Goal: Transaction & Acquisition: Book appointment/travel/reservation

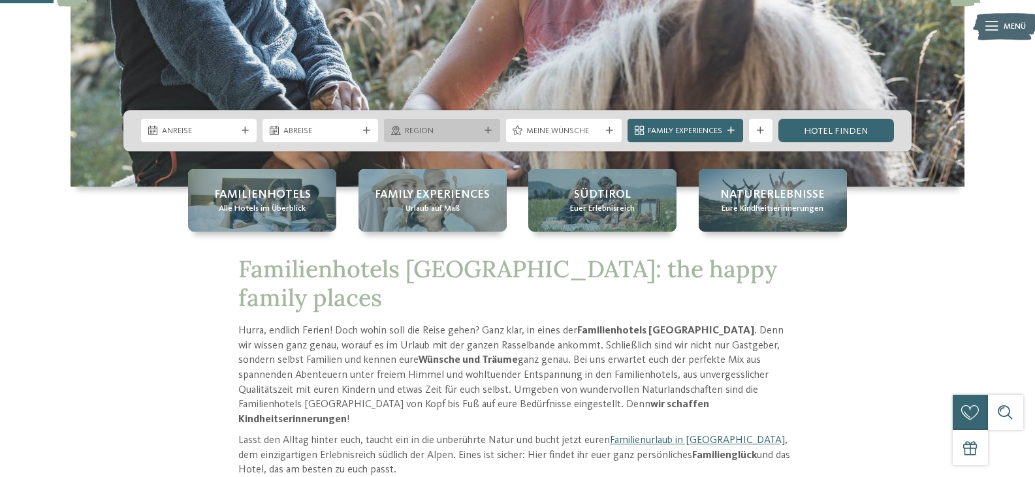
click at [487, 133] on icon at bounding box center [487, 130] width 7 height 7
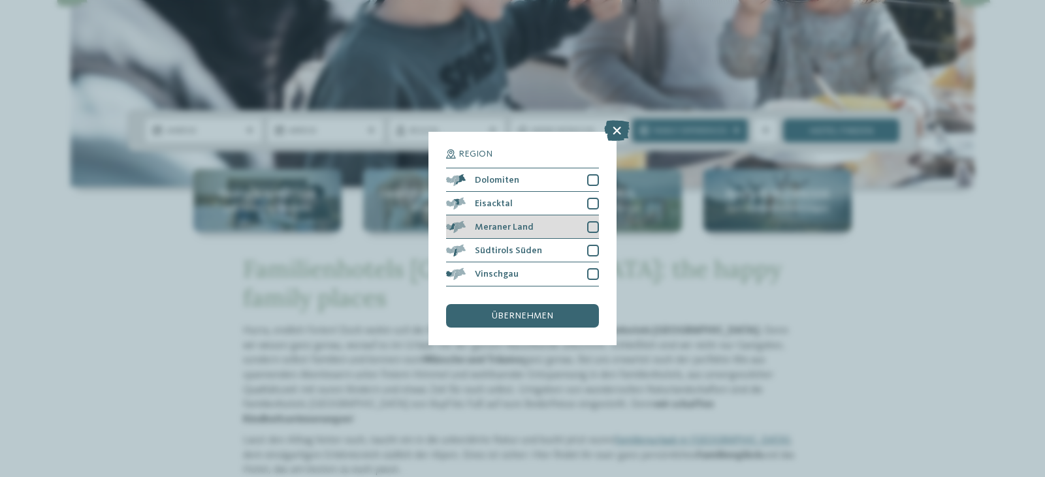
click at [595, 228] on div at bounding box center [593, 227] width 12 height 12
click at [594, 249] on div at bounding box center [593, 251] width 12 height 12
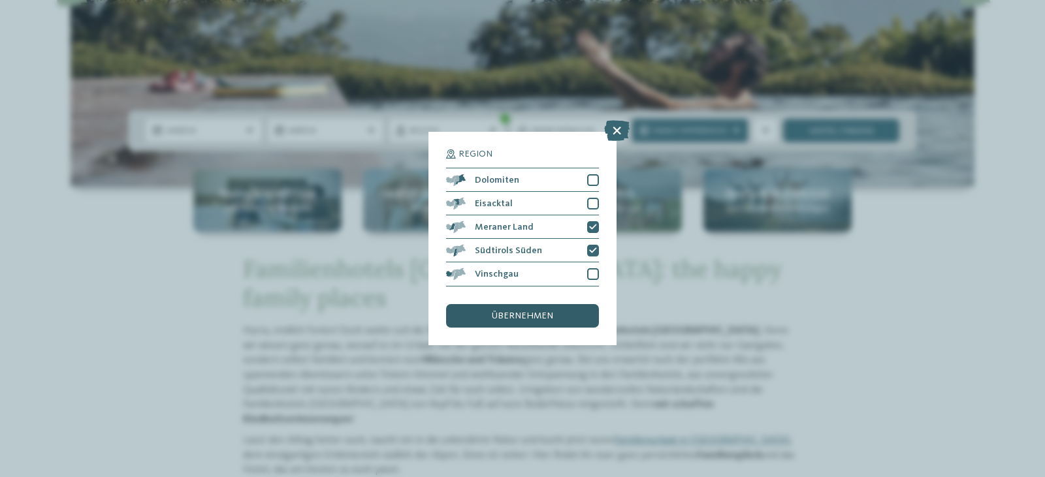
click at [533, 311] on span "übernehmen" at bounding box center [522, 315] width 61 height 9
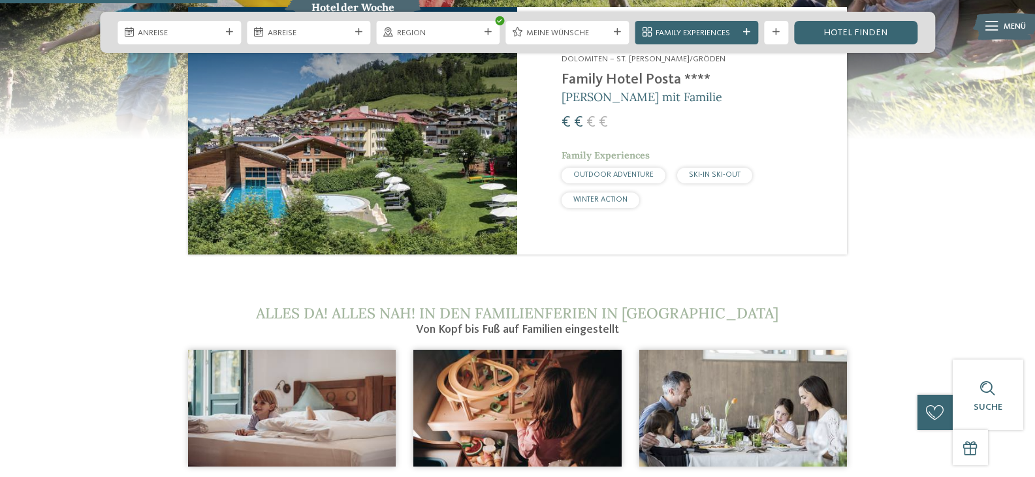
scroll to position [849, 0]
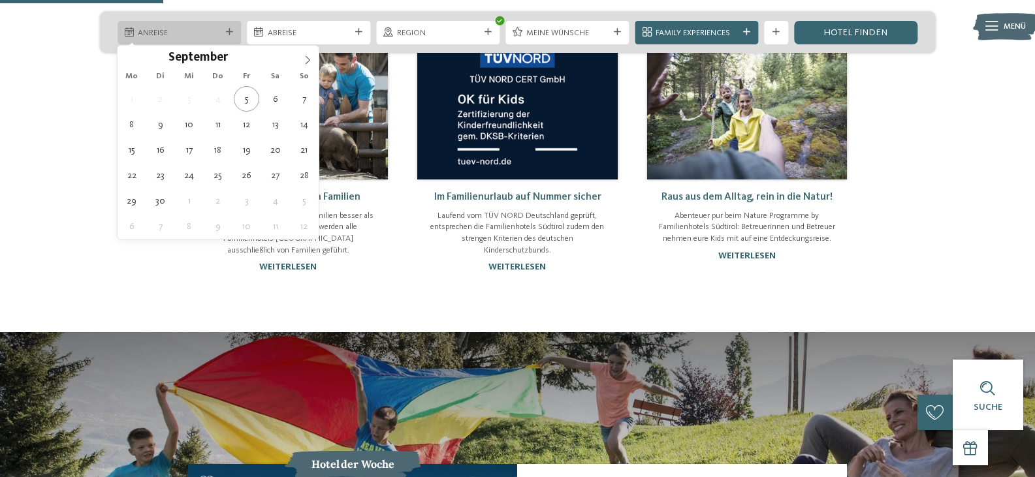
click at [212, 28] on span "Anreise" at bounding box center [179, 33] width 82 height 12
click at [302, 57] on span at bounding box center [307, 57] width 22 height 22
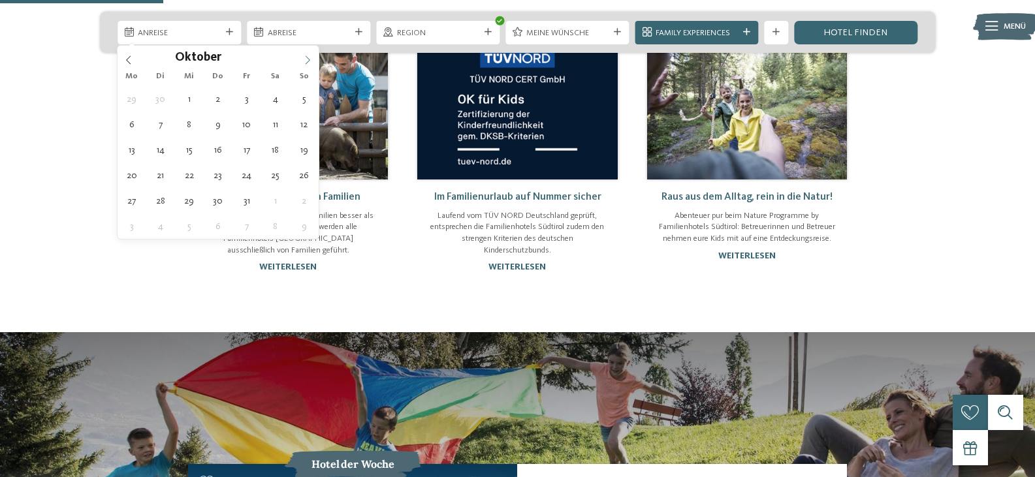
click at [306, 58] on icon at bounding box center [307, 59] width 9 height 9
click at [306, 59] on icon at bounding box center [307, 59] width 9 height 9
type input "****"
click at [306, 59] on icon at bounding box center [307, 59] width 9 height 9
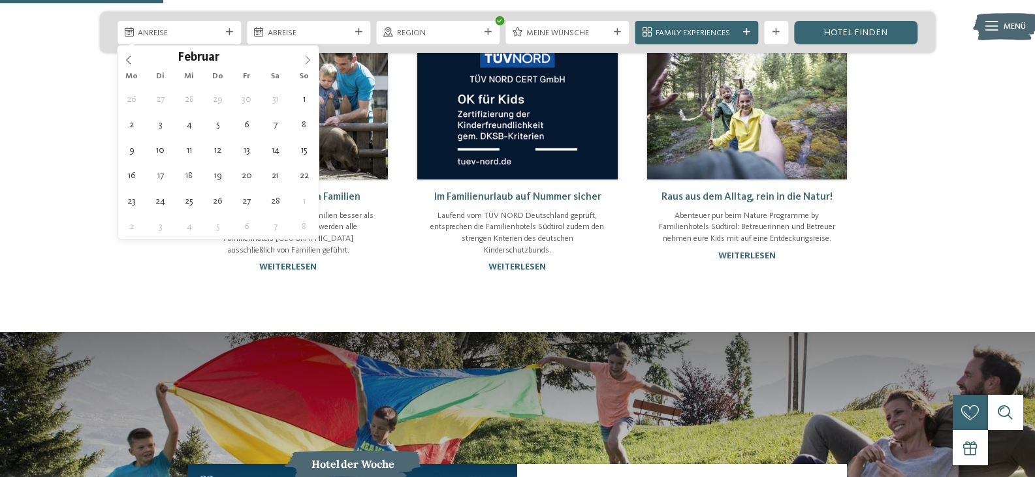
click at [306, 59] on icon at bounding box center [307, 59] width 9 height 9
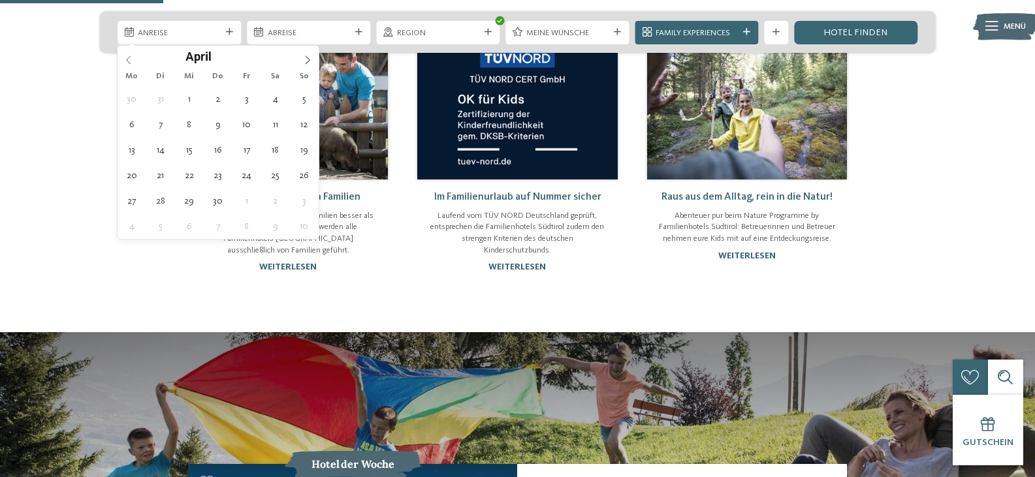
click at [134, 58] on span at bounding box center [129, 57] width 22 height 22
type div "29.03.2026"
type input "****"
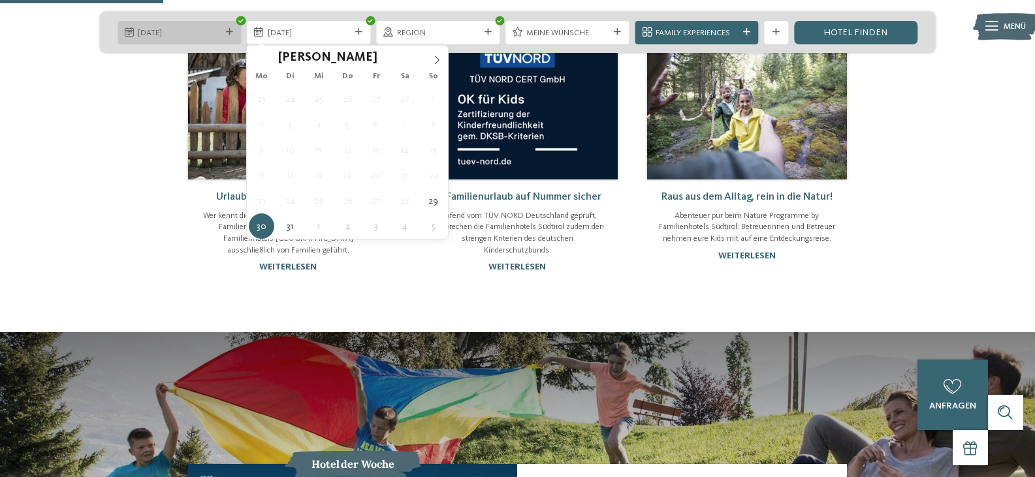
click at [215, 31] on span "29.03.2026" at bounding box center [179, 33] width 82 height 12
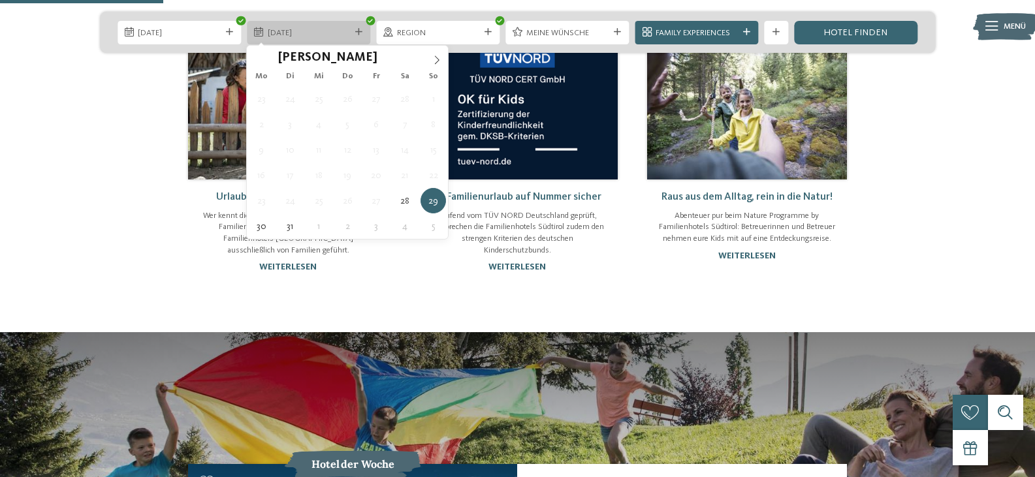
click at [329, 35] on span "29.03.2026" at bounding box center [309, 33] width 82 height 12
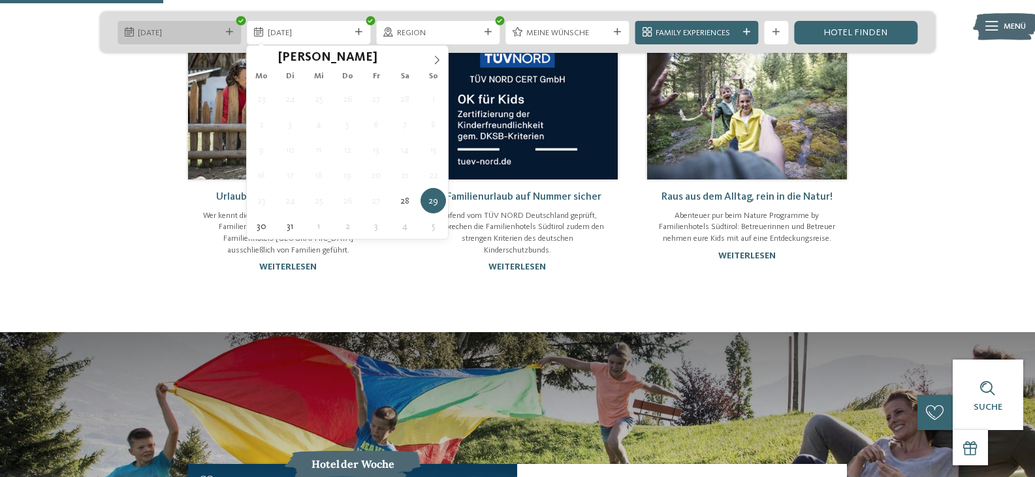
click at [227, 27] on div "28.03.2026" at bounding box center [179, 33] width 123 height 24
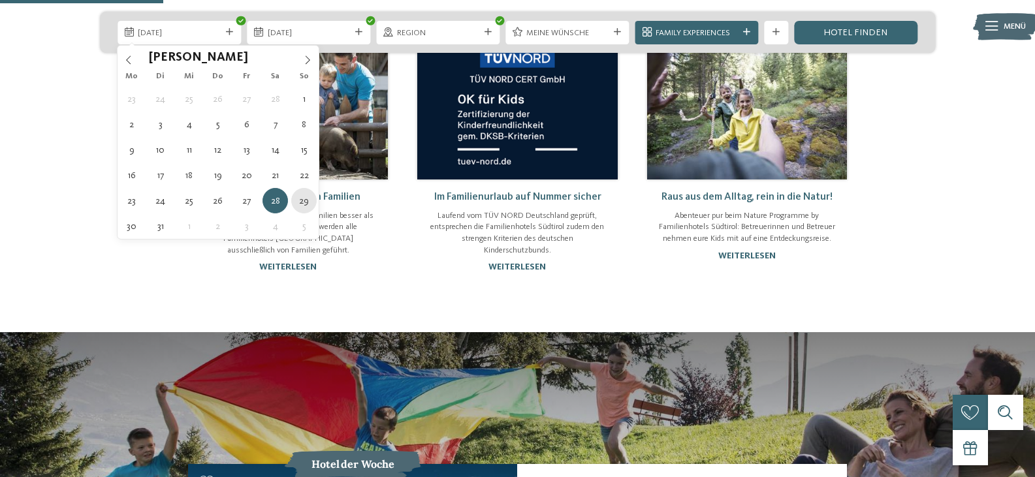
type div "29.03.2026"
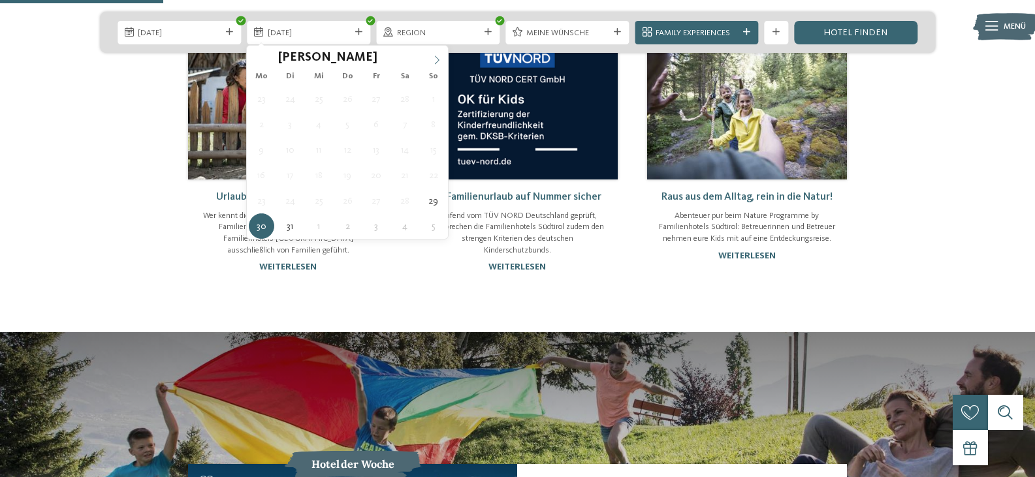
click at [438, 60] on icon at bounding box center [436, 59] width 9 height 9
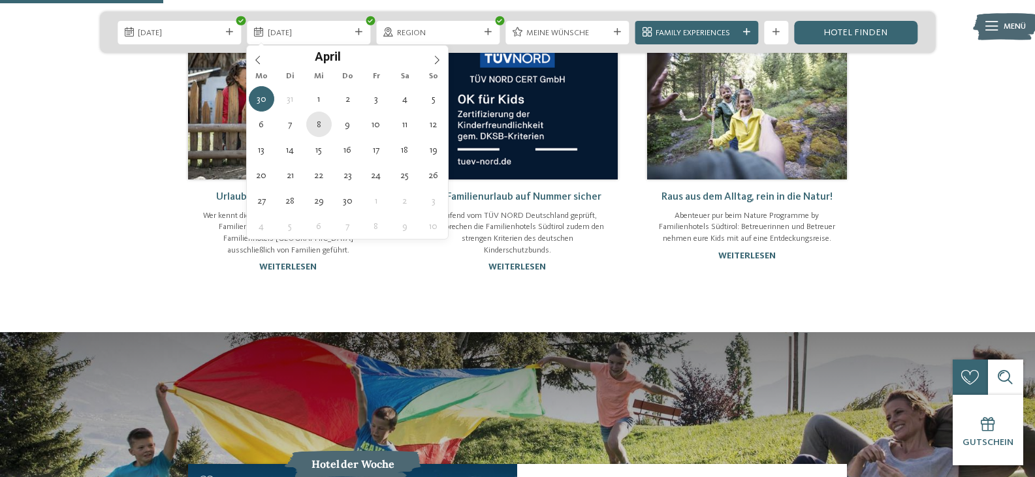
type div "08.04.2026"
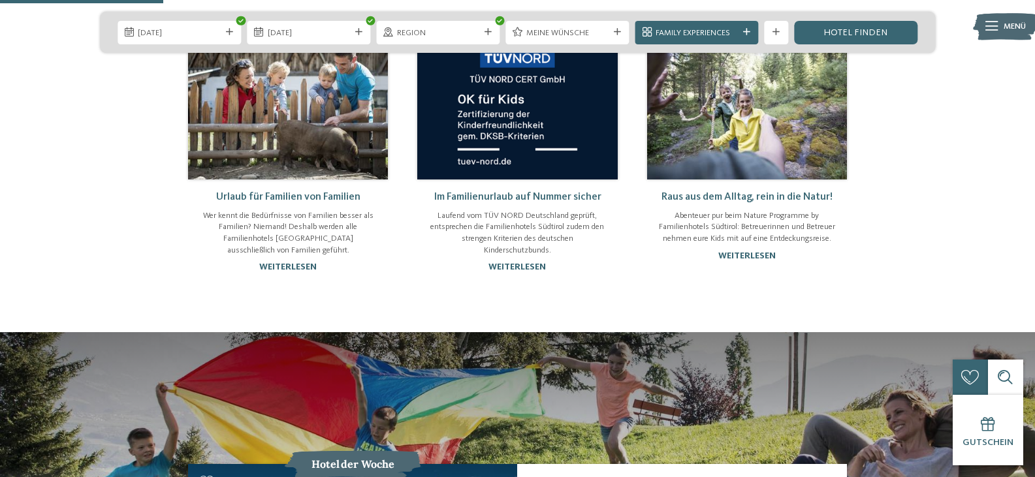
click at [483, 32] on div at bounding box center [488, 32] width 12 height 7
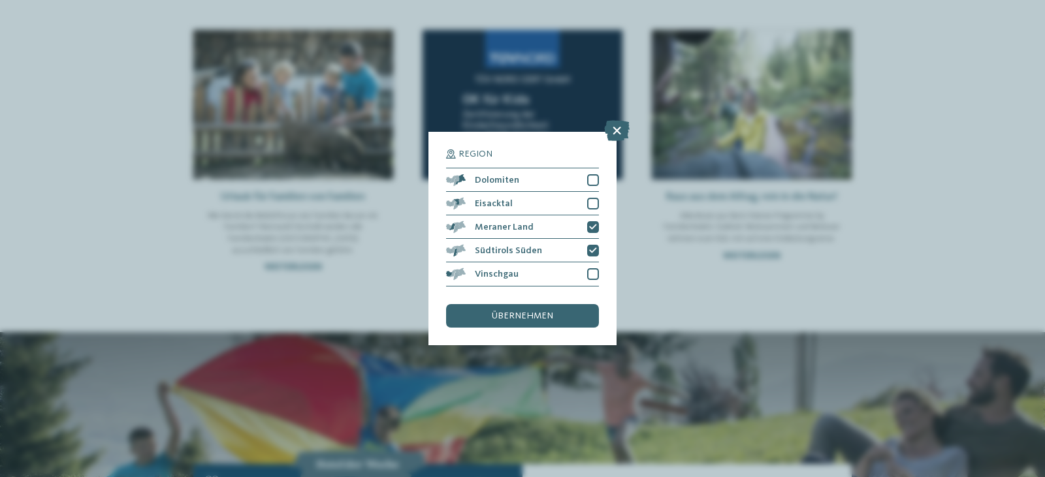
click at [558, 312] on div "übernehmen" at bounding box center [522, 316] width 153 height 24
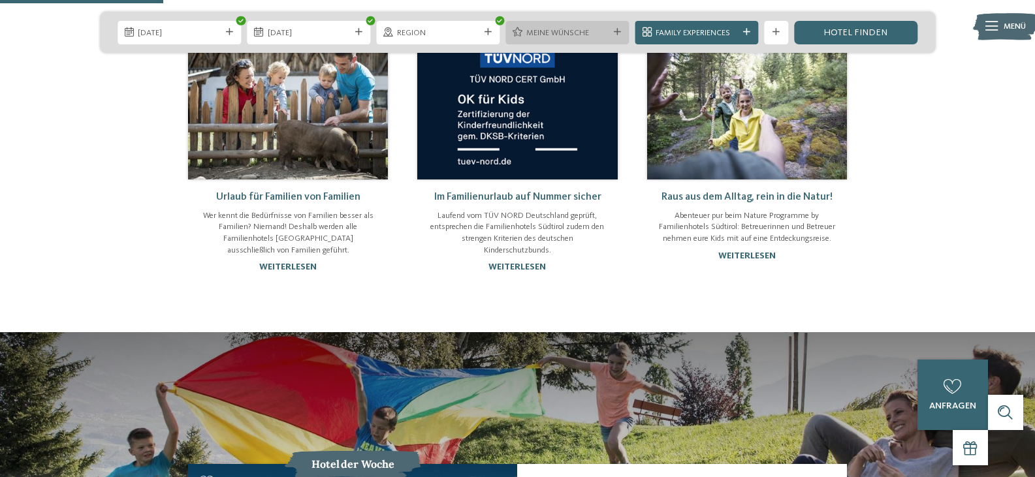
click at [624, 35] on div "Meine Wünsche" at bounding box center [566, 33] width 123 height 24
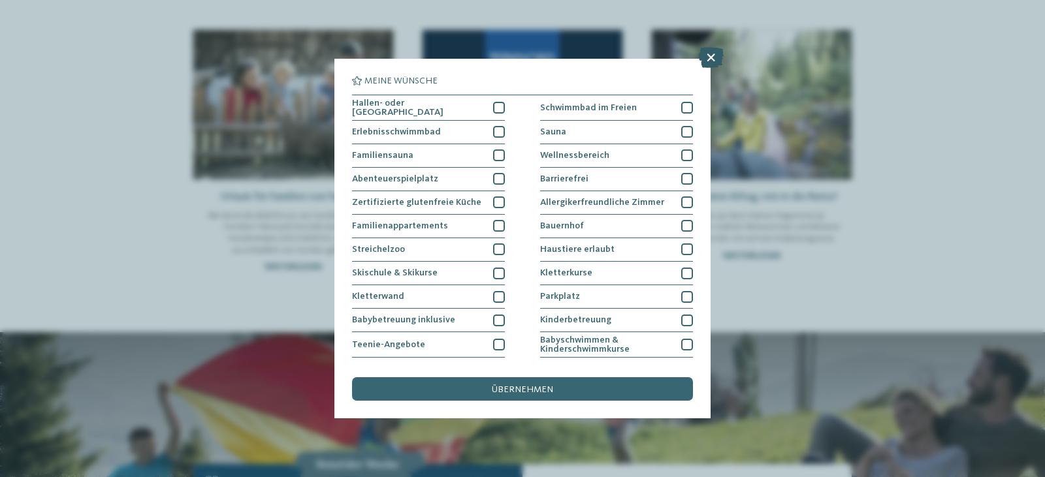
click at [708, 59] on icon at bounding box center [710, 57] width 25 height 21
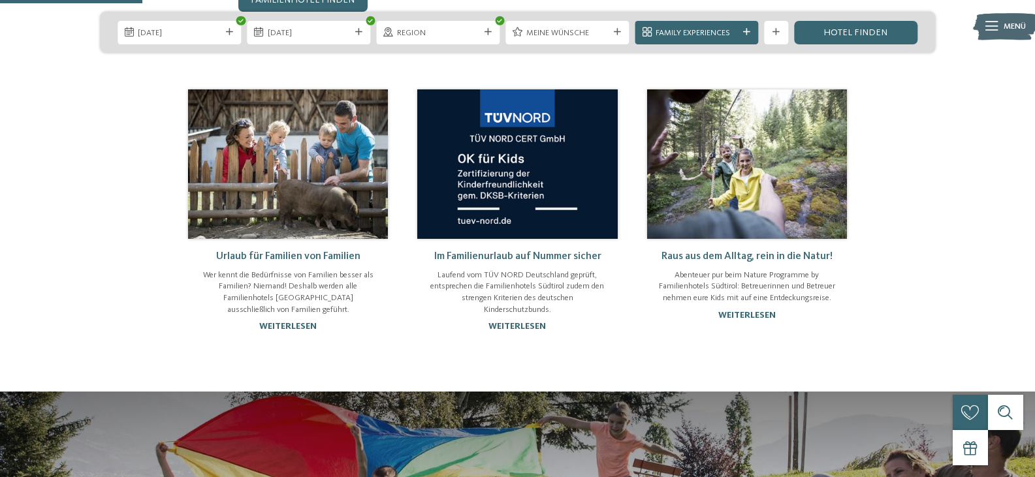
scroll to position [718, 0]
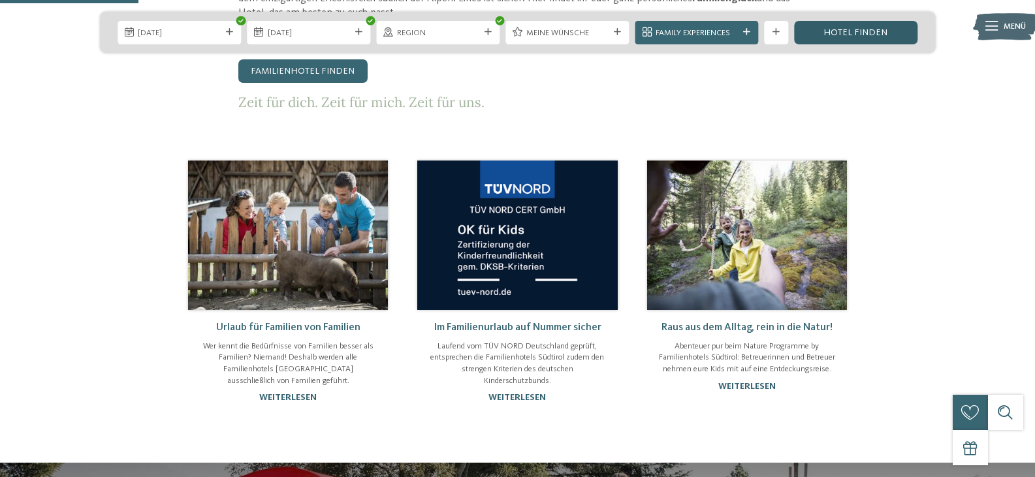
click at [853, 28] on link "Hotel finden" at bounding box center [855, 33] width 123 height 24
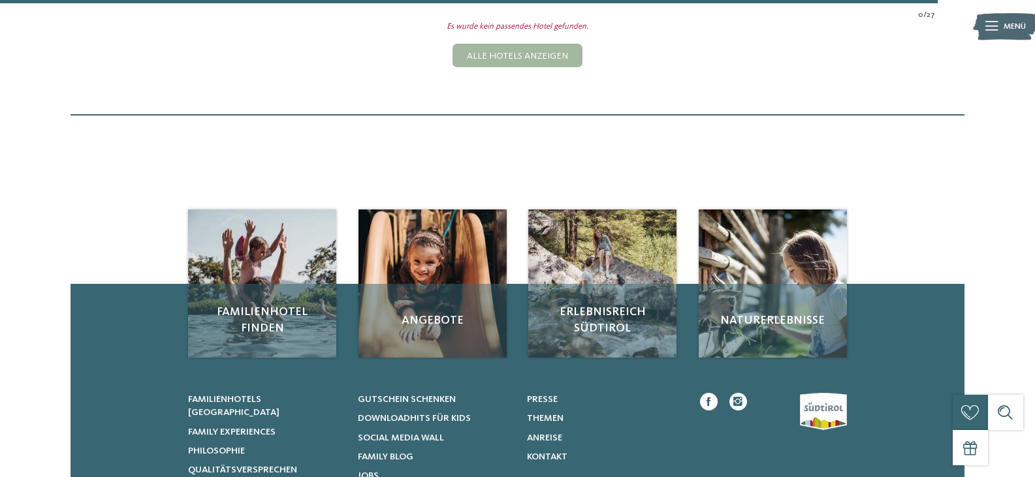
scroll to position [248, 0]
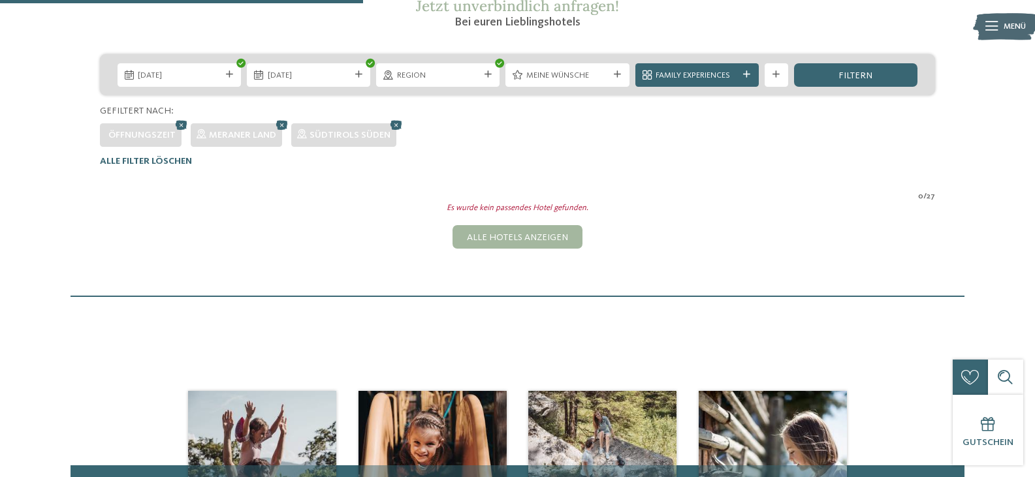
click at [179, 125] on icon at bounding box center [182, 125] width 18 height 16
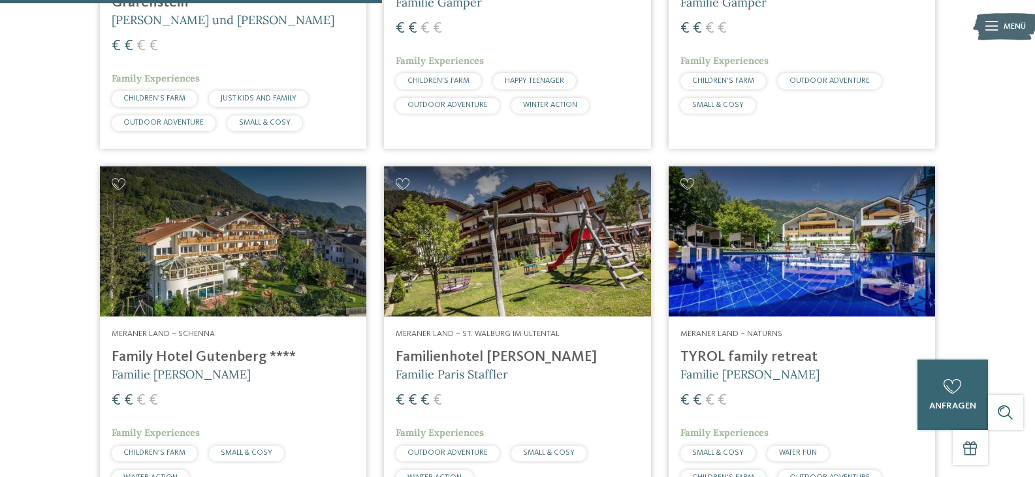
scroll to position [705, 0]
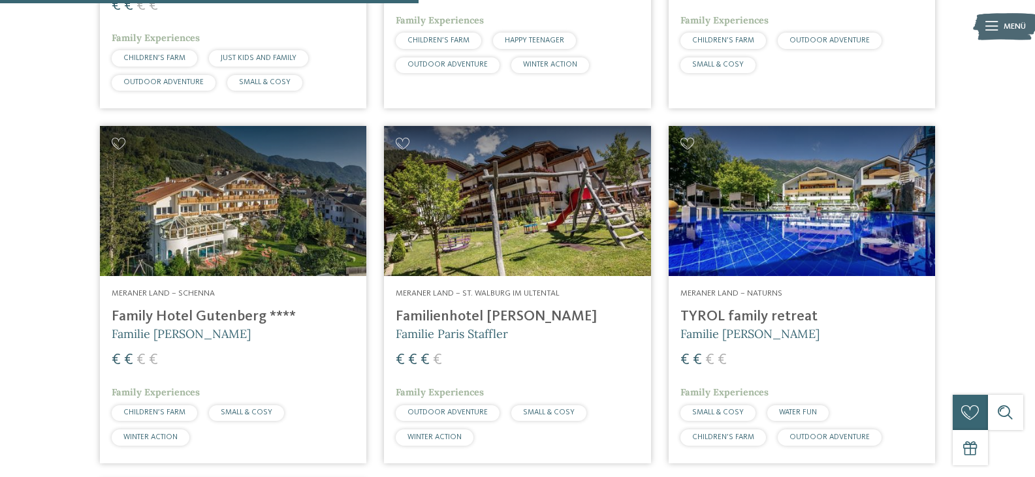
click at [819, 236] on img at bounding box center [802, 201] width 266 height 150
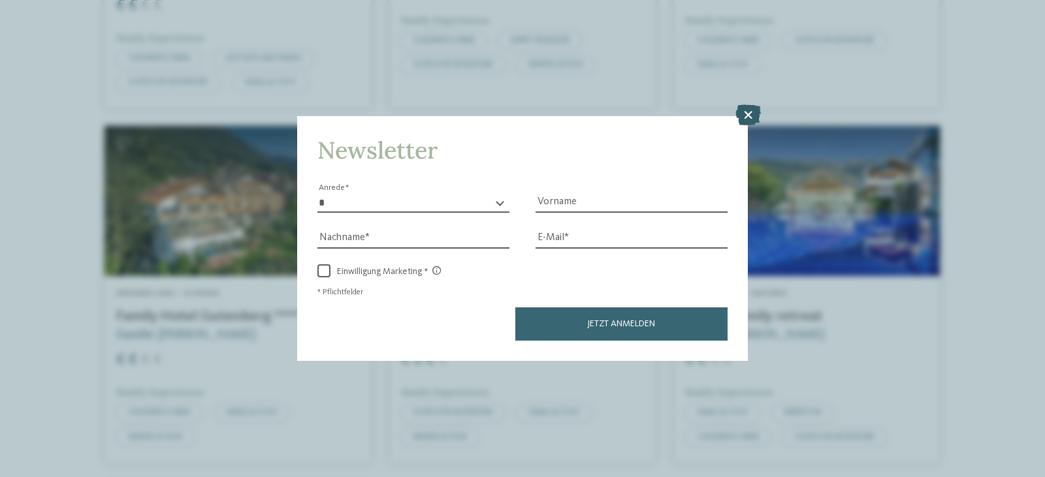
click at [750, 109] on icon at bounding box center [747, 114] width 25 height 21
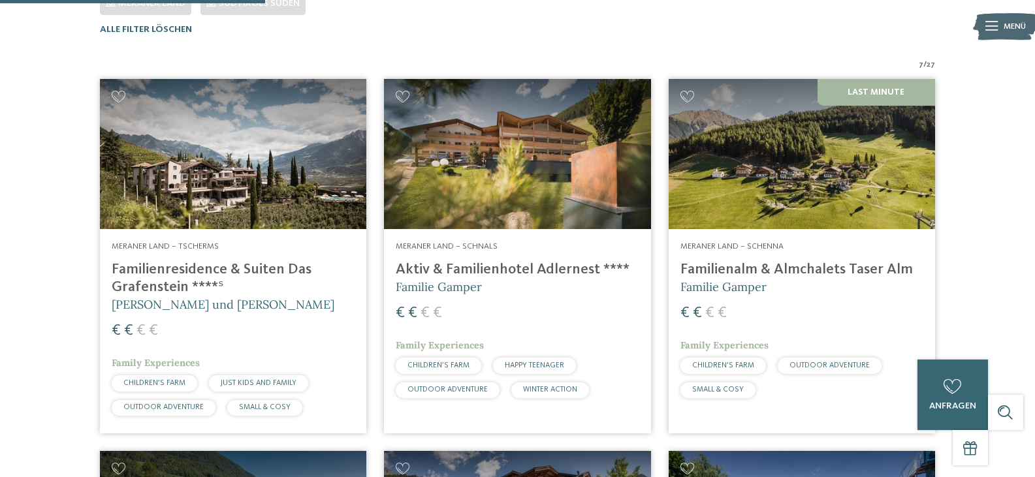
scroll to position [379, 0]
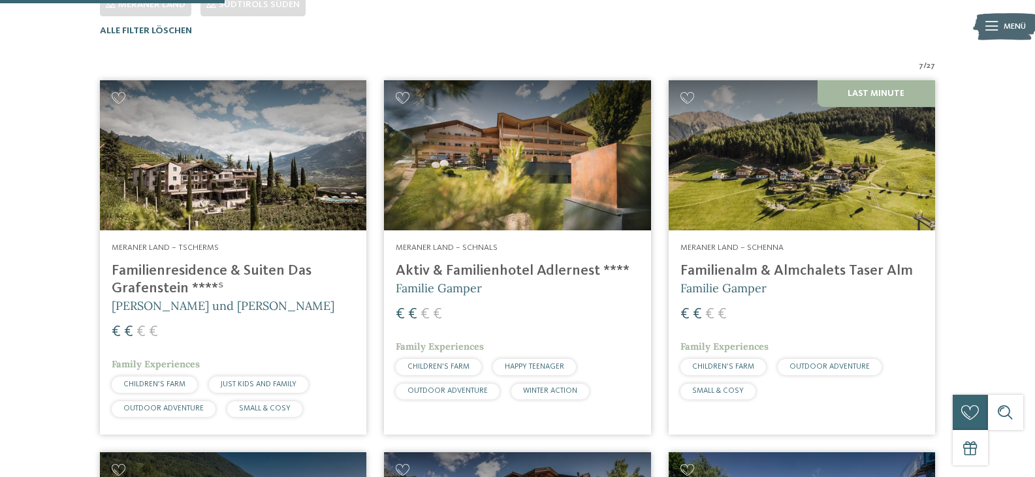
click at [204, 204] on img at bounding box center [233, 155] width 266 height 150
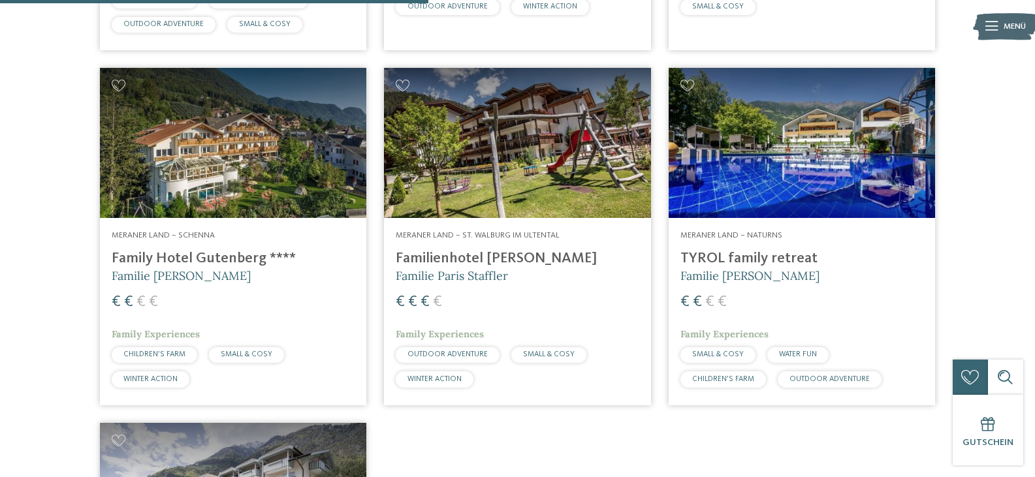
scroll to position [836, 0]
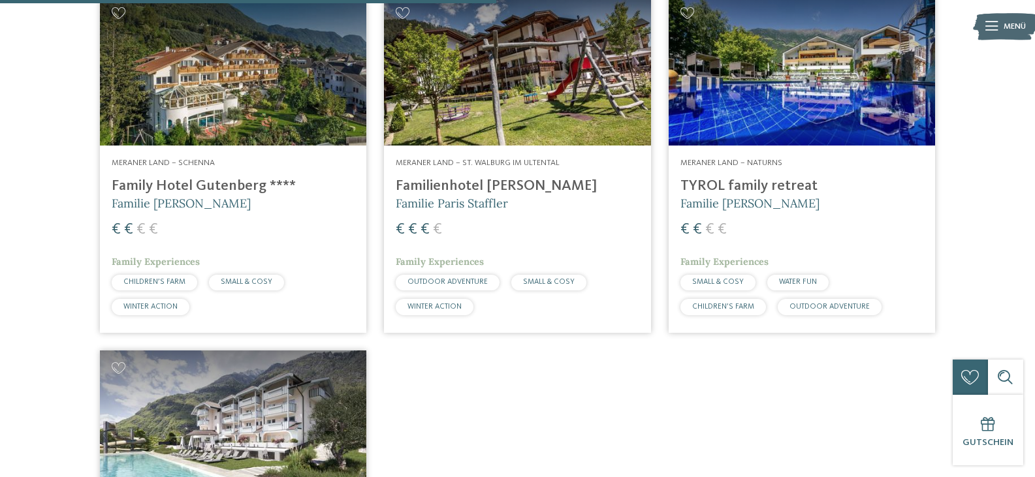
click at [526, 112] on img at bounding box center [517, 70] width 266 height 150
click at [210, 74] on img at bounding box center [233, 70] width 266 height 150
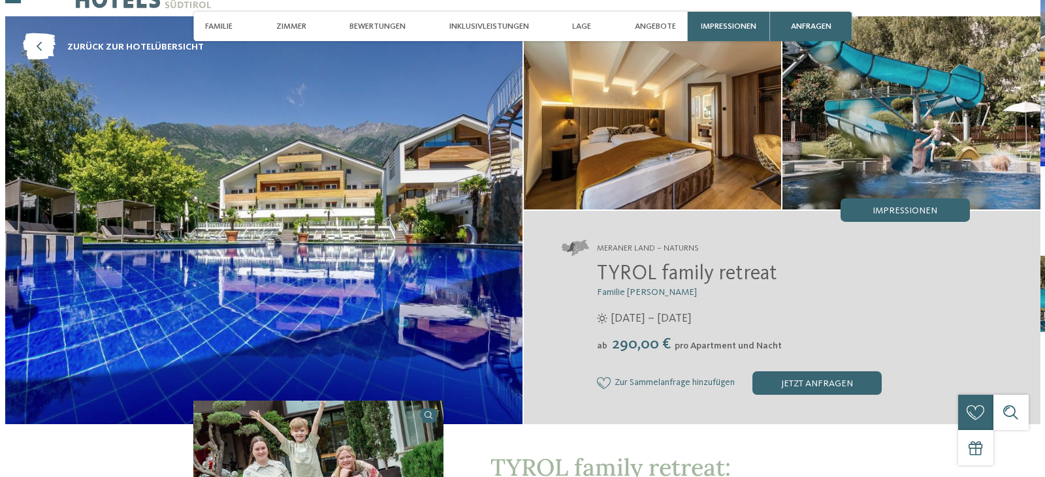
scroll to position [65, 0]
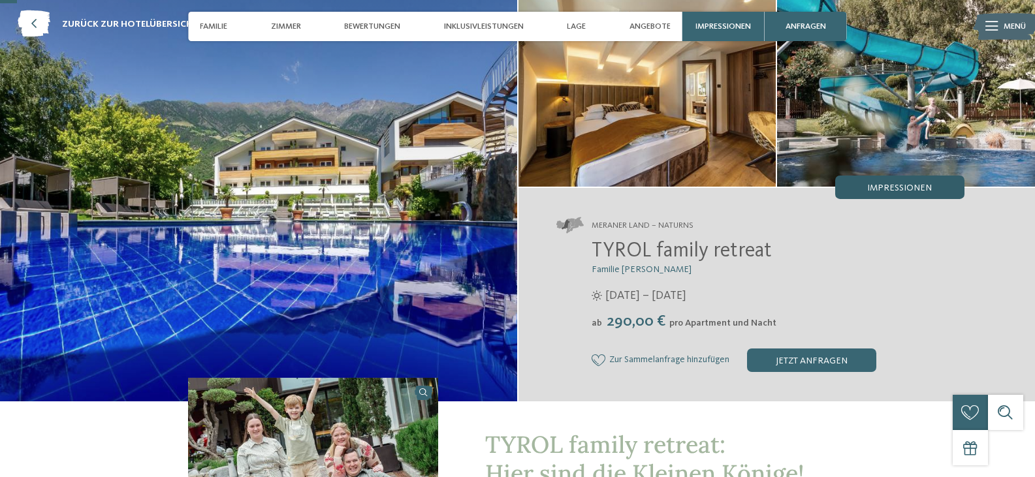
click at [889, 190] on span "Impressionen" at bounding box center [899, 187] width 65 height 9
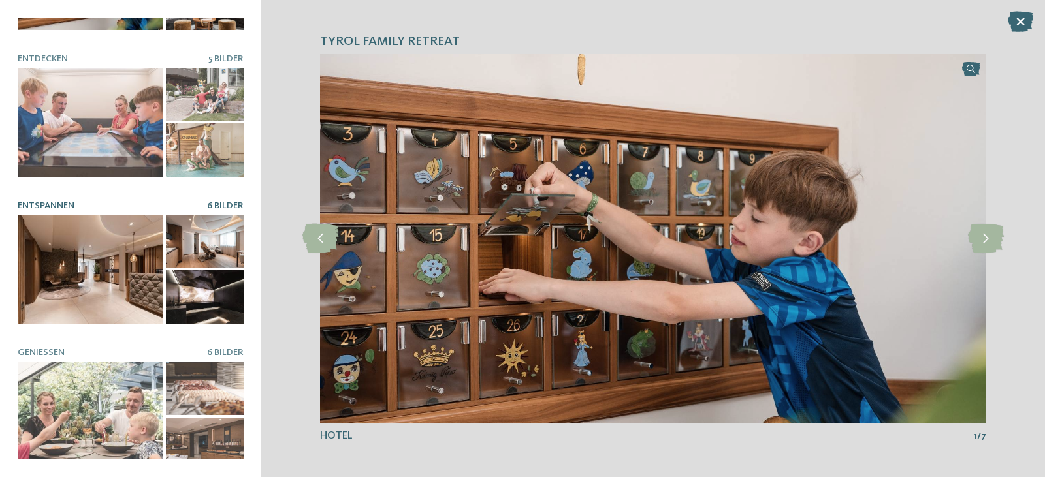
scroll to position [0, 0]
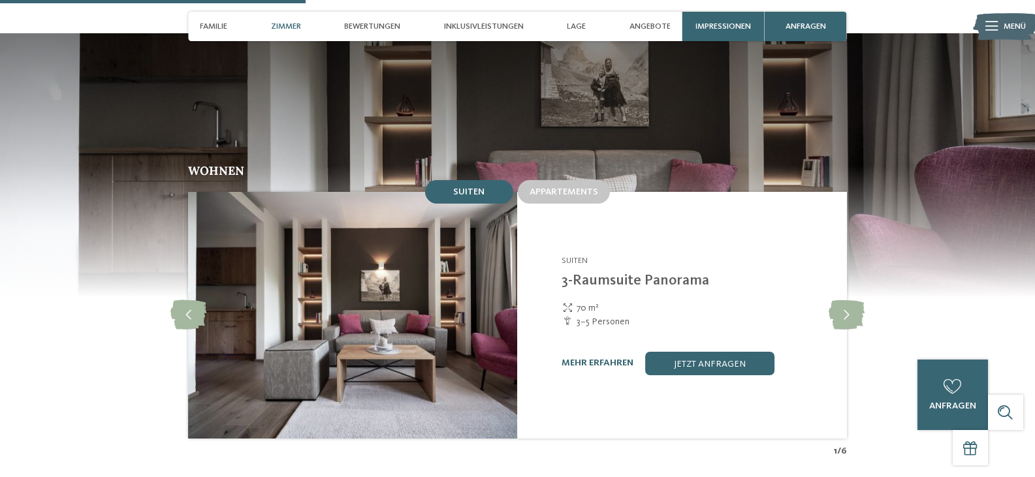
scroll to position [1175, 0]
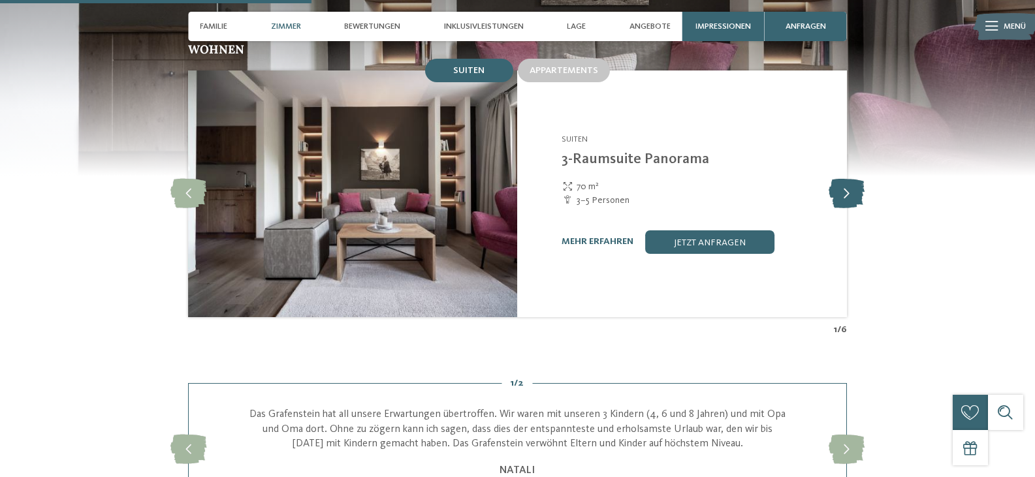
click at [849, 184] on icon at bounding box center [847, 193] width 36 height 29
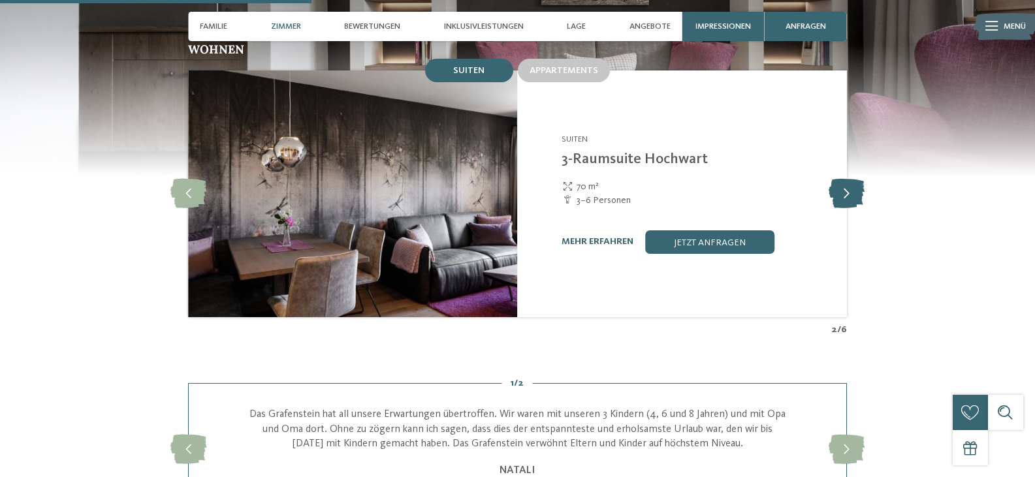
click at [849, 184] on icon at bounding box center [847, 193] width 36 height 29
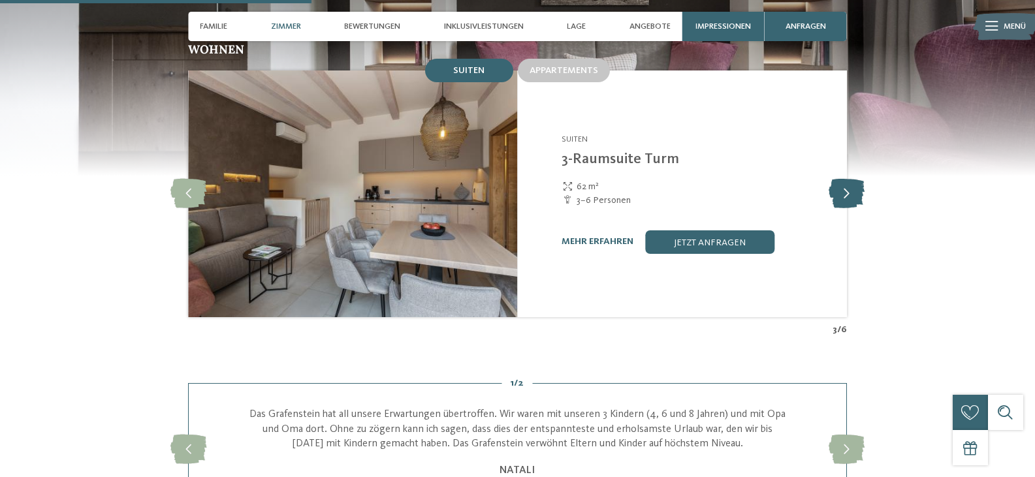
click at [849, 184] on icon at bounding box center [847, 193] width 36 height 29
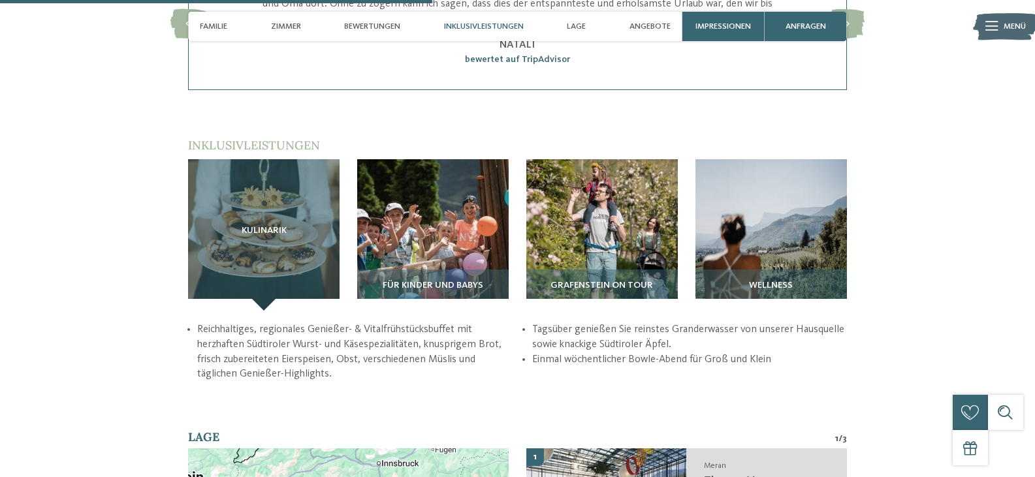
scroll to position [1632, 0]
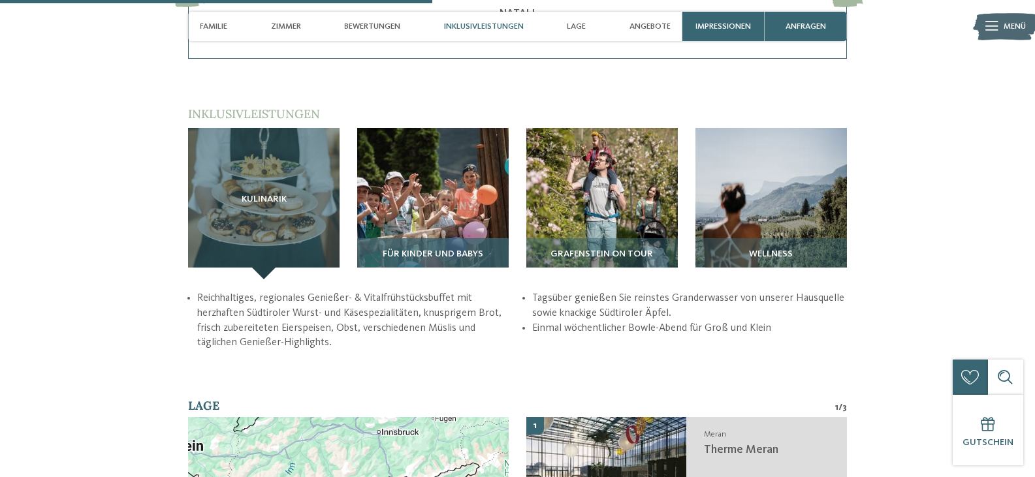
click at [441, 203] on img at bounding box center [432, 203] width 151 height 151
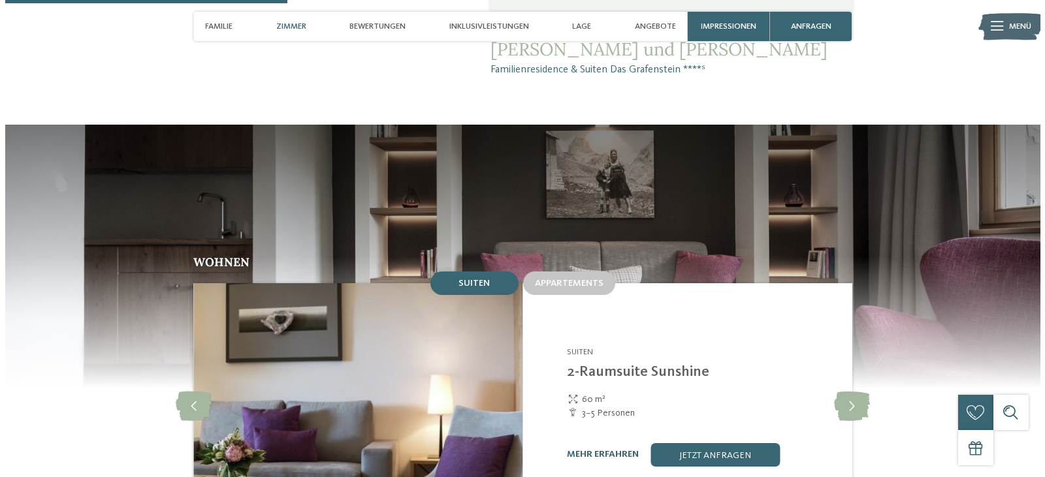
scroll to position [1110, 0]
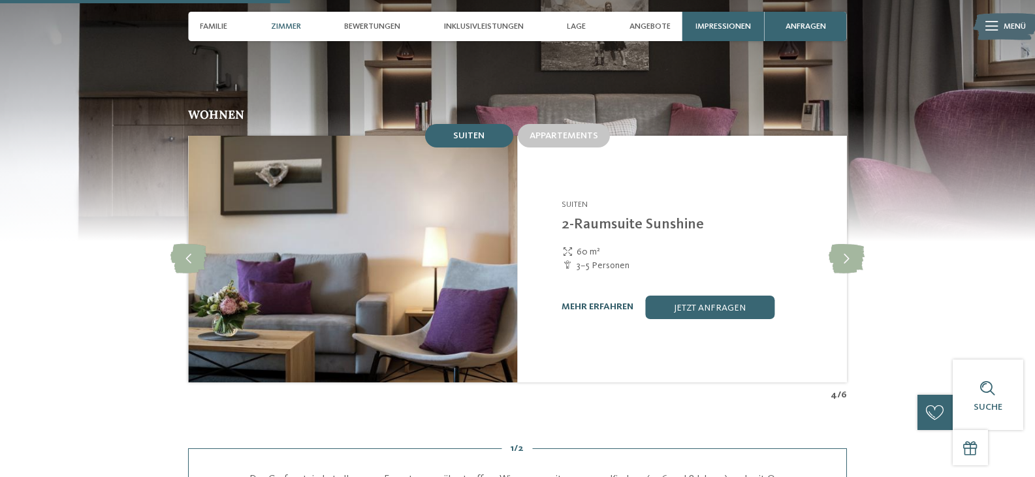
click at [588, 302] on link "mehr erfahren" at bounding box center [597, 306] width 72 height 9
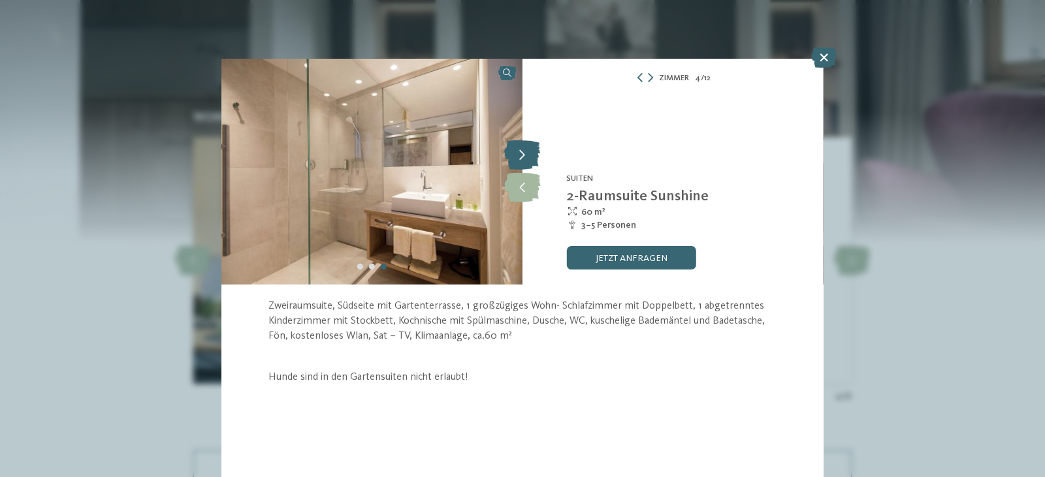
click at [521, 159] on icon at bounding box center [522, 155] width 36 height 29
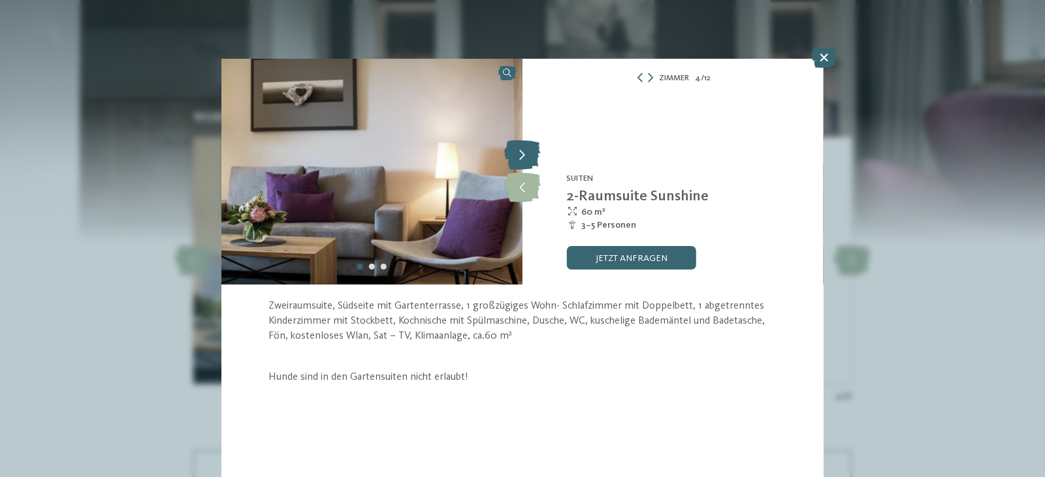
click at [521, 159] on icon at bounding box center [522, 155] width 36 height 29
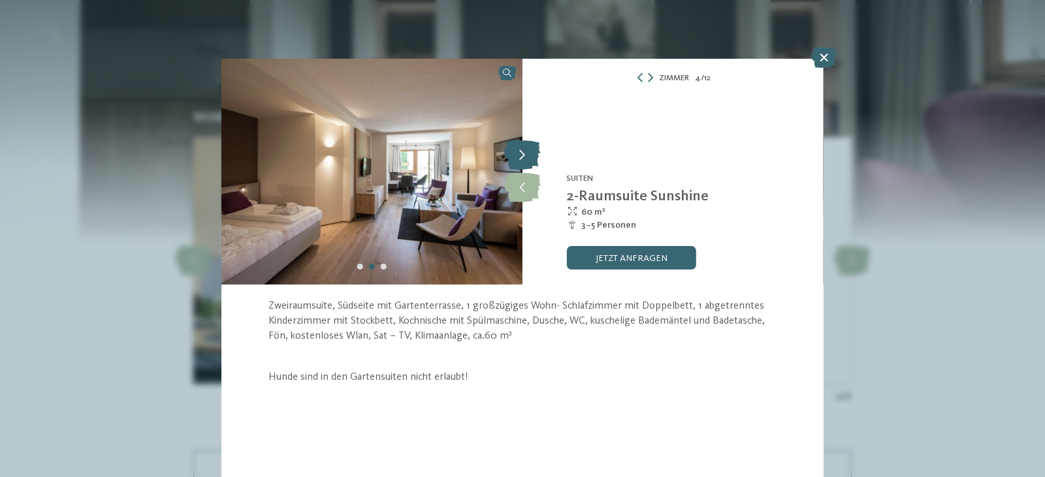
click at [521, 160] on icon at bounding box center [522, 155] width 36 height 29
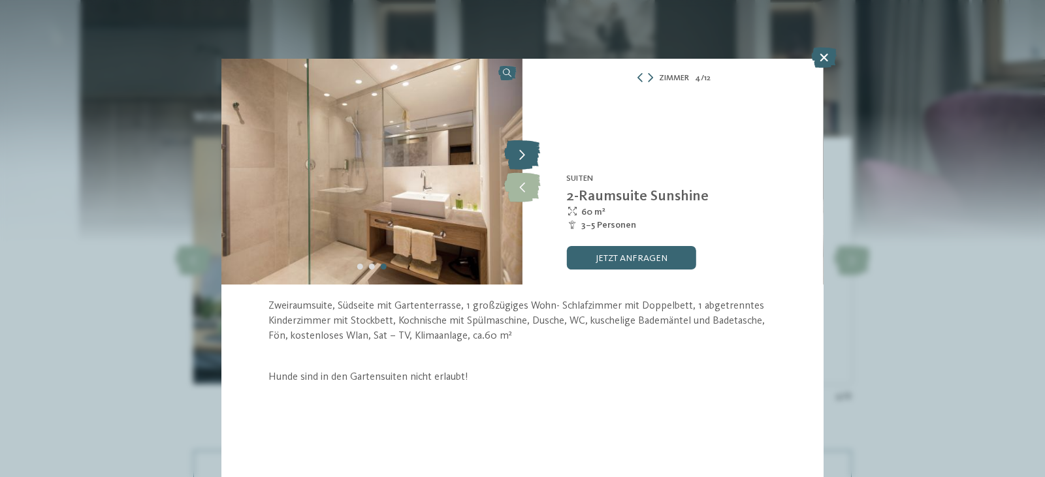
click at [522, 159] on icon at bounding box center [522, 155] width 36 height 29
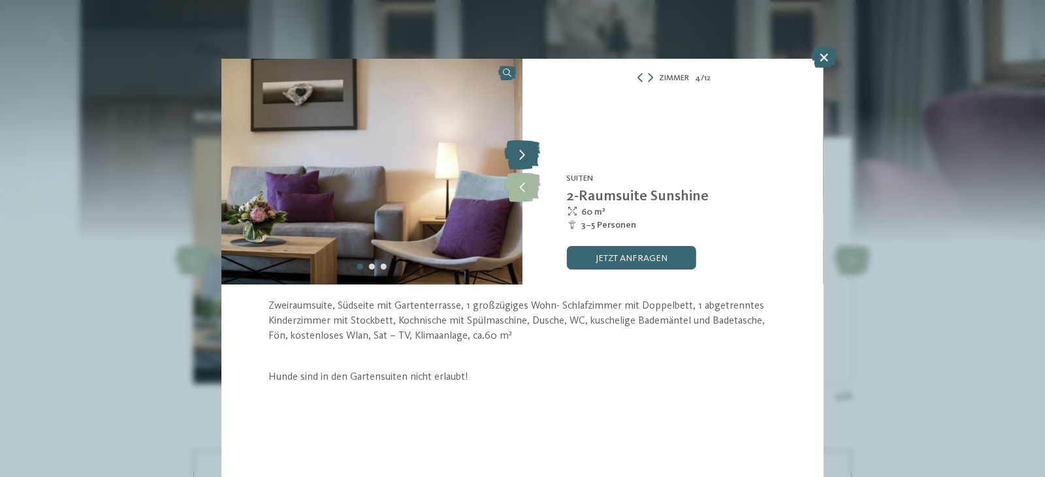
click at [522, 159] on icon at bounding box center [522, 155] width 36 height 29
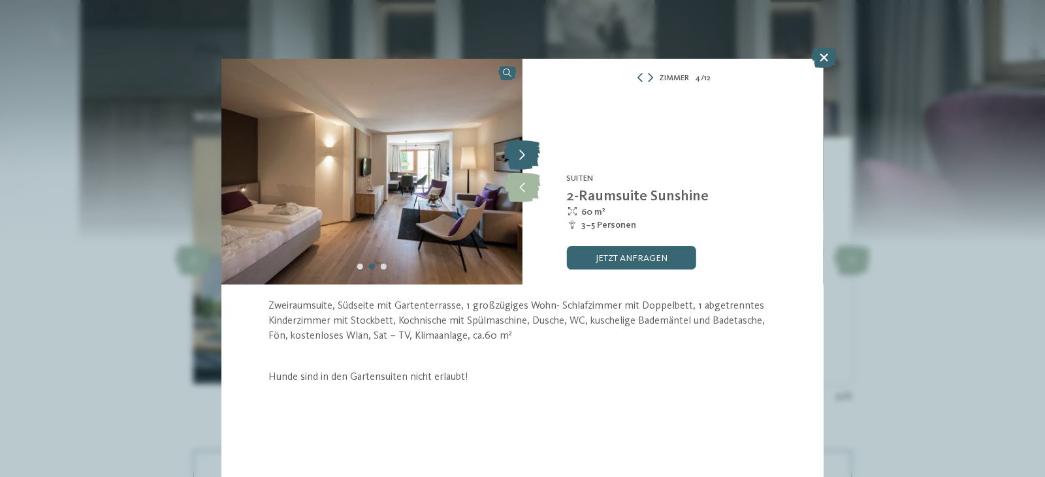
click at [522, 159] on icon at bounding box center [522, 155] width 36 height 29
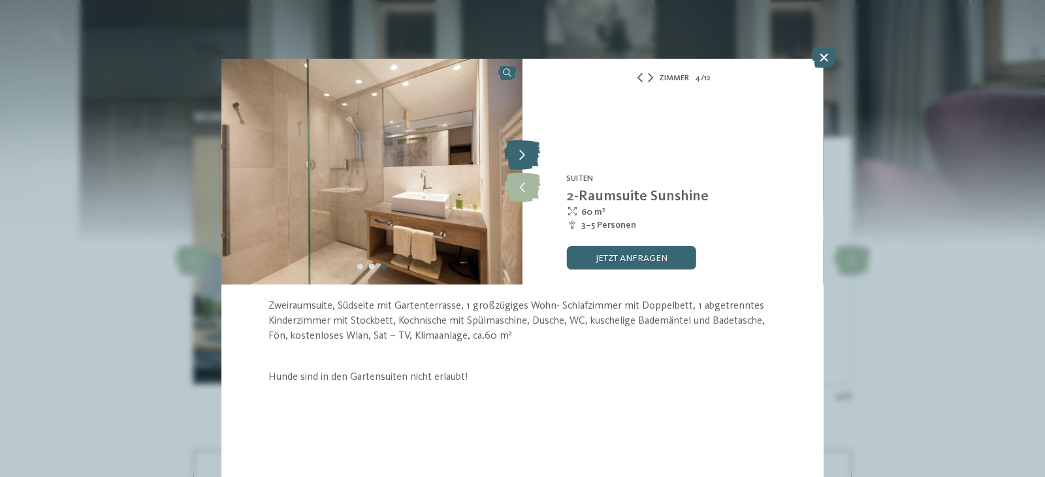
click at [522, 160] on icon at bounding box center [522, 155] width 36 height 29
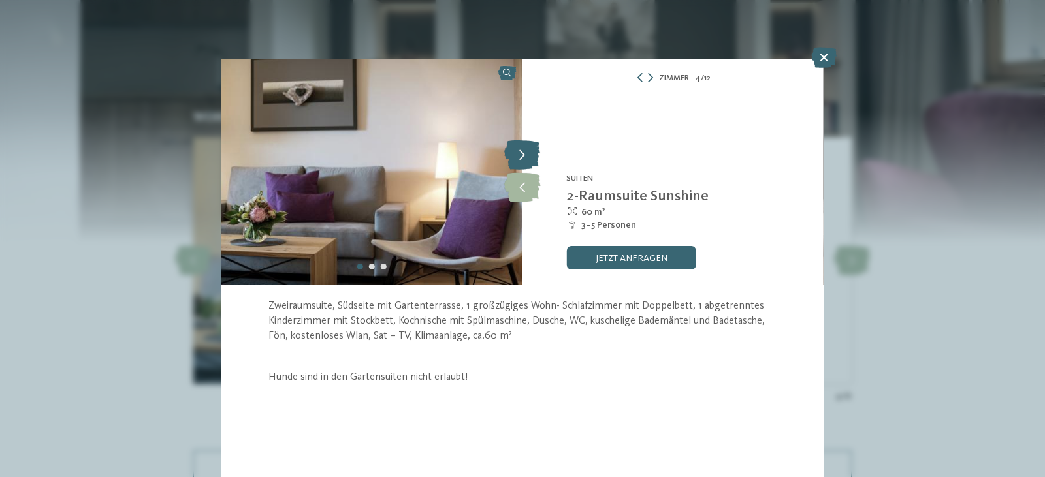
click at [522, 160] on icon at bounding box center [522, 155] width 36 height 29
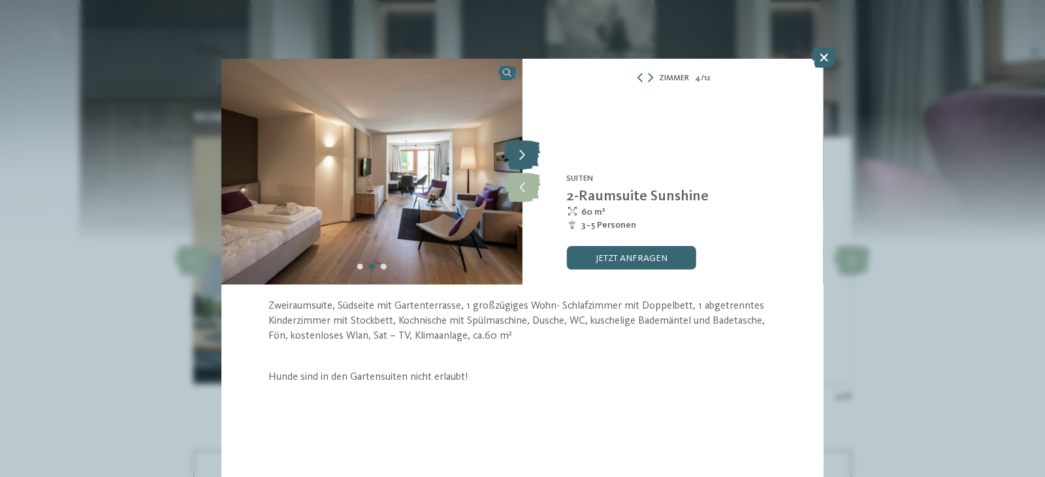
click at [522, 160] on icon at bounding box center [522, 155] width 36 height 29
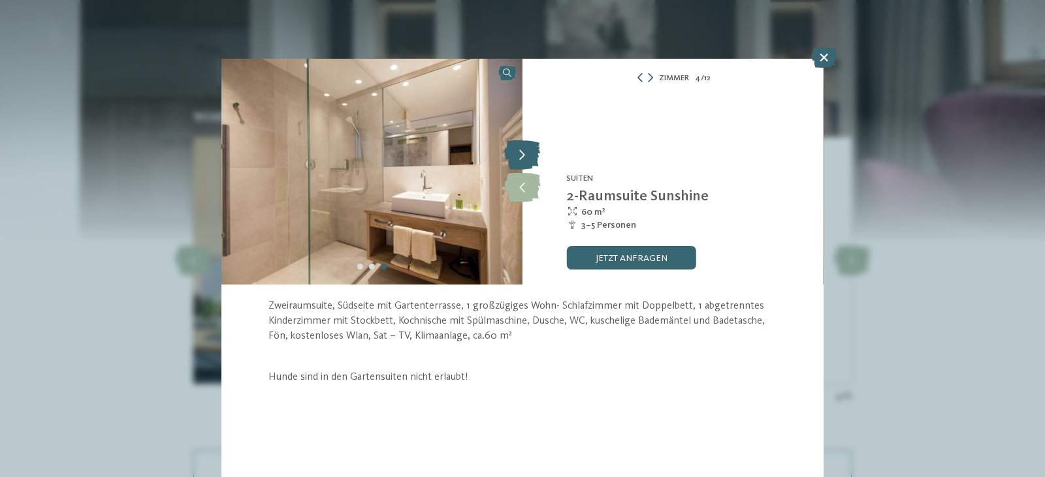
click at [522, 160] on icon at bounding box center [522, 155] width 36 height 29
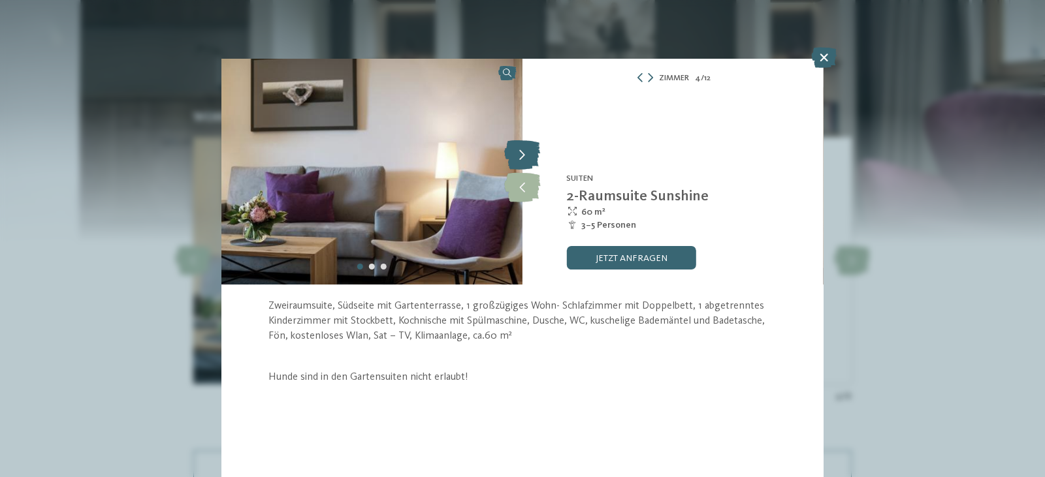
click at [522, 160] on icon at bounding box center [522, 155] width 36 height 29
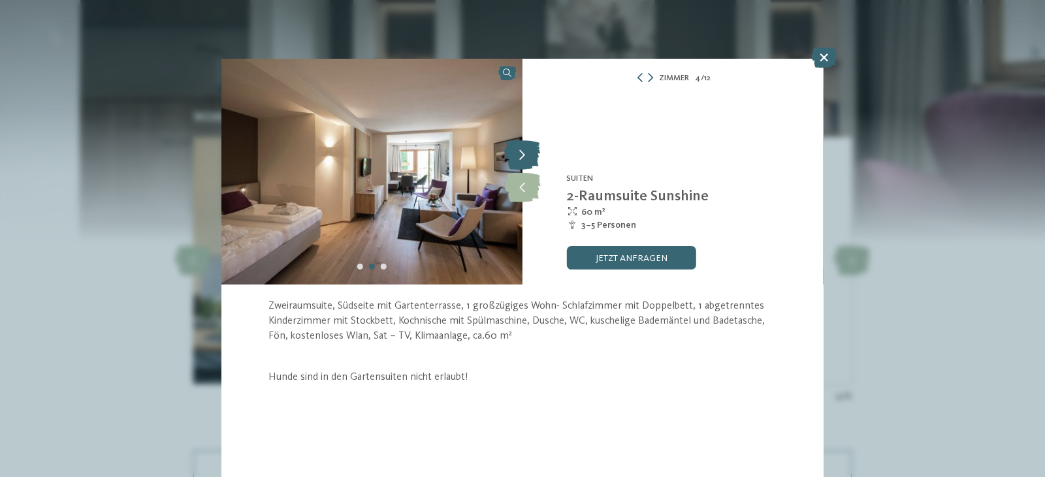
click at [522, 160] on icon at bounding box center [522, 155] width 36 height 29
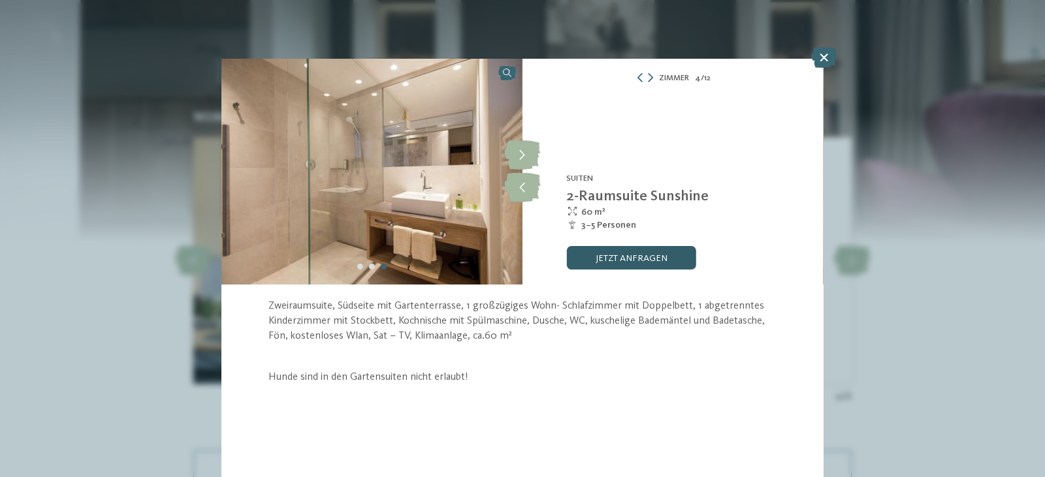
click at [627, 254] on link "jetzt anfragen" at bounding box center [630, 258] width 129 height 24
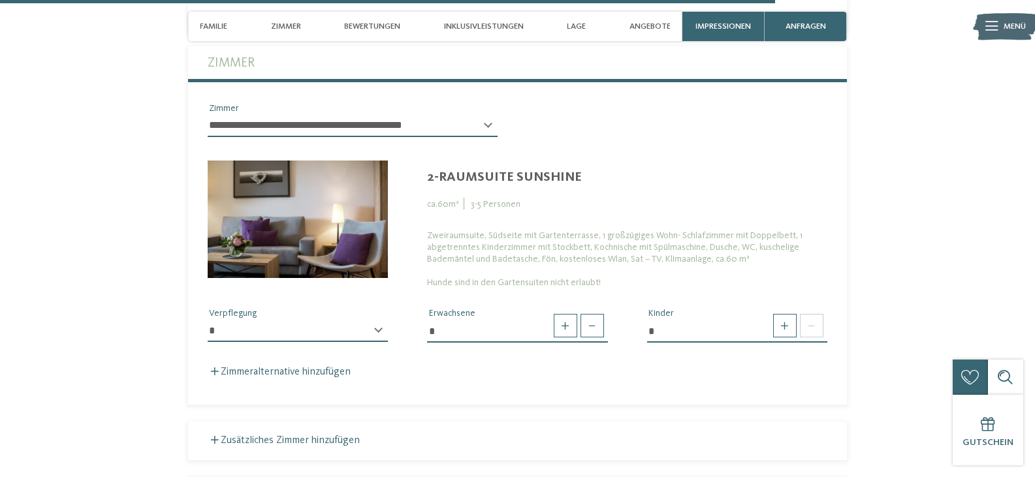
scroll to position [3095, 0]
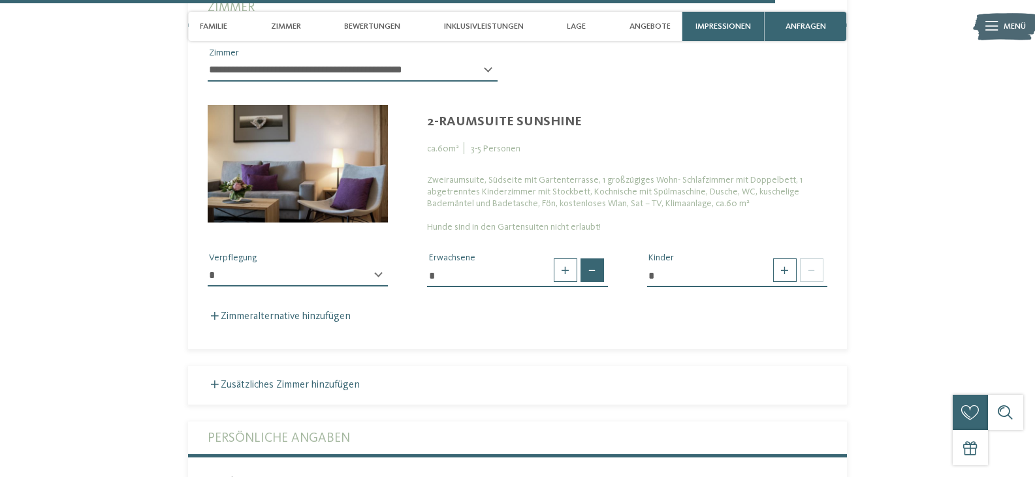
click at [586, 259] on span at bounding box center [592, 271] width 24 height 24
type input "*"
click at [586, 259] on span at bounding box center [592, 271] width 24 height 24
click at [775, 263] on span at bounding box center [785, 271] width 24 height 24
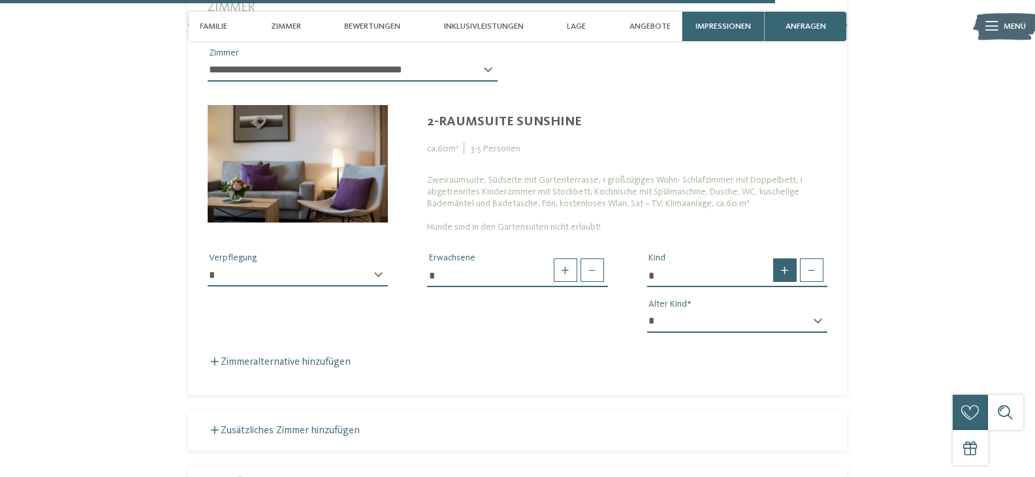
click at [782, 261] on span at bounding box center [785, 271] width 24 height 24
type input "*"
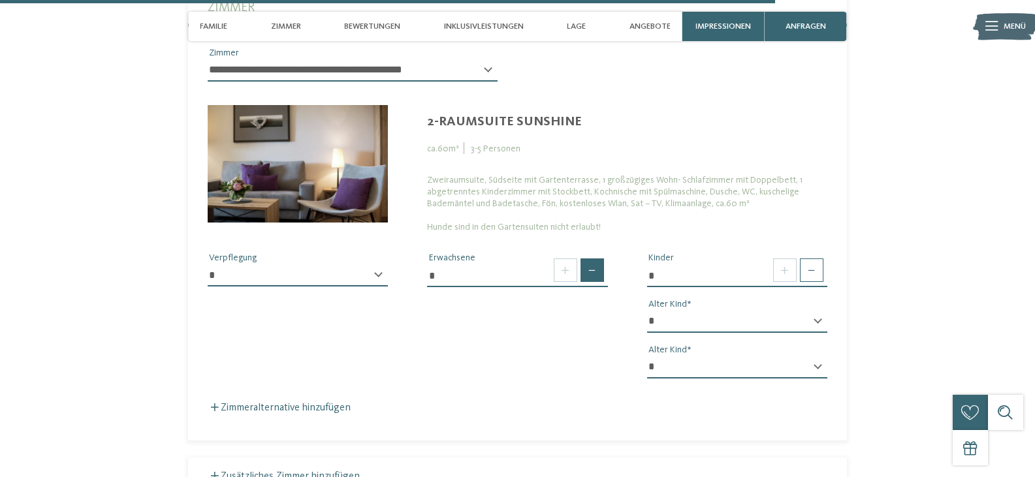
click at [592, 259] on span at bounding box center [592, 271] width 24 height 24
type input "*"
click at [815, 311] on div "* * * * * * * * * * * ** ** ** ** ** ** ** ** Alter Kind" at bounding box center [737, 327] width 180 height 33
drag, startPoint x: 703, startPoint y: 312, endPoint x: 680, endPoint y: 311, distance: 23.5
click at [703, 312] on select "* * * * * * * * * * * ** ** ** ** ** ** ** **" at bounding box center [737, 322] width 180 height 22
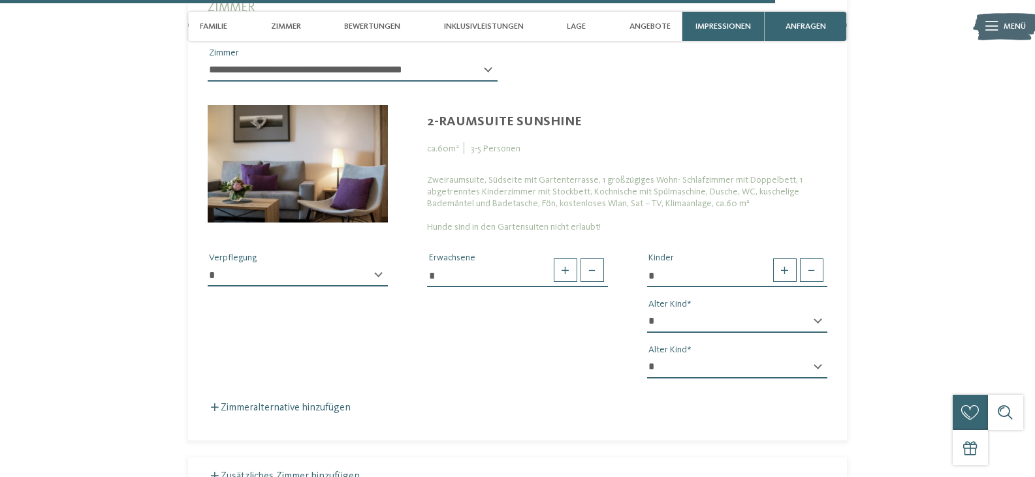
select select "*"
click at [647, 311] on select "* * * * * * * * * * * ** ** ** ** ** ** ** **" at bounding box center [737, 322] width 180 height 22
drag, startPoint x: 684, startPoint y: 365, endPoint x: 678, endPoint y: 361, distance: 7.1
click at [684, 365] on select "* * * * * * * * * * * ** ** ** ** ** ** ** **" at bounding box center [737, 367] width 180 height 22
select select "*"
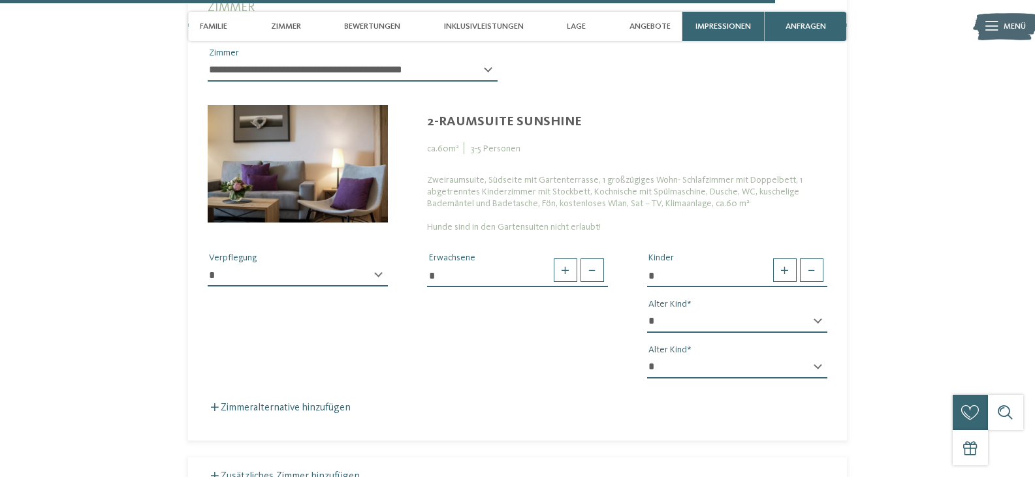
click at [647, 356] on select "* * * * * * * * * * * ** ** ** ** ** ** ** **" at bounding box center [737, 367] width 180 height 22
click at [375, 264] on select "* *********" at bounding box center [298, 275] width 180 height 22
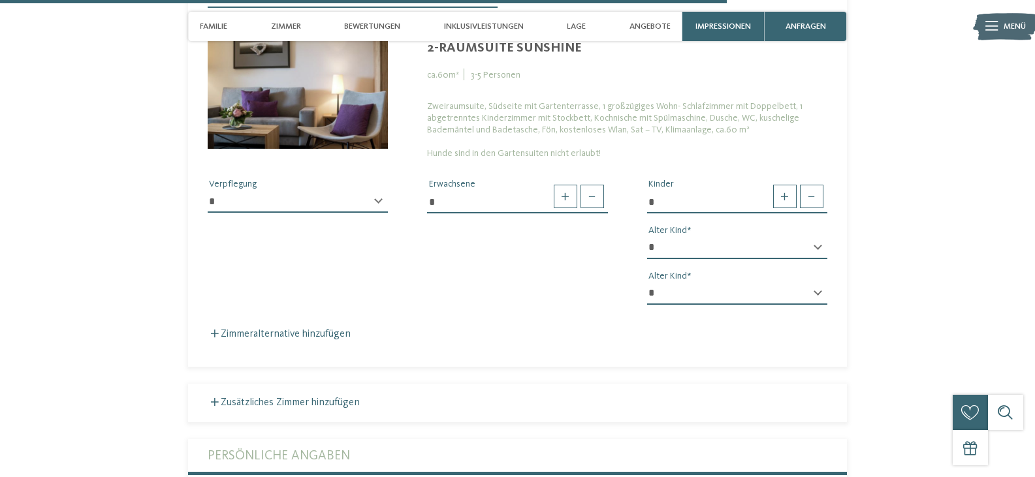
scroll to position [2965, 0]
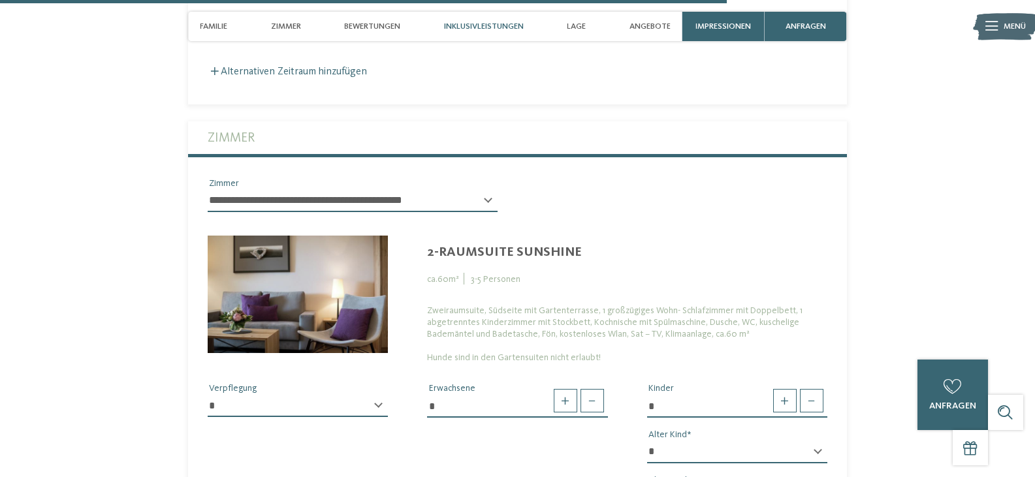
click at [479, 24] on span "Inklusivleistungen" at bounding box center [484, 27] width 80 height 10
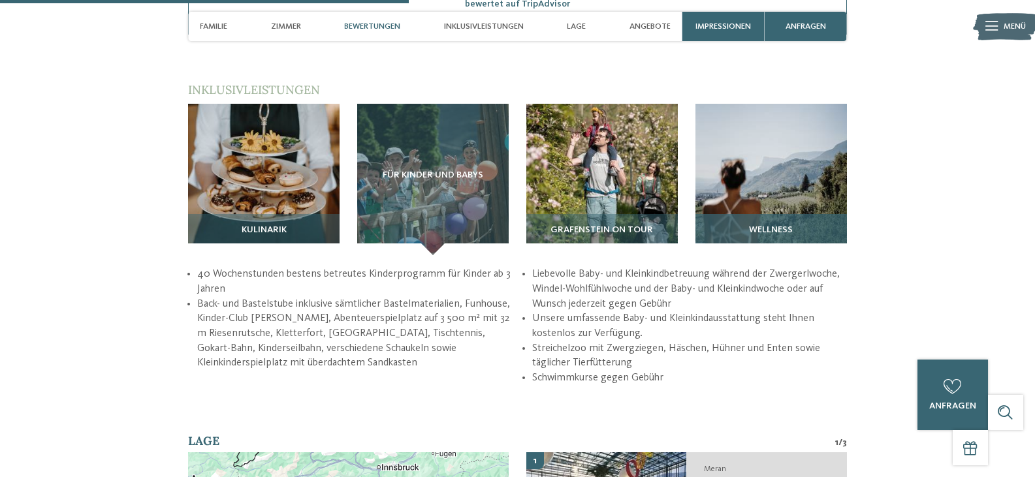
scroll to position [1654, 0]
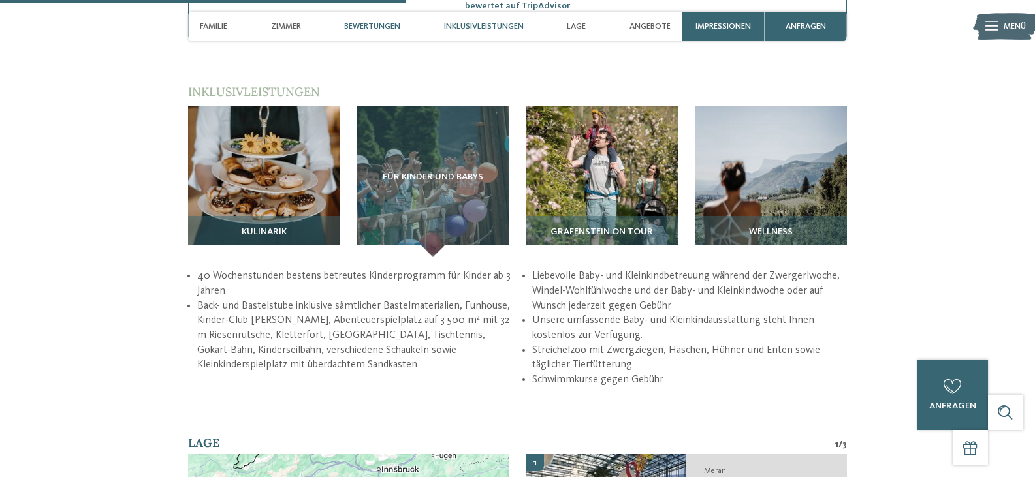
click at [471, 27] on span "Inklusivleistungen" at bounding box center [484, 27] width 80 height 10
click at [498, 20] on div "Inklusivleistungen" at bounding box center [483, 26] width 91 height 29
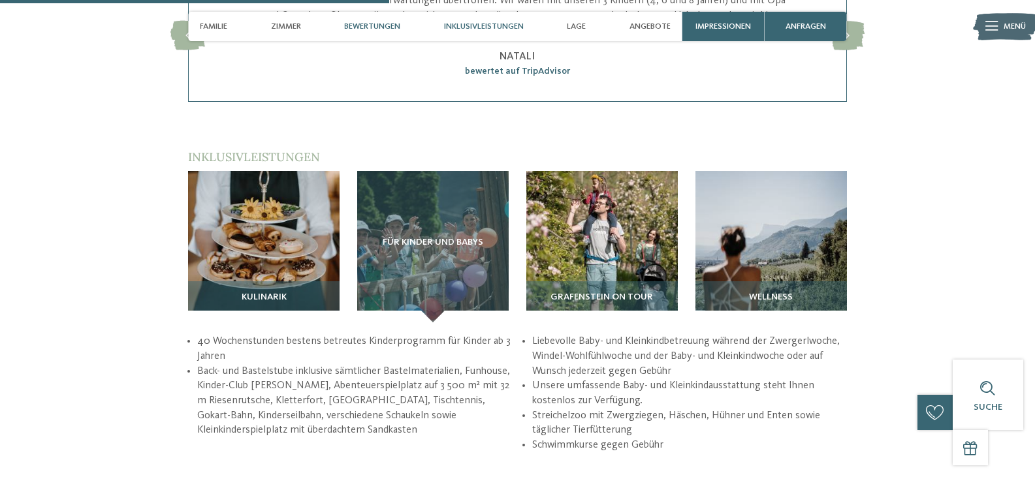
click at [494, 25] on span "Inklusivleistungen" at bounding box center [484, 27] width 80 height 10
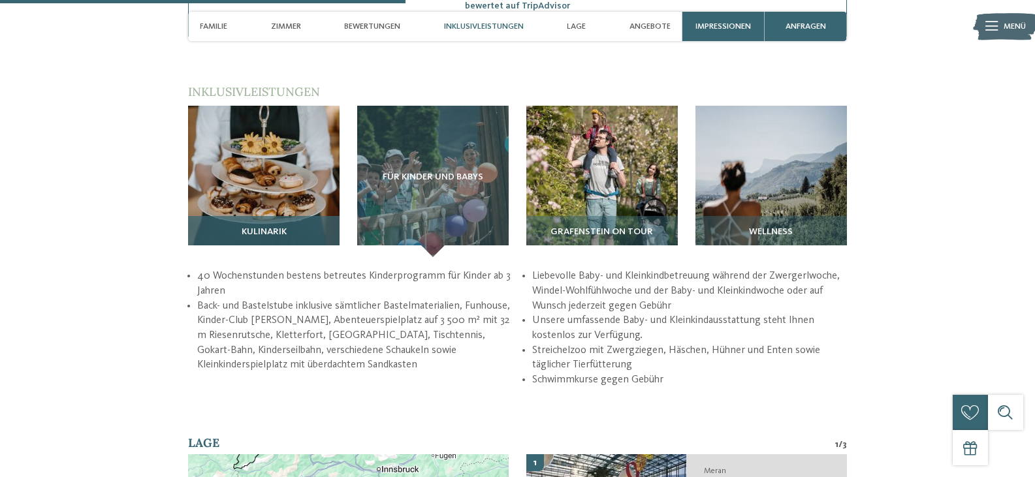
click at [248, 158] on img at bounding box center [263, 181] width 151 height 151
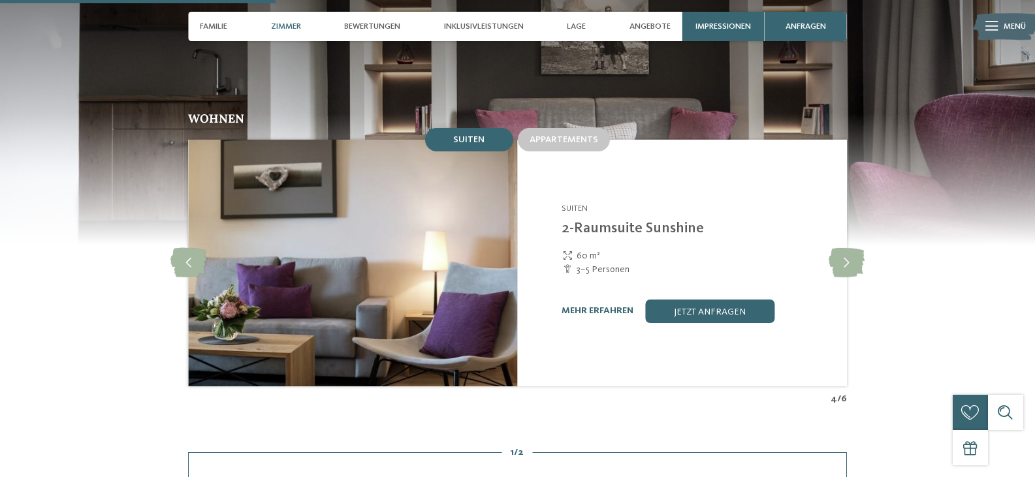
scroll to position [1110, 0]
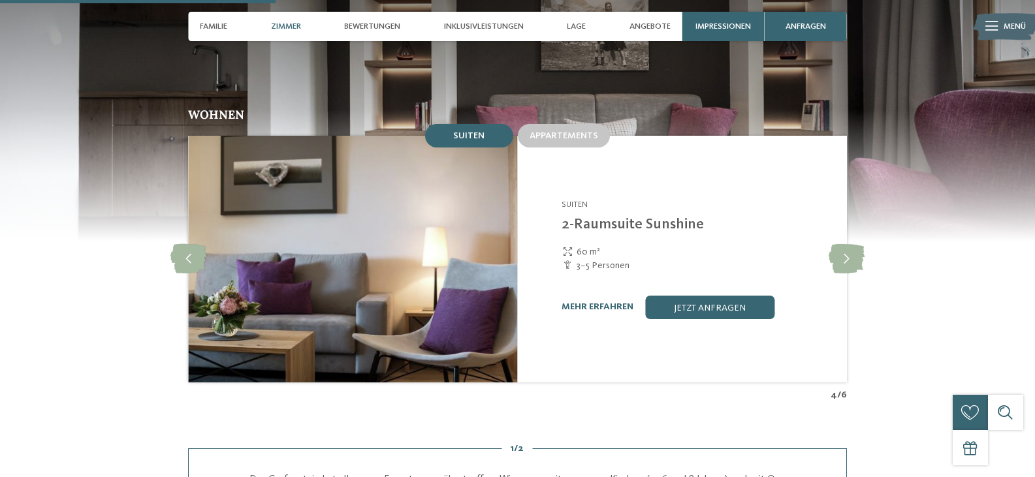
click at [603, 302] on link "mehr erfahren" at bounding box center [597, 306] width 72 height 9
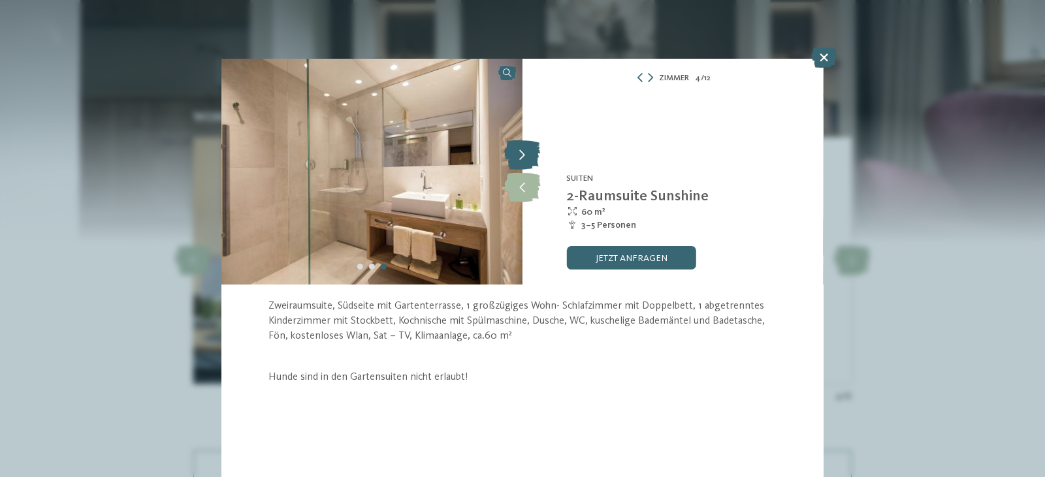
click at [519, 154] on icon at bounding box center [522, 155] width 36 height 29
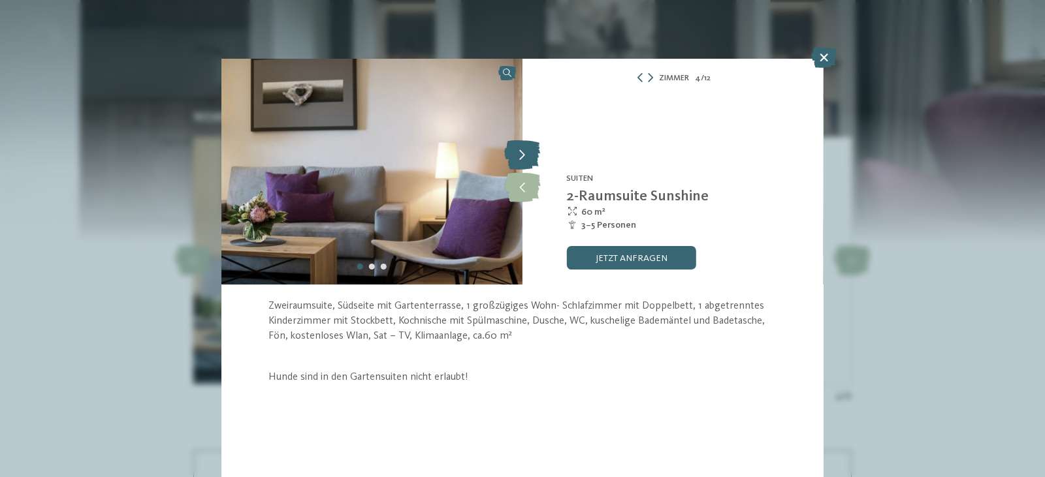
click at [519, 154] on icon at bounding box center [522, 155] width 36 height 29
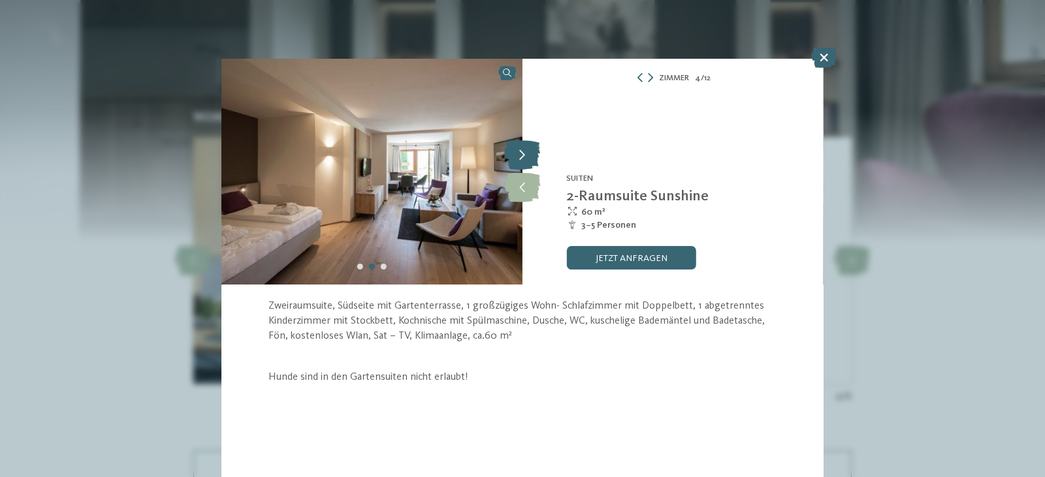
click at [519, 154] on icon at bounding box center [522, 155] width 36 height 29
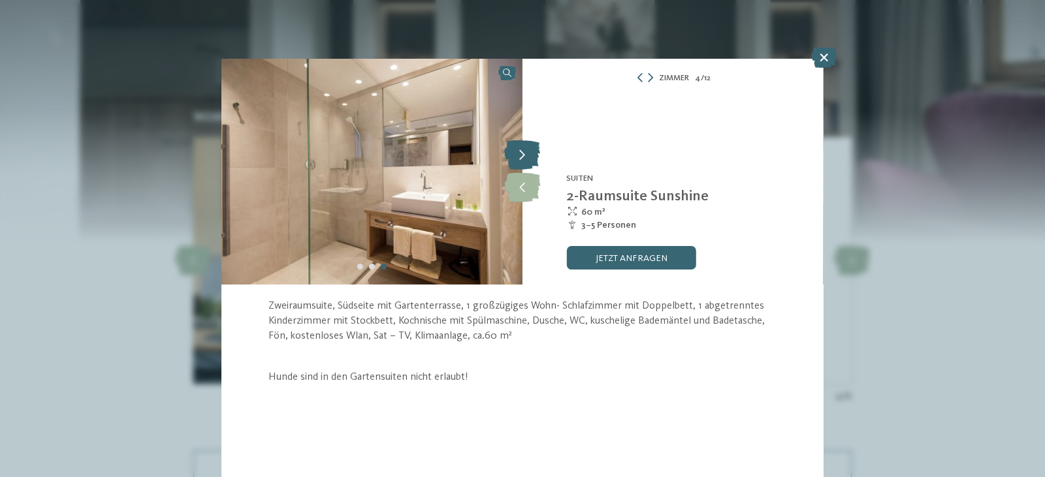
click at [519, 155] on icon at bounding box center [522, 155] width 36 height 29
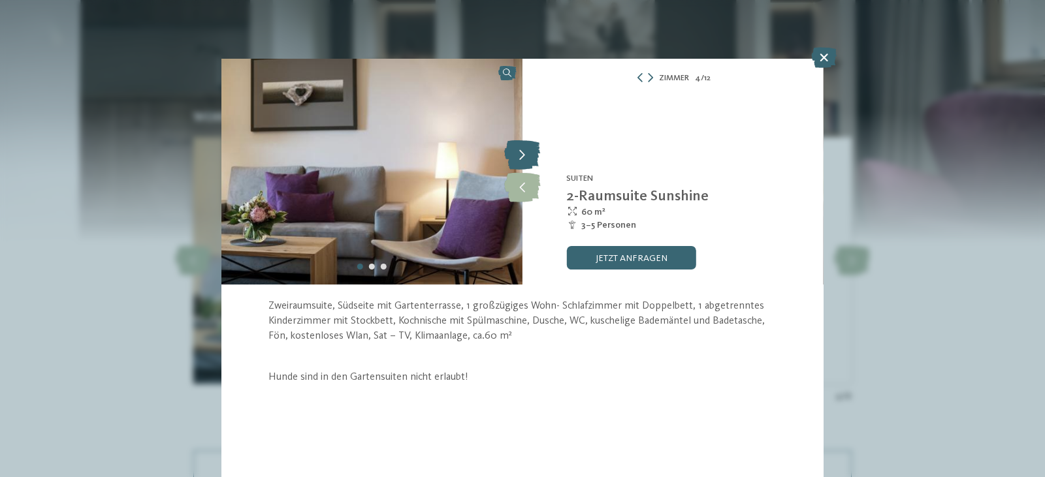
click at [520, 155] on icon at bounding box center [522, 155] width 36 height 29
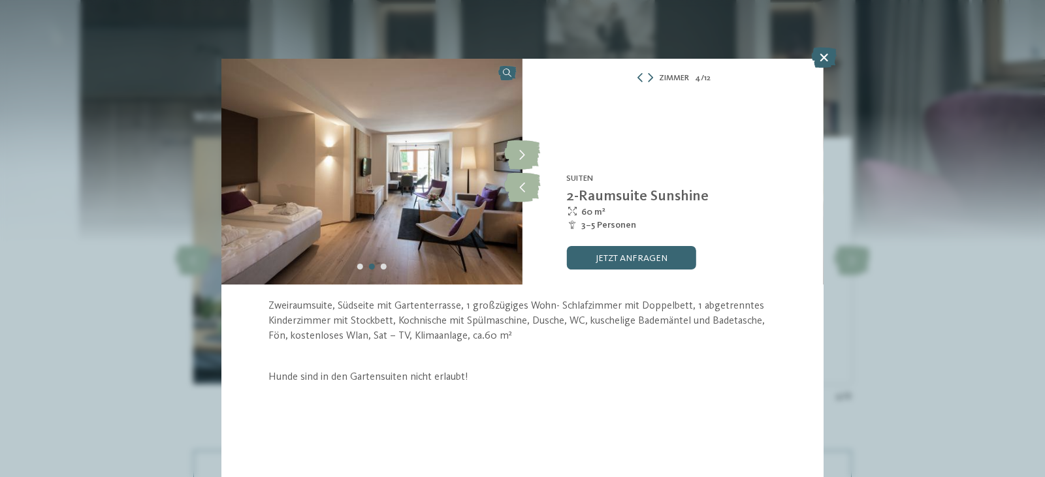
click at [820, 61] on icon at bounding box center [823, 57] width 25 height 21
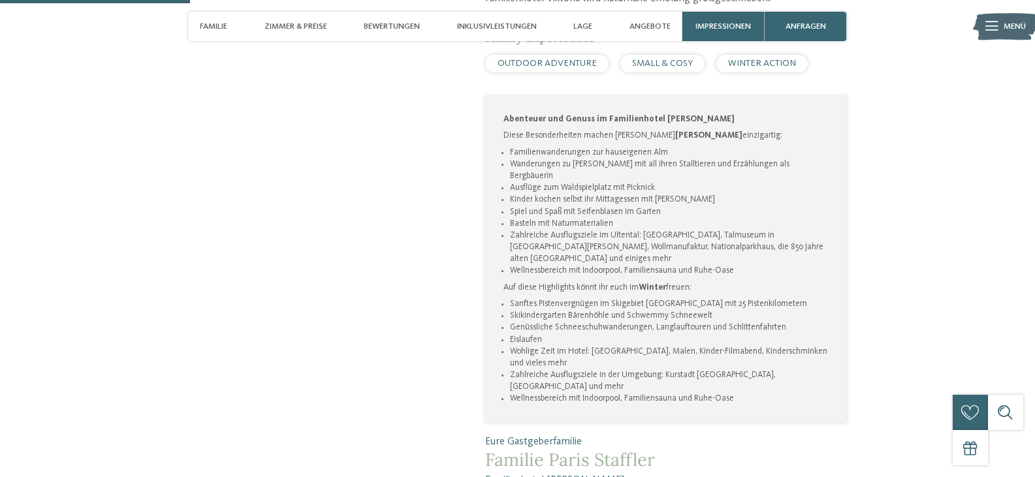
scroll to position [783, 0]
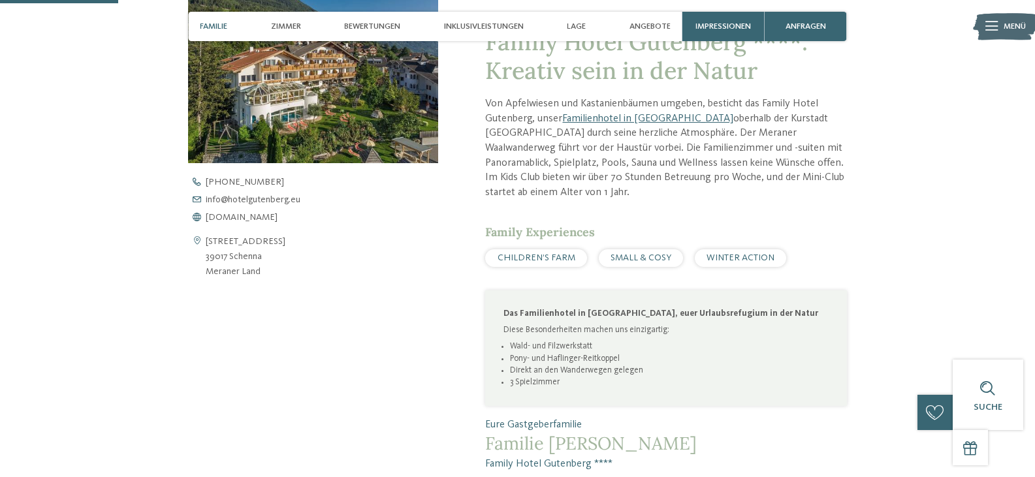
scroll to position [457, 0]
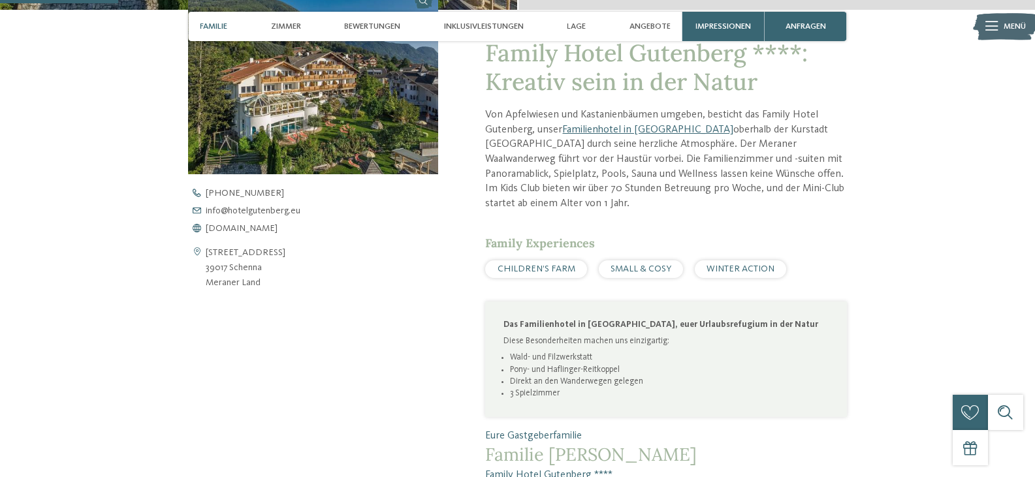
click at [213, 25] on span "Familie" at bounding box center [213, 27] width 27 height 10
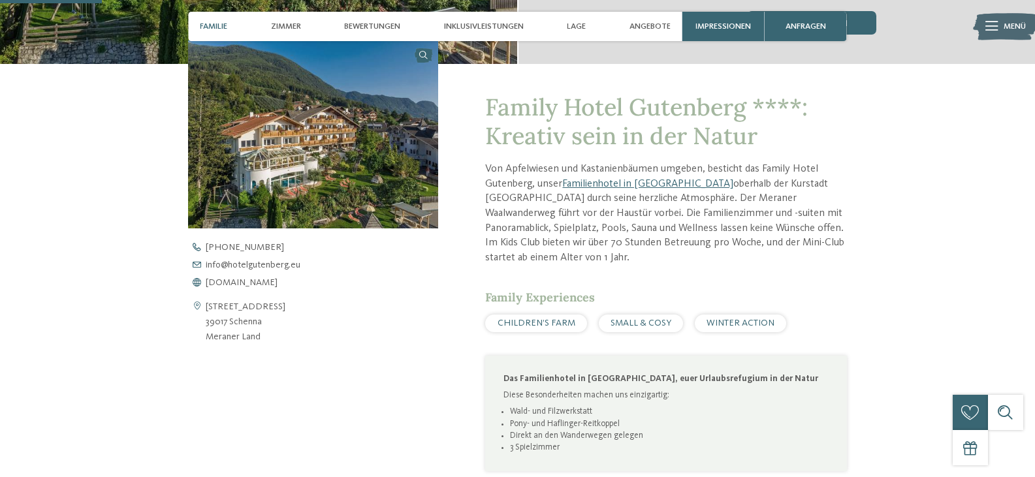
scroll to position [395, 0]
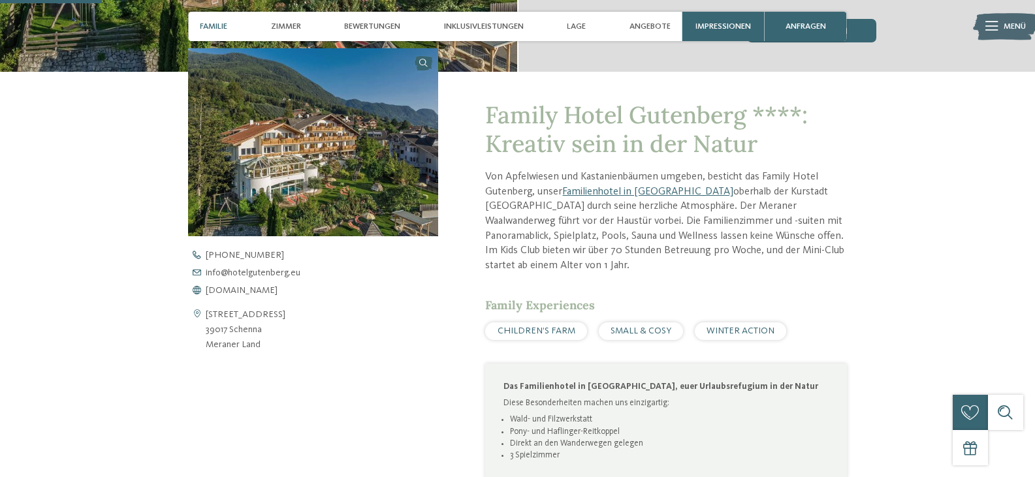
click at [215, 24] on span "Familie" at bounding box center [213, 27] width 27 height 10
click at [385, 24] on span "Bewertungen" at bounding box center [372, 27] width 56 height 10
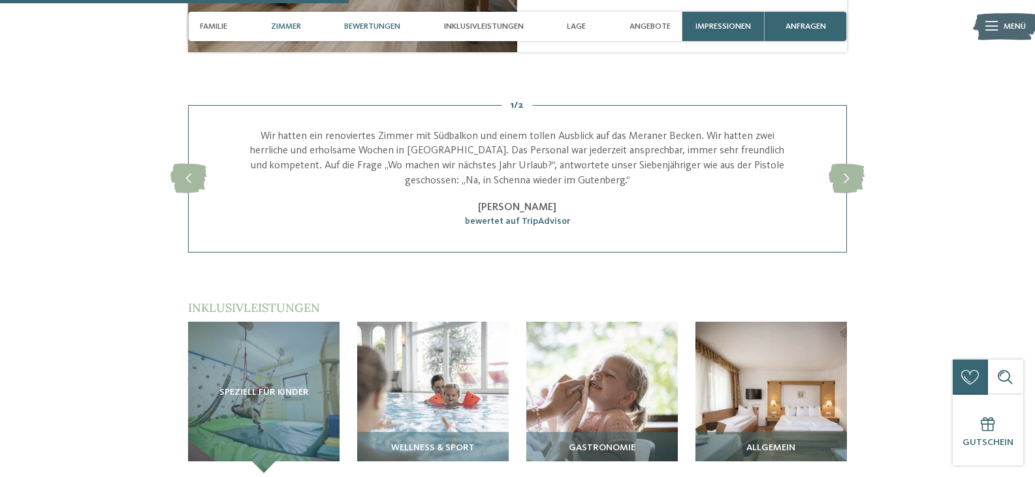
scroll to position [1359, 0]
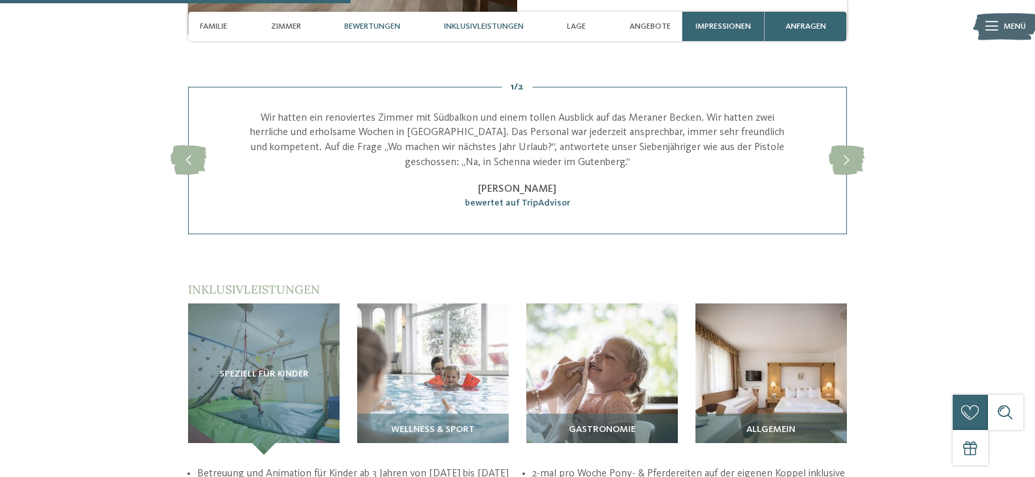
click at [478, 20] on div "Inklusivleistungen" at bounding box center [483, 26] width 91 height 29
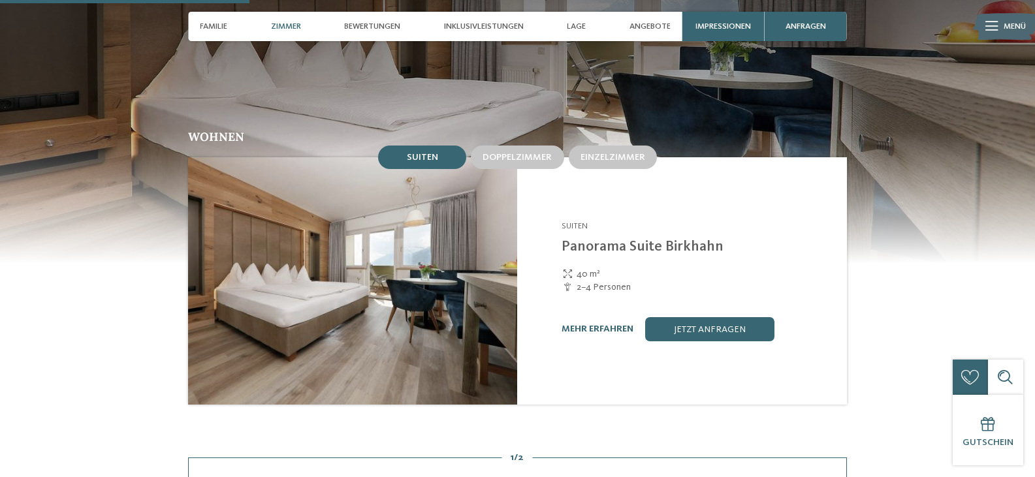
scroll to position [966, 0]
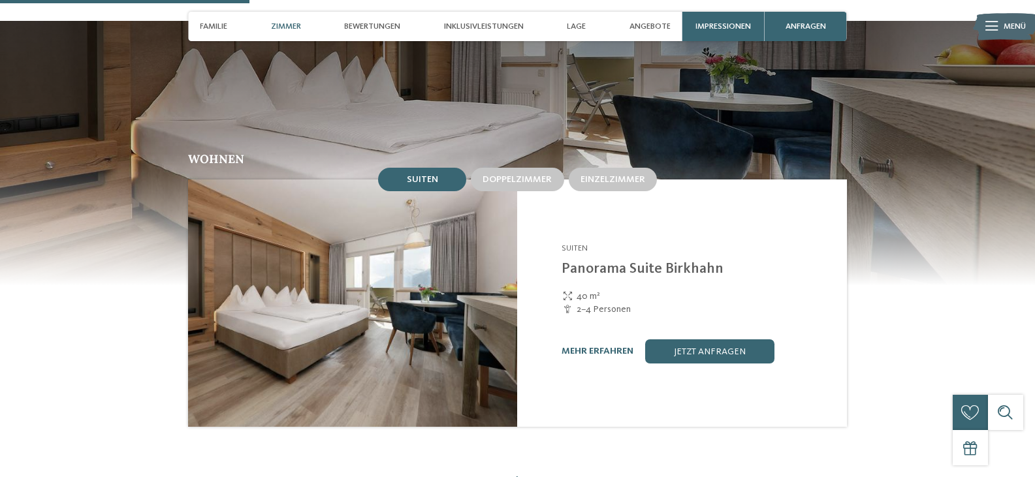
click at [277, 24] on span "Zimmer" at bounding box center [286, 27] width 30 height 10
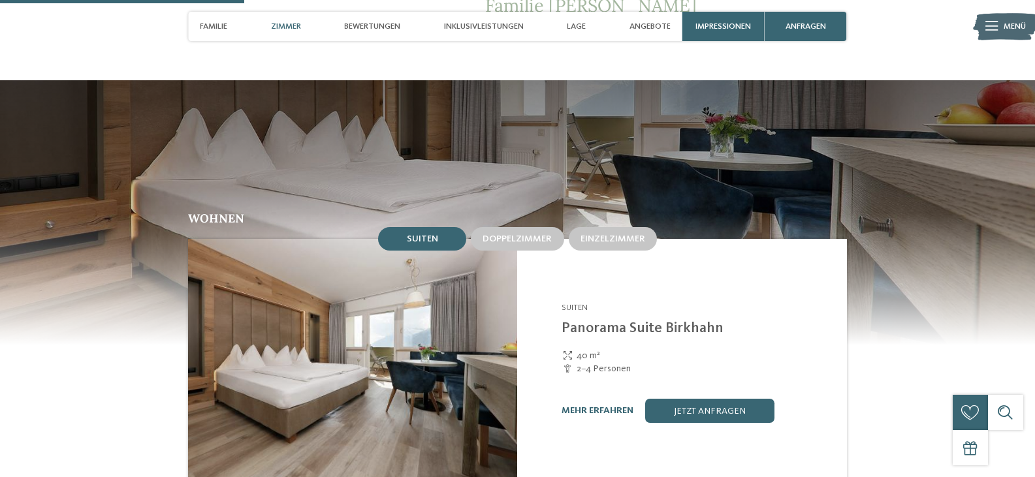
scroll to position [900, 0]
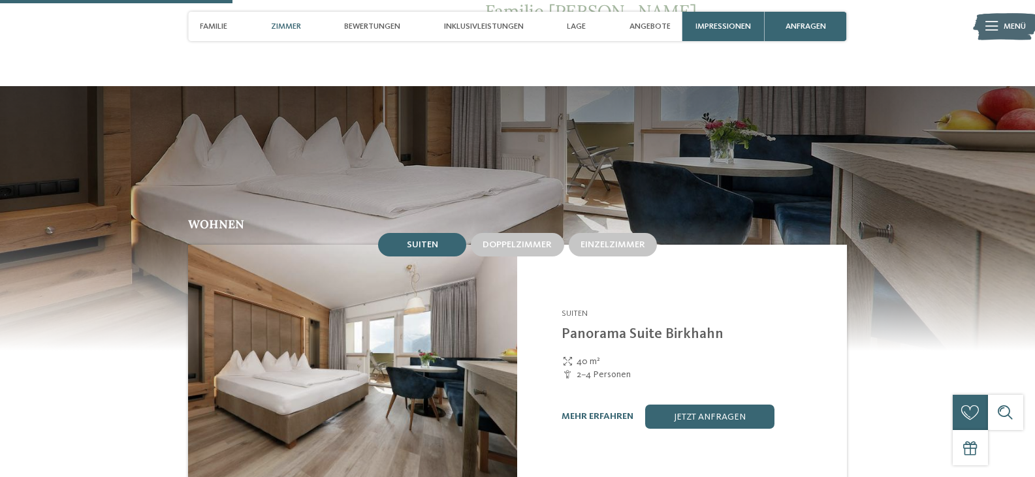
click at [288, 24] on span "Zimmer" at bounding box center [286, 27] width 30 height 10
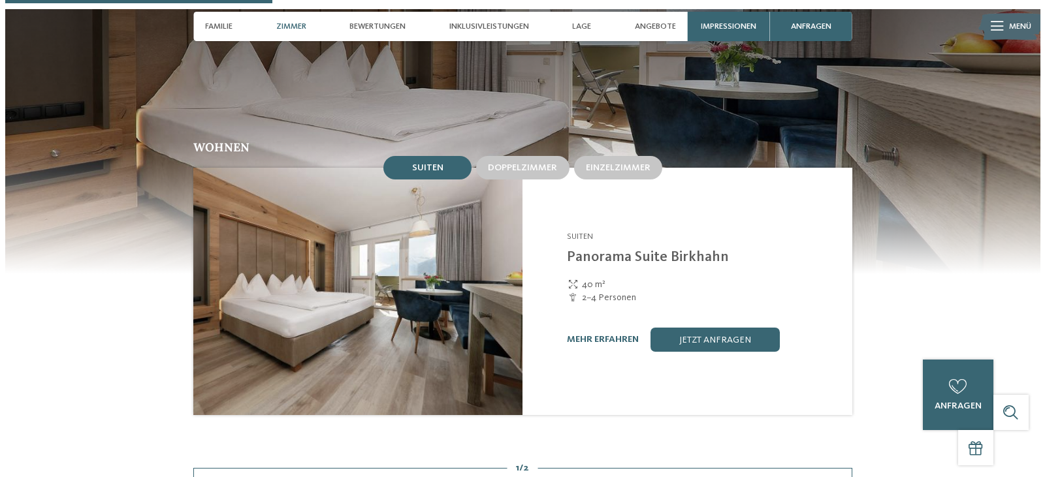
scroll to position [1096, 0]
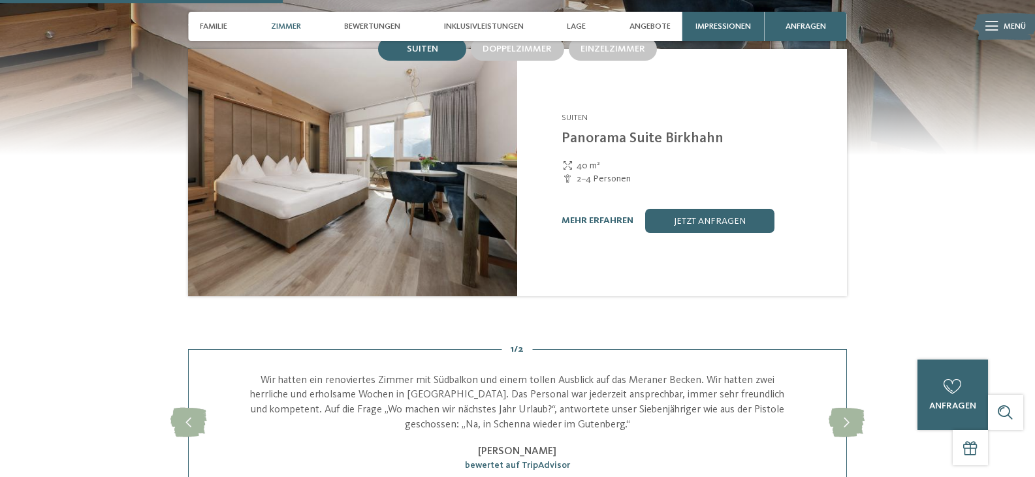
click at [582, 216] on link "mehr erfahren" at bounding box center [597, 220] width 72 height 9
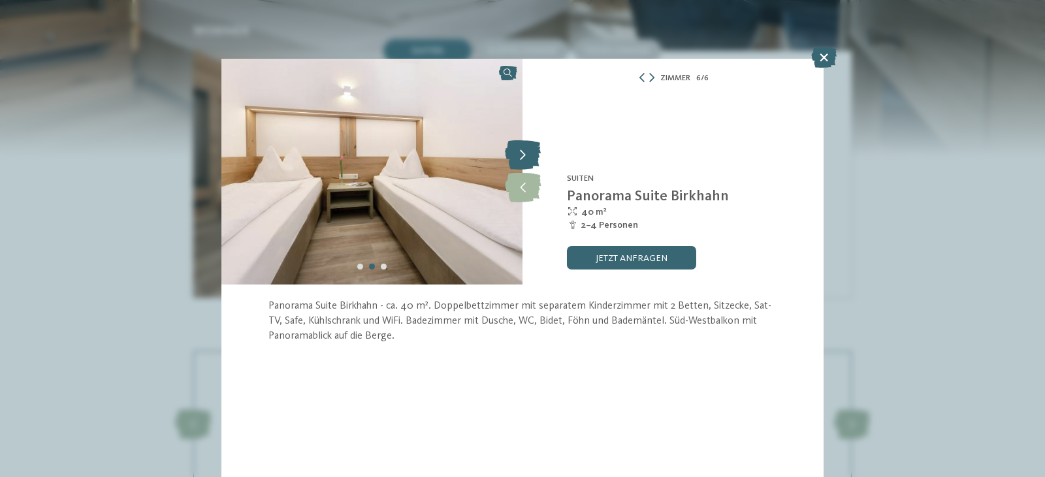
click at [517, 156] on icon at bounding box center [523, 155] width 36 height 29
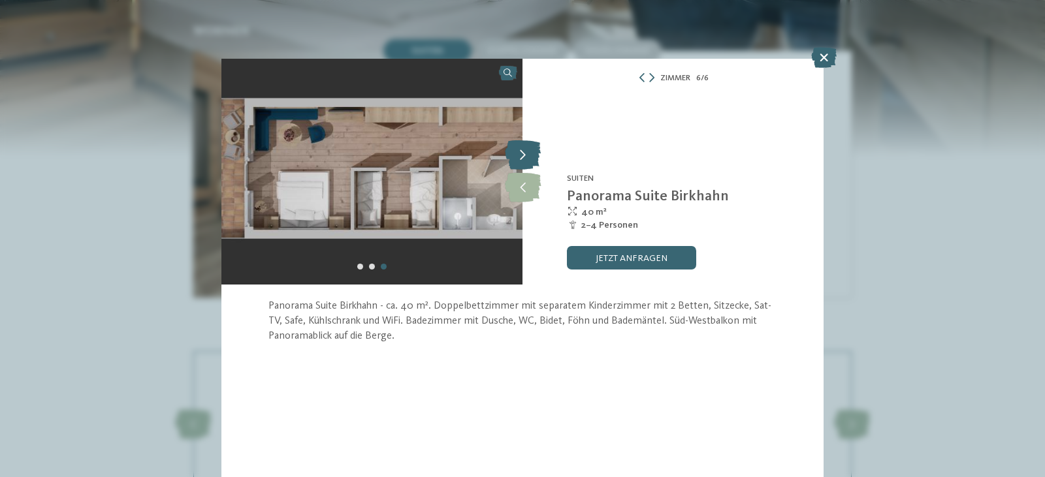
click at [517, 156] on icon at bounding box center [523, 155] width 36 height 29
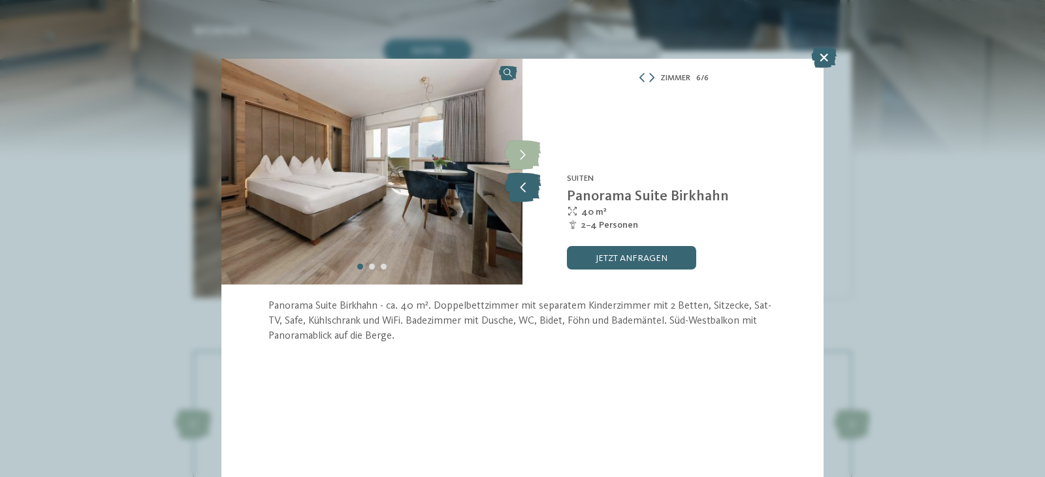
click at [516, 187] on icon at bounding box center [523, 187] width 36 height 29
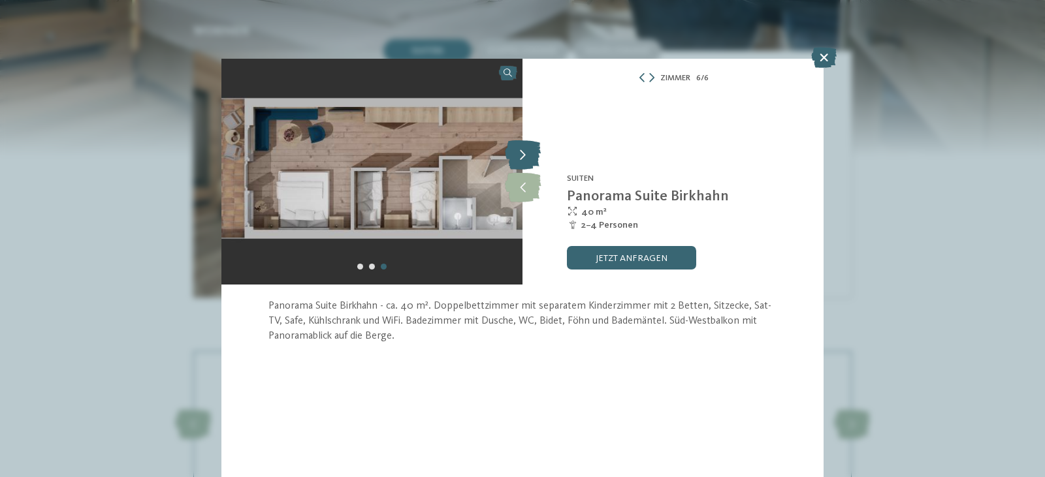
click at [529, 144] on icon at bounding box center [523, 155] width 36 height 29
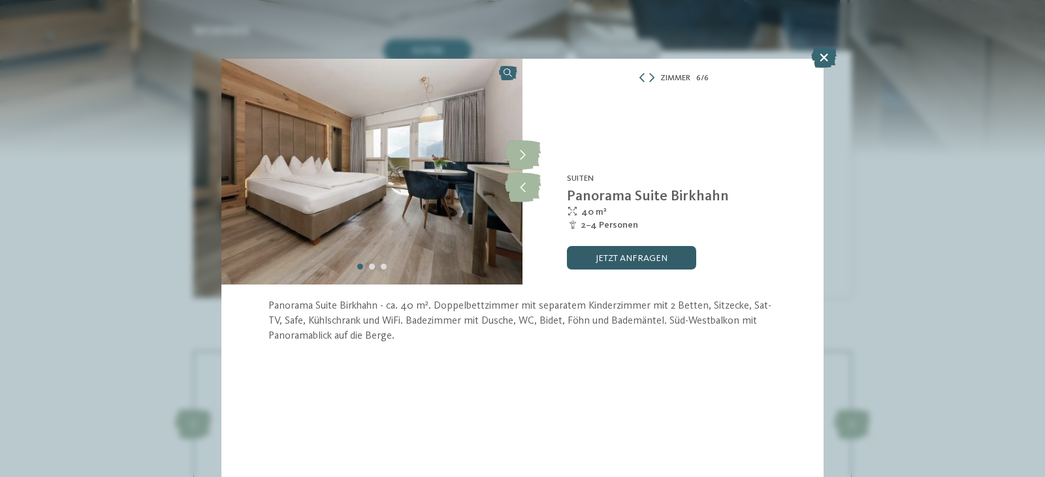
click at [638, 261] on link "jetzt anfragen" at bounding box center [631, 258] width 129 height 24
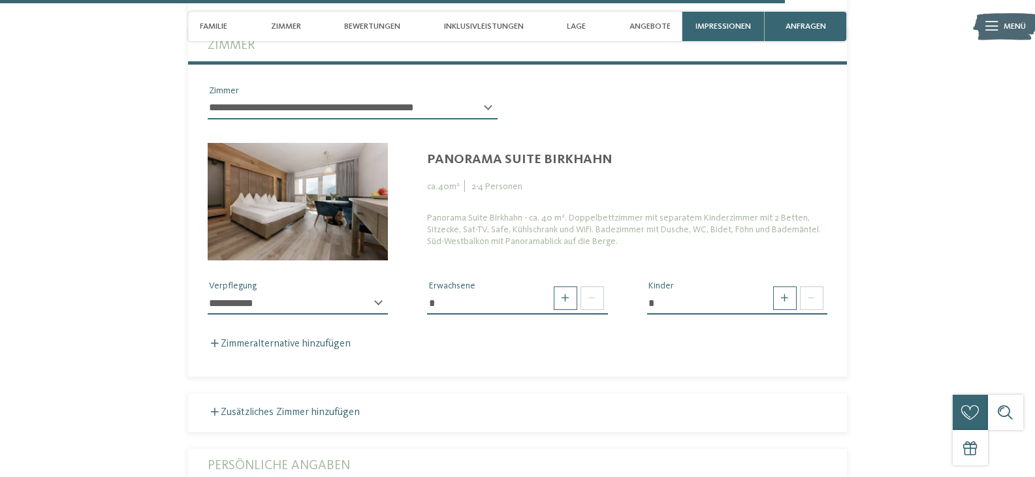
scroll to position [3161, 0]
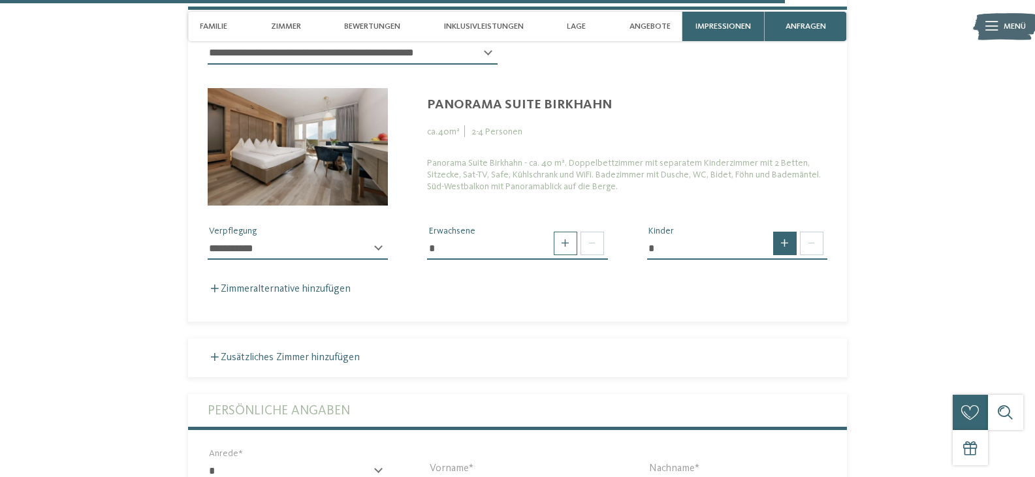
click at [785, 232] on span at bounding box center [785, 244] width 24 height 24
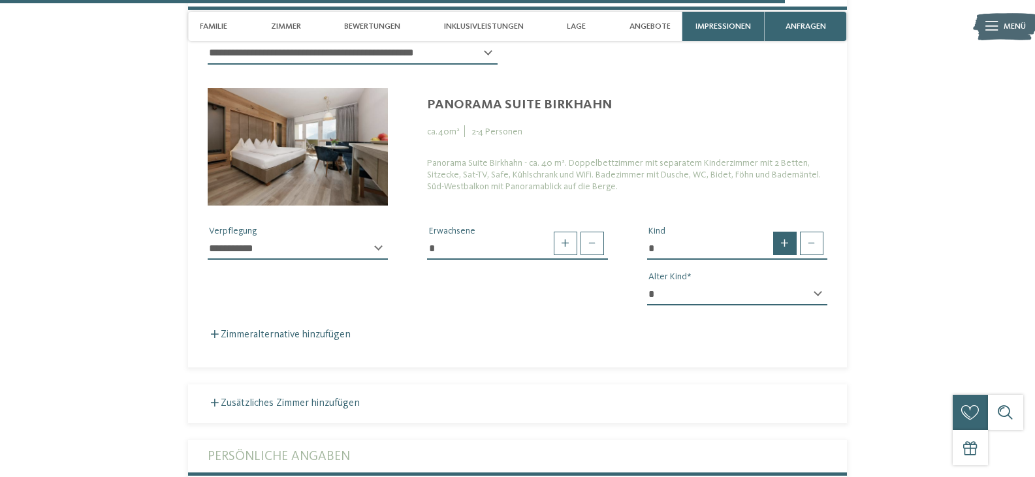
click at [784, 232] on span at bounding box center [785, 244] width 24 height 24
type input "*"
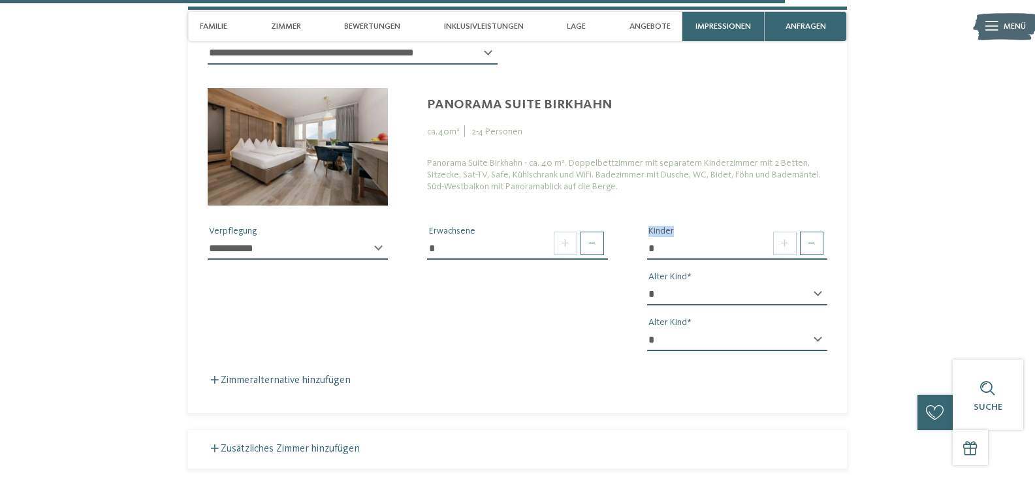
click at [373, 238] on select "**********" at bounding box center [298, 249] width 180 height 22
click at [375, 238] on select "**********" at bounding box center [298, 249] width 180 height 22
click at [812, 283] on select "* * * * * * * * * * * ** ** ** ** ** ** ** **" at bounding box center [737, 294] width 180 height 22
select select "*"
click at [647, 283] on select "* * * * * * * * * * * ** ** ** ** ** ** ** **" at bounding box center [737, 294] width 180 height 22
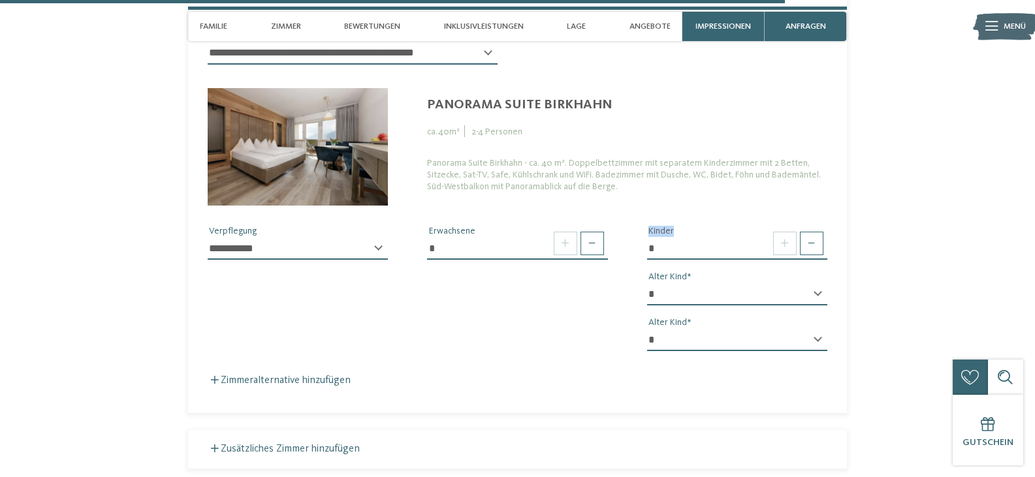
click at [813, 329] on select "* * * * * * * * * * * ** ** ** ** ** ** ** **" at bounding box center [737, 340] width 180 height 22
select select "*"
click at [647, 329] on select "* * * * * * * * * * * ** ** ** ** ** ** ** **" at bounding box center [737, 340] width 180 height 22
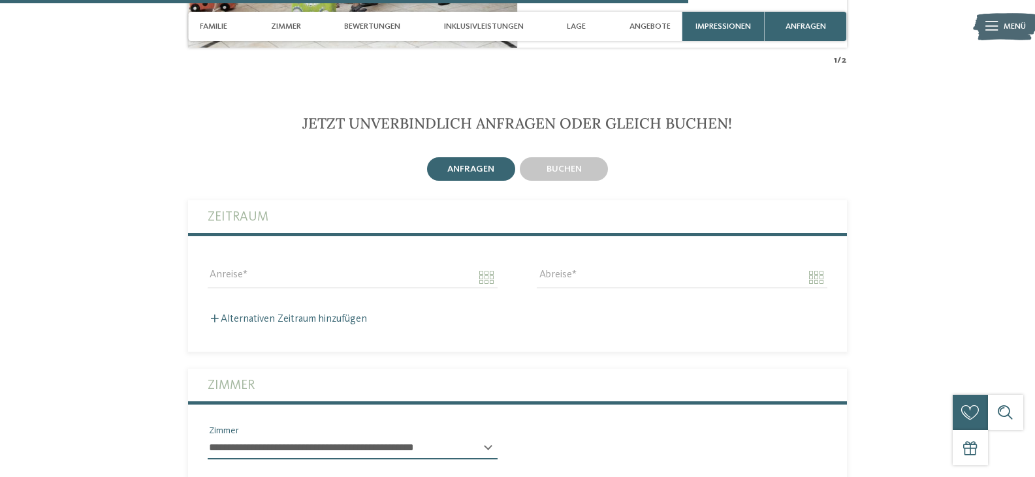
scroll to position [2835, 0]
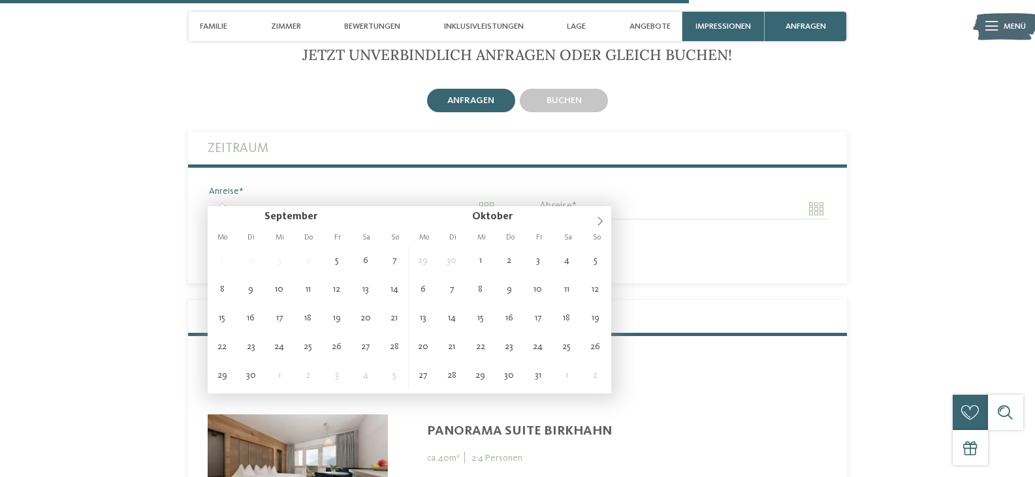
click at [488, 198] on input "Anreise" at bounding box center [353, 209] width 290 height 22
click at [595, 217] on span at bounding box center [600, 217] width 22 height 22
click at [595, 217] on icon at bounding box center [599, 221] width 9 height 9
type input "****"
click at [597, 219] on icon at bounding box center [599, 221] width 9 height 9
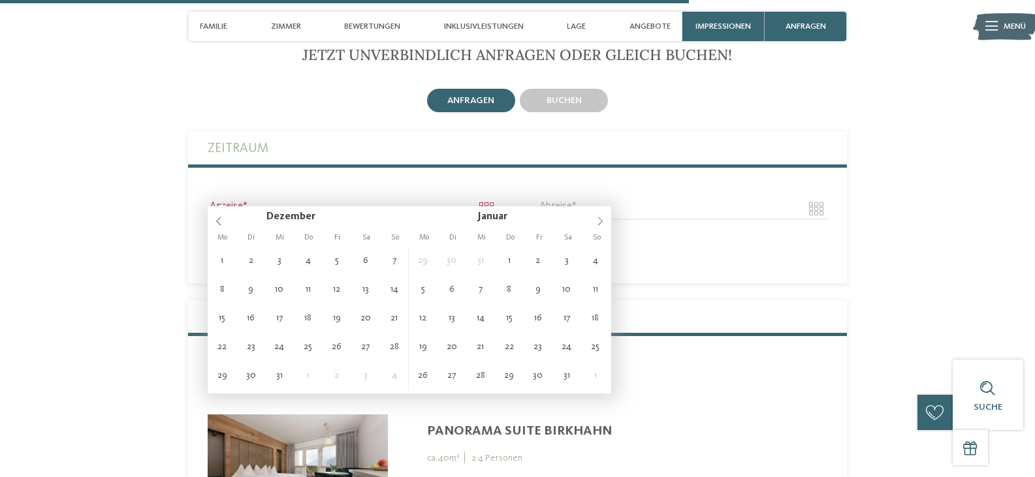
type input "****"
click at [597, 219] on icon at bounding box center [599, 221] width 9 height 9
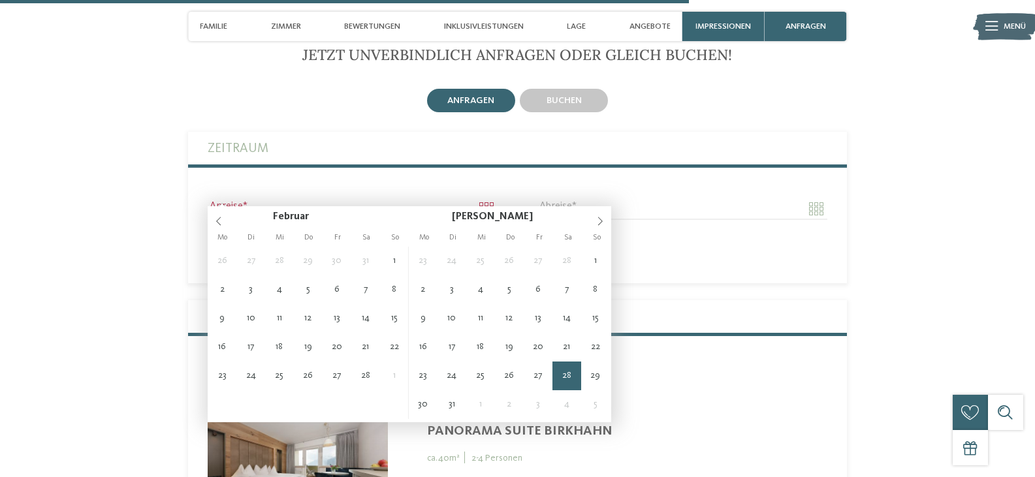
type input "**********"
type input "****"
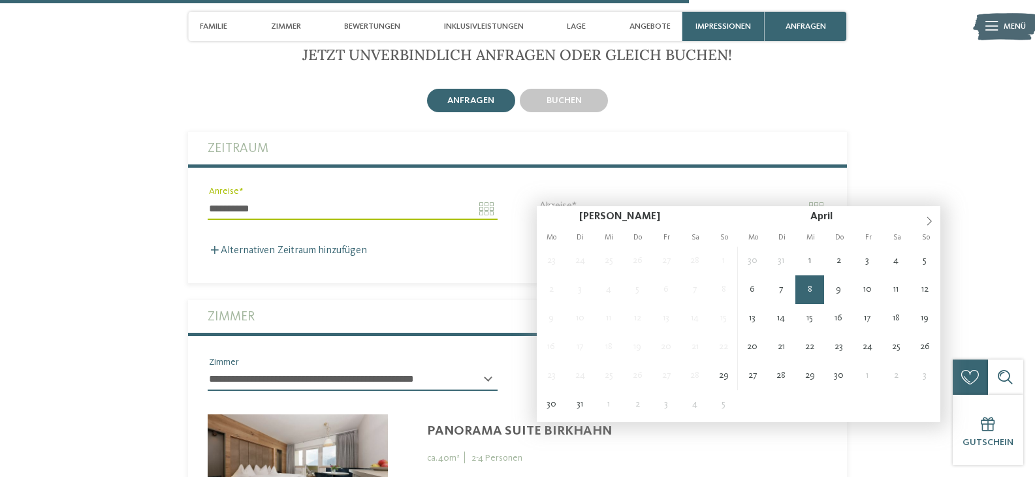
type input "**********"
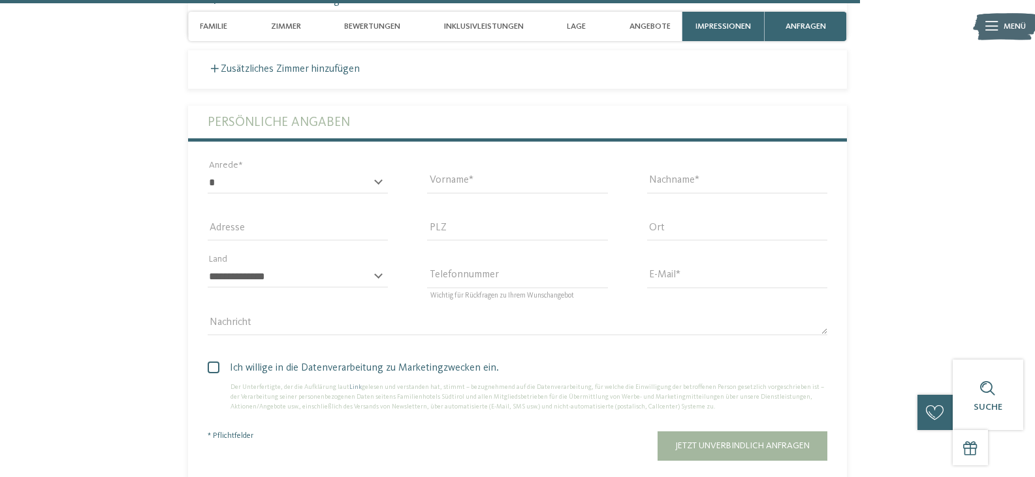
scroll to position [3553, 0]
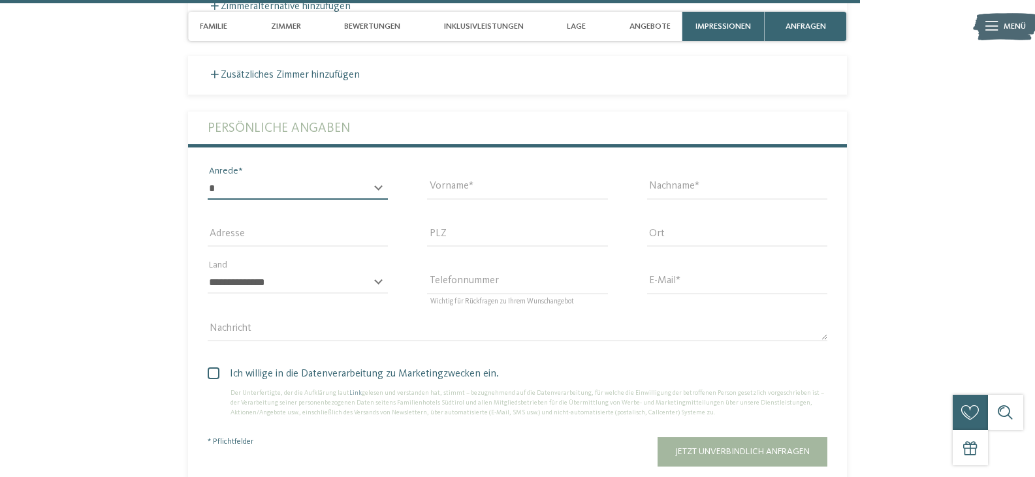
click at [384, 178] on select "* **** **** ******* ******" at bounding box center [298, 189] width 180 height 22
select select "*"
click at [208, 178] on select "* **** **** ******* ******" at bounding box center [298, 189] width 180 height 22
click at [468, 178] on input "Vorname" at bounding box center [517, 189] width 180 height 22
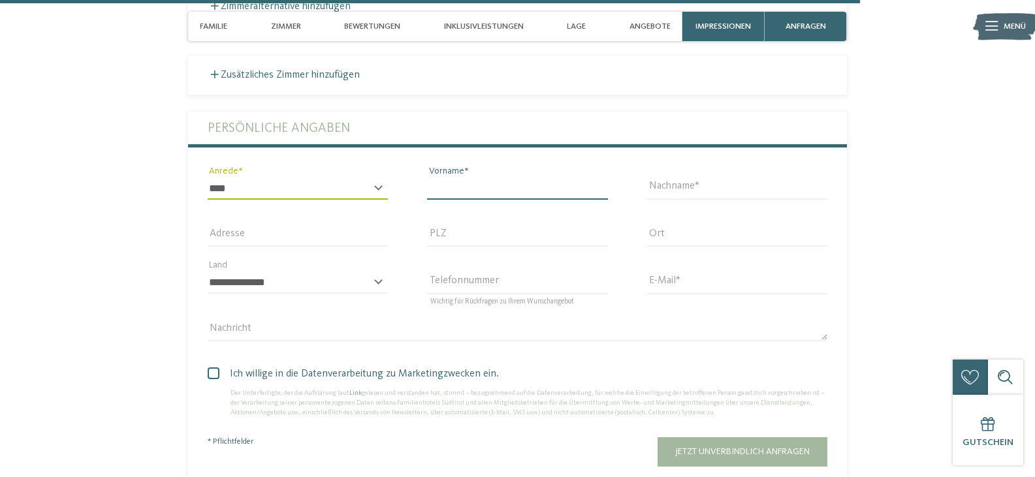
type input "*****"
type input "*******"
type input "**********"
type input "*****"
type input "******"
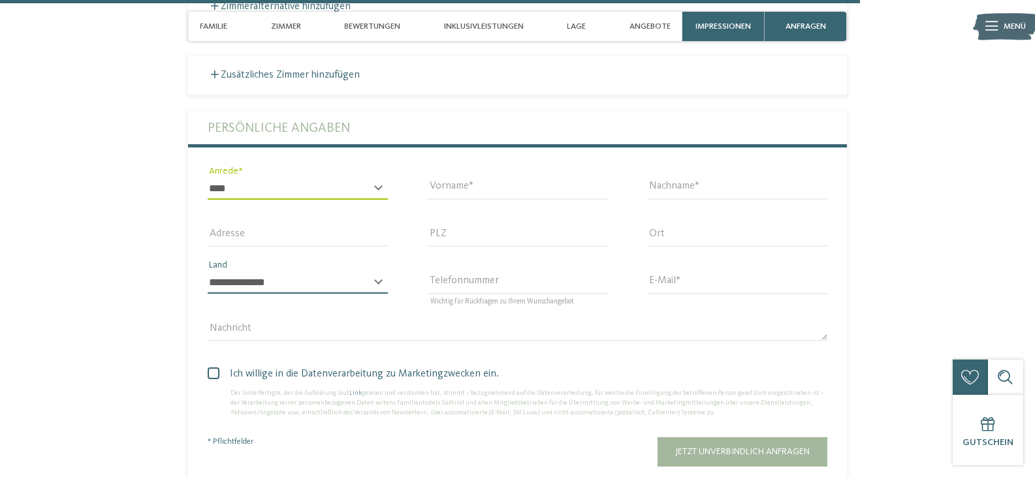
select select "**"
type input "**********"
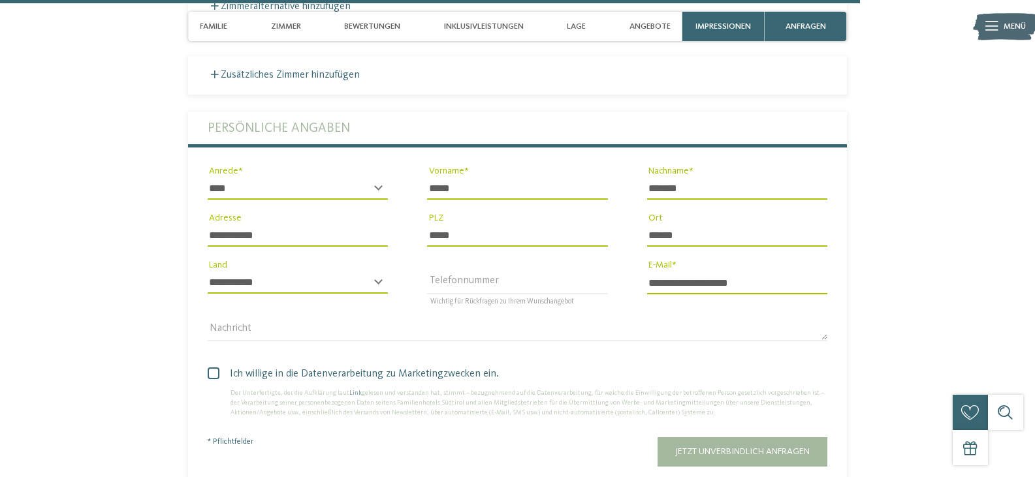
click at [212, 368] on span at bounding box center [214, 374] width 12 height 12
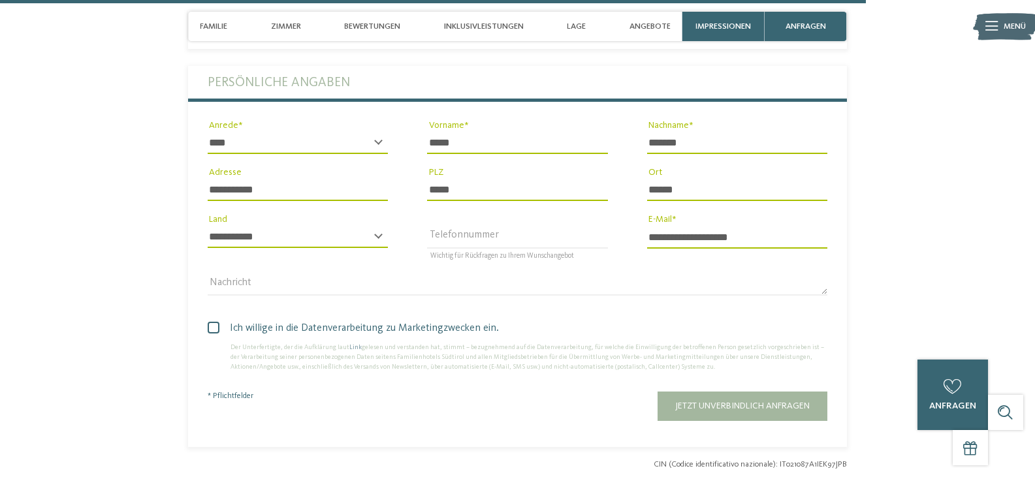
scroll to position [3618, 0]
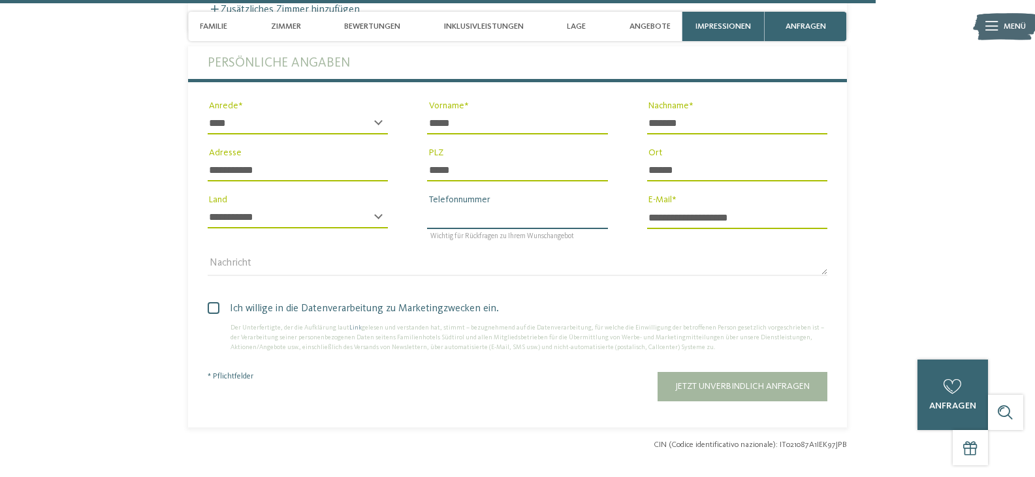
click at [474, 209] on input "Telefonnummer" at bounding box center [517, 217] width 180 height 22
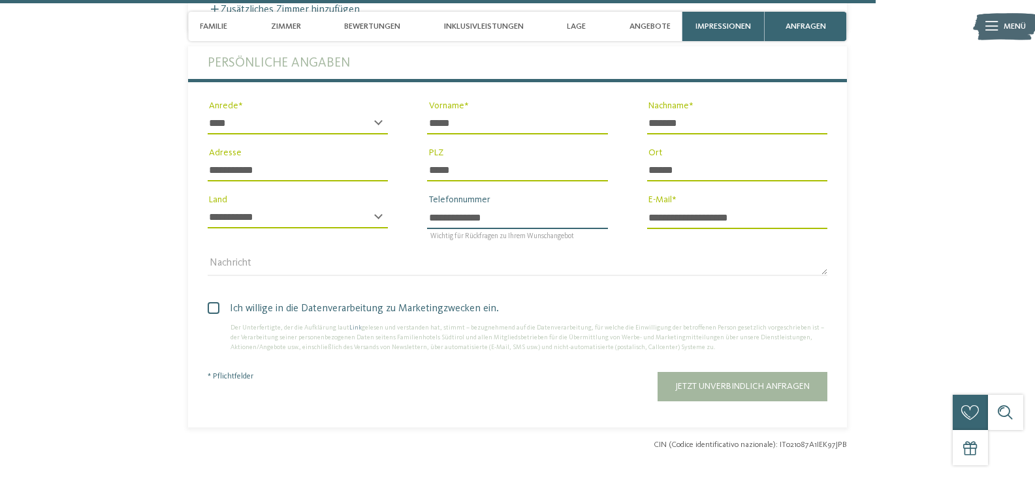
type input "**********"
click at [620, 270] on div "Nachricht" at bounding box center [518, 271] width 620 height 34
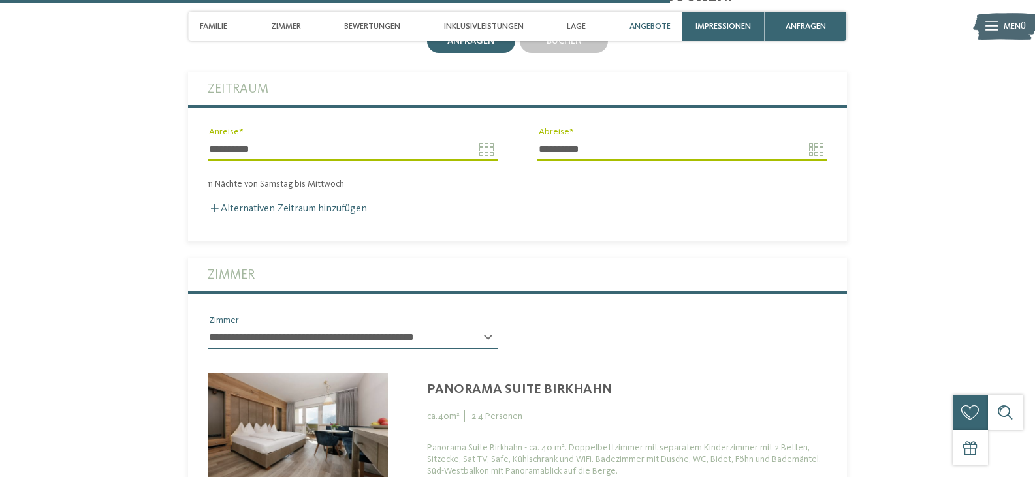
scroll to position [2770, 0]
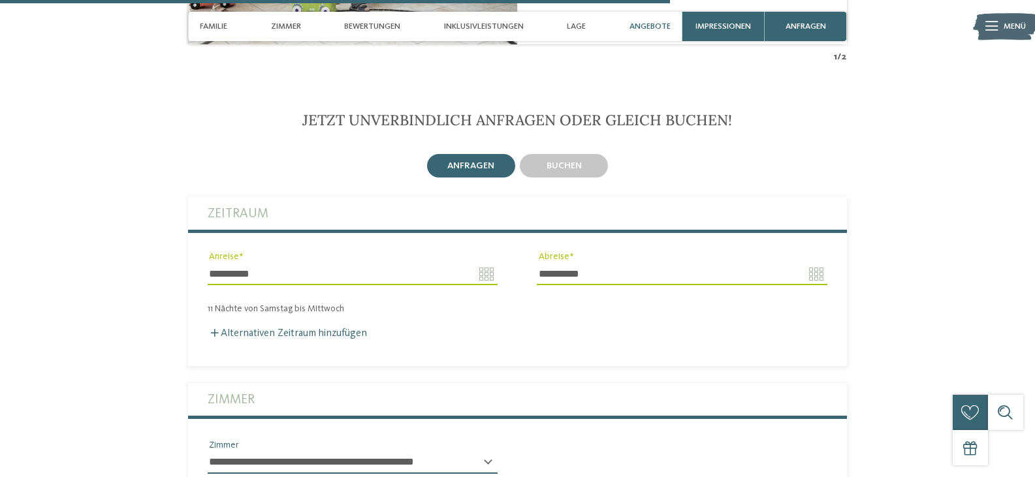
click at [590, 328] on div "Alternativen Zeitraum hinzufügen" at bounding box center [518, 334] width 620 height 12
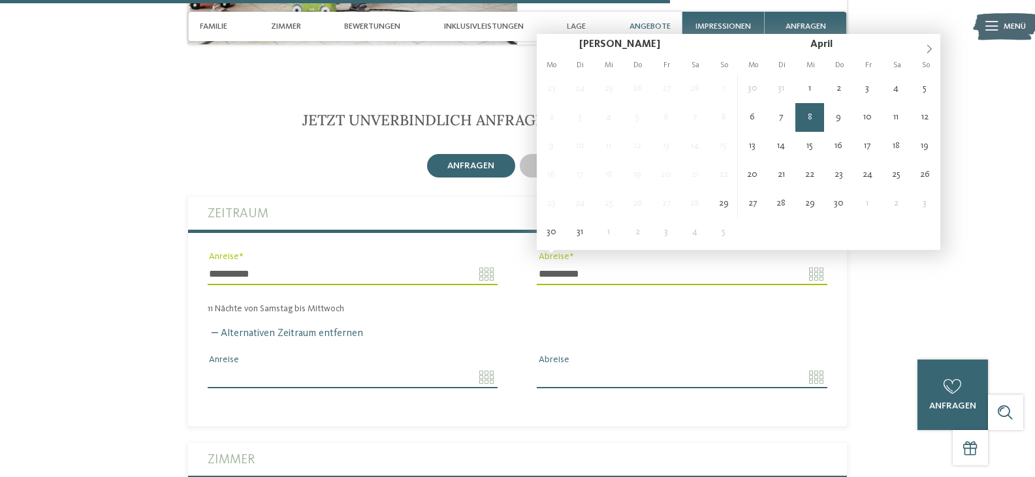
click at [815, 263] on input "**********" at bounding box center [682, 274] width 290 height 22
type input "**********"
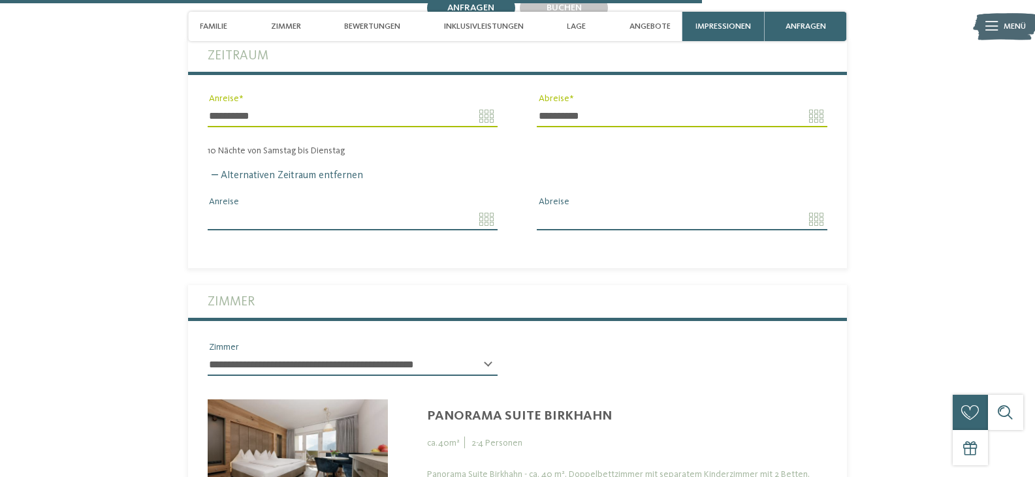
scroll to position [2965, 0]
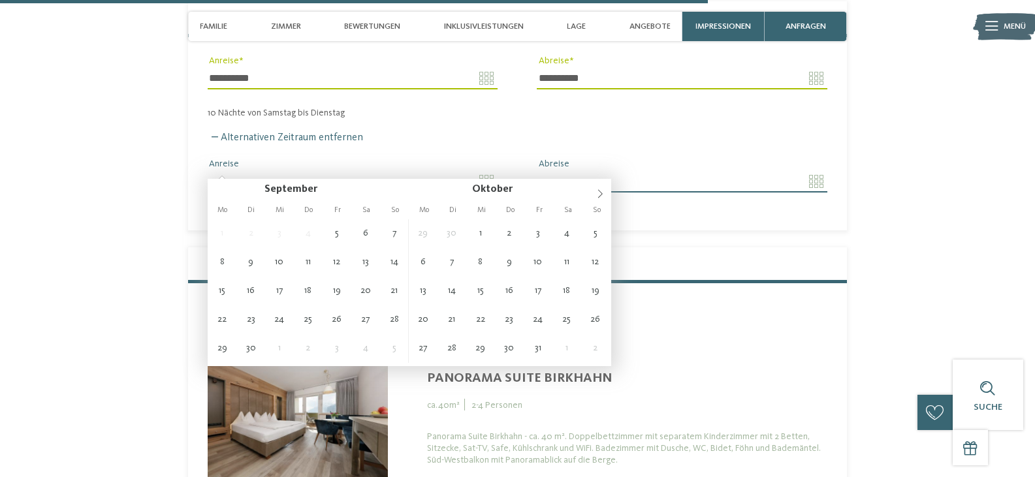
click at [493, 170] on input "Anreise" at bounding box center [353, 181] width 290 height 22
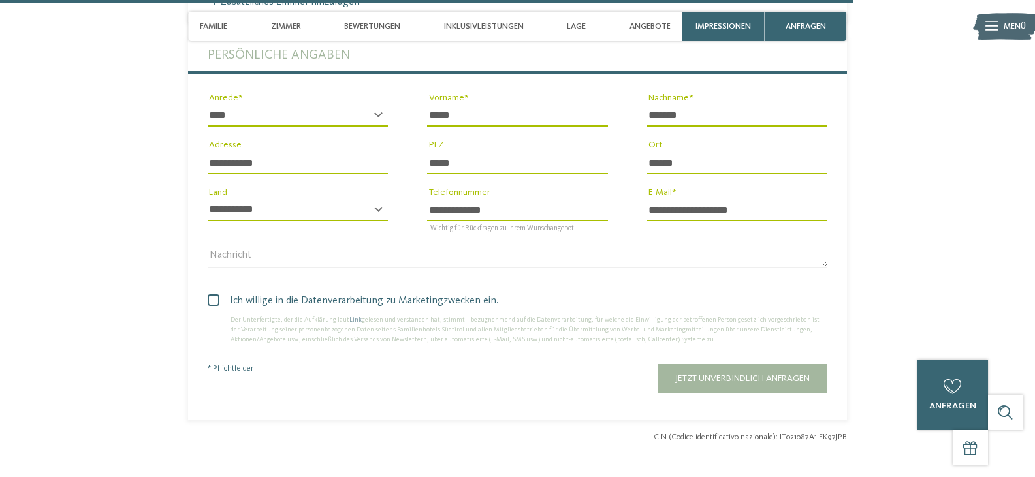
scroll to position [3553, 0]
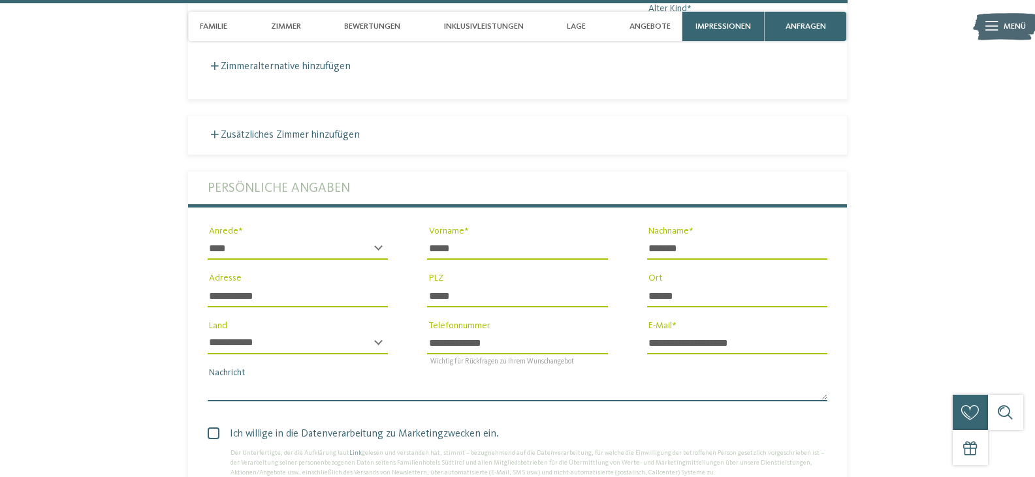
click at [249, 379] on textarea "Nachricht" at bounding box center [518, 390] width 620 height 22
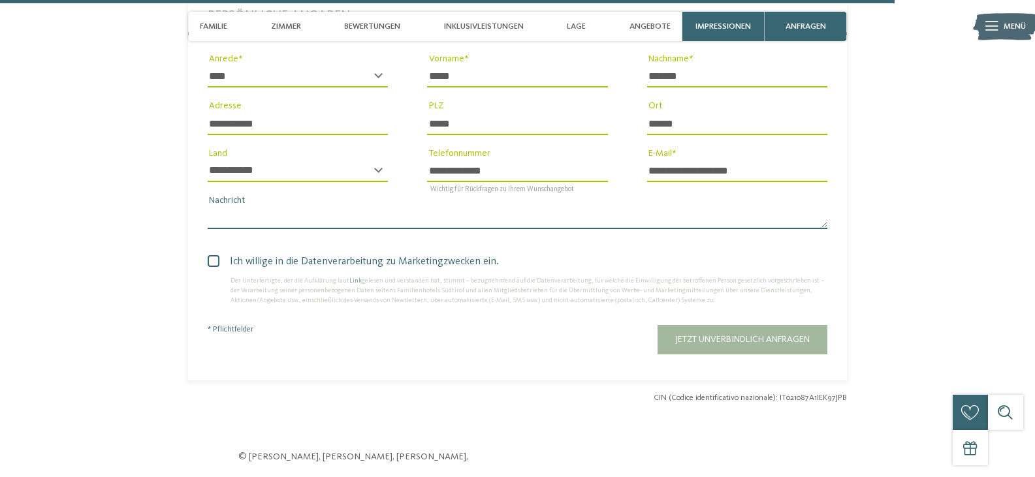
scroll to position [3749, 0]
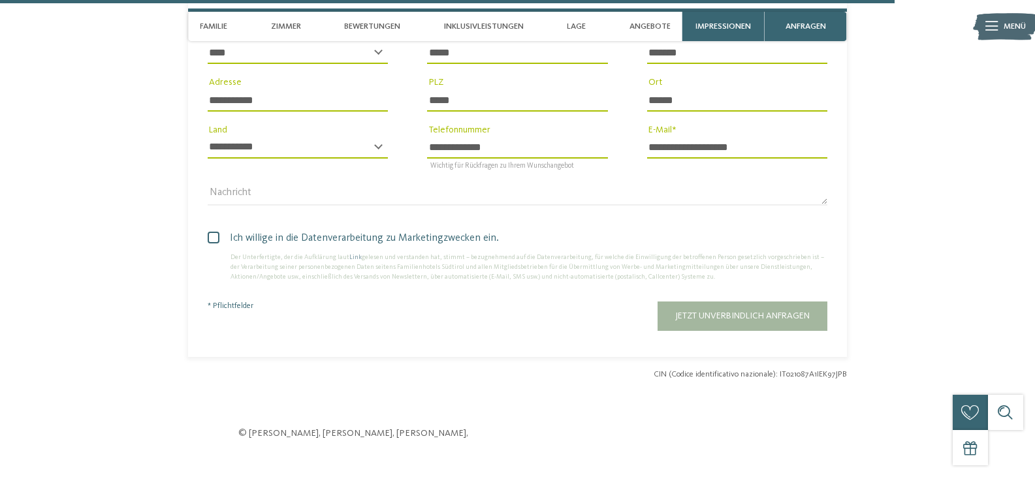
click at [511, 136] on input "**********" at bounding box center [517, 147] width 180 height 22
click at [524, 60] on div "***** Vorname" at bounding box center [517, 59] width 180 height 34
click at [522, 89] on input "*****" at bounding box center [517, 100] width 180 height 22
click at [753, 89] on input "******" at bounding box center [737, 100] width 180 height 22
click at [651, 217] on div "Ich willige in die Datenverarbeitung zu Marketingzwecken ein. Der Unterfertigte…" at bounding box center [517, 252] width 659 height 71
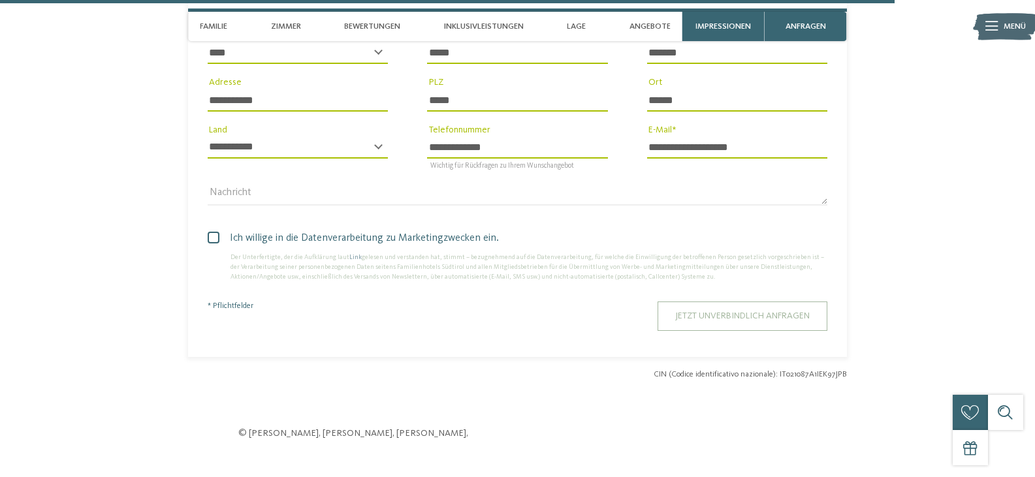
click at [729, 307] on button "Jetzt unverbindlich anfragen" at bounding box center [742, 316] width 170 height 29
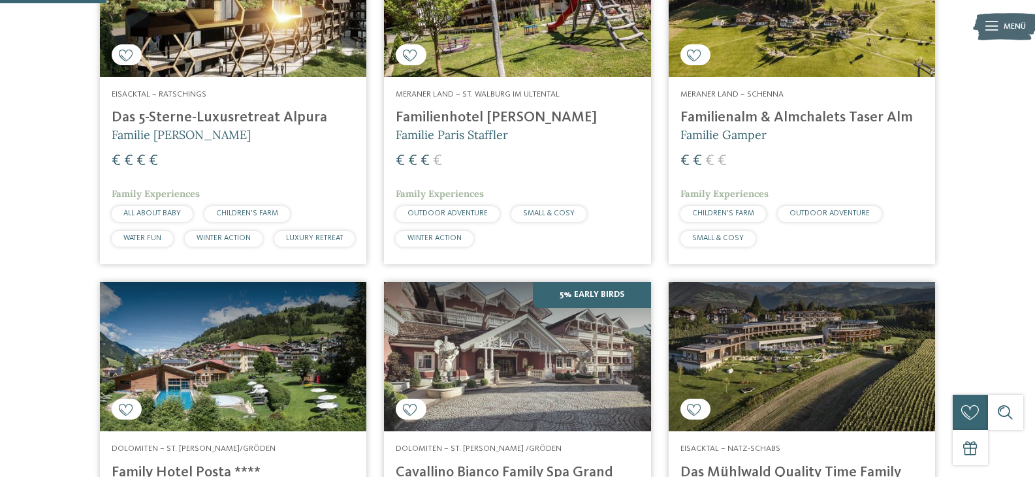
scroll to position [392, 0]
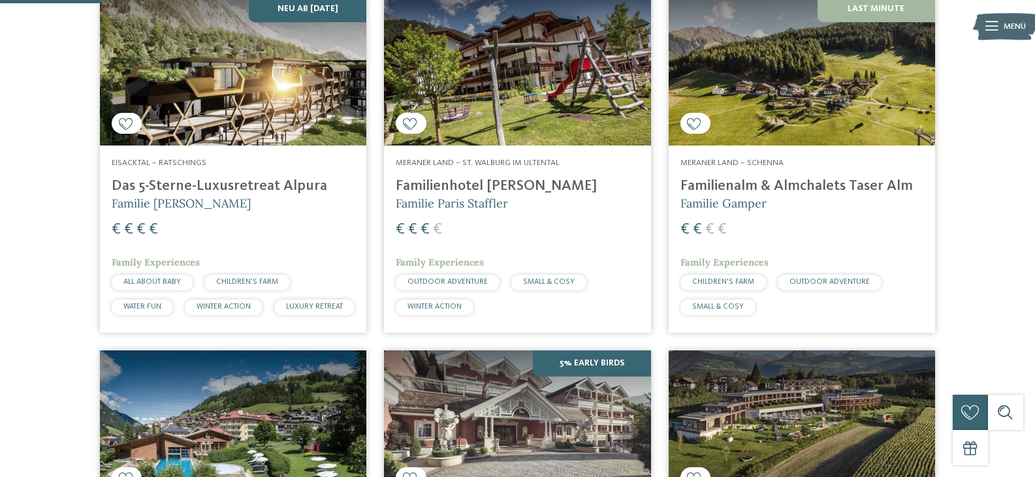
click at [234, 103] on img at bounding box center [233, 71] width 266 height 150
click at [513, 89] on img at bounding box center [517, 71] width 266 height 150
click at [750, 87] on img at bounding box center [802, 71] width 266 height 150
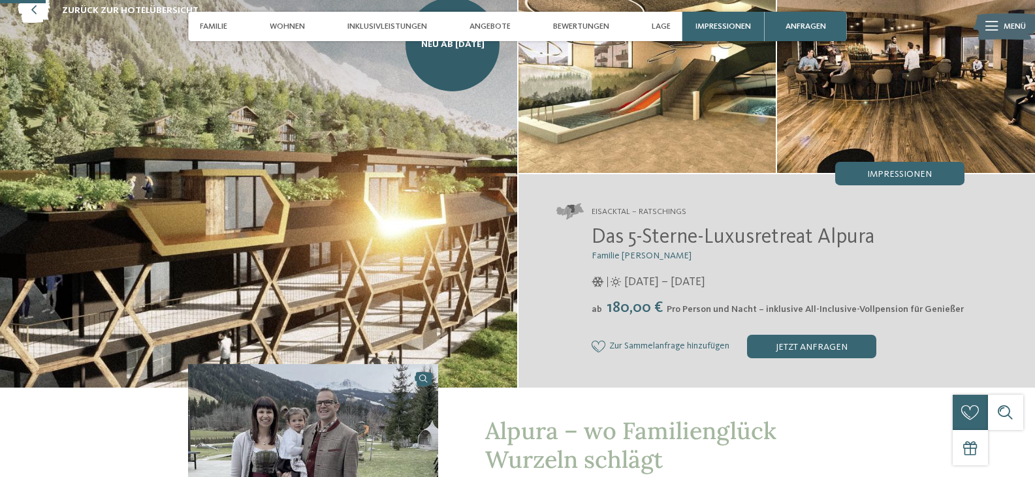
scroll to position [196, 0]
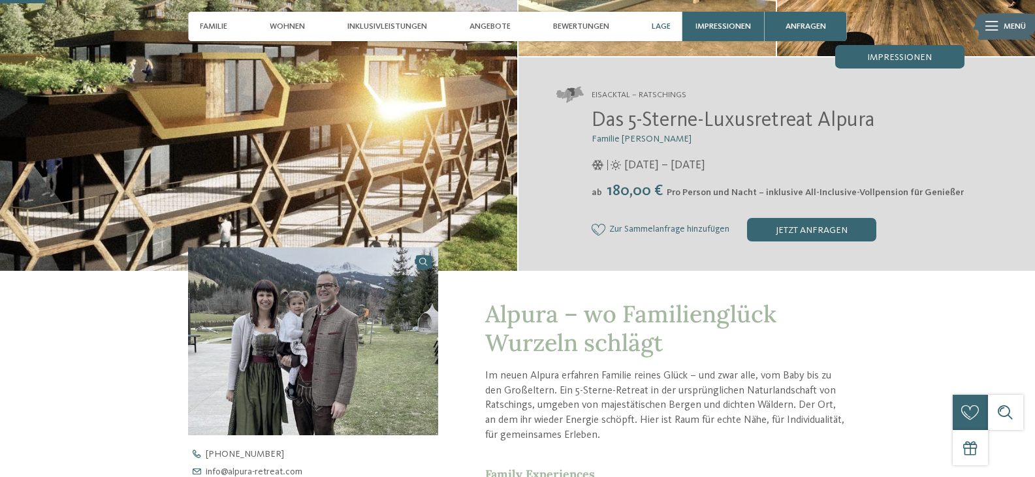
click at [655, 28] on span "Lage" at bounding box center [661, 27] width 19 height 10
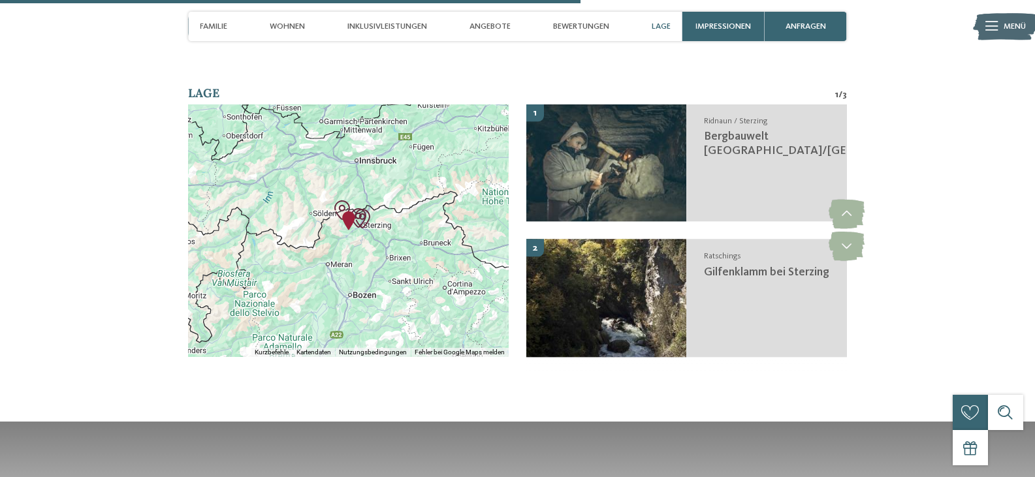
scroll to position [2487, 0]
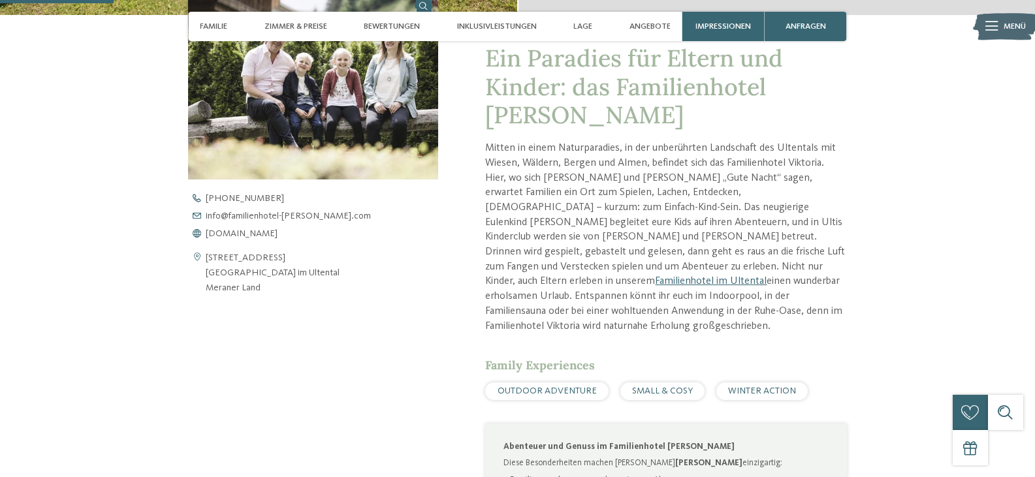
scroll to position [457, 0]
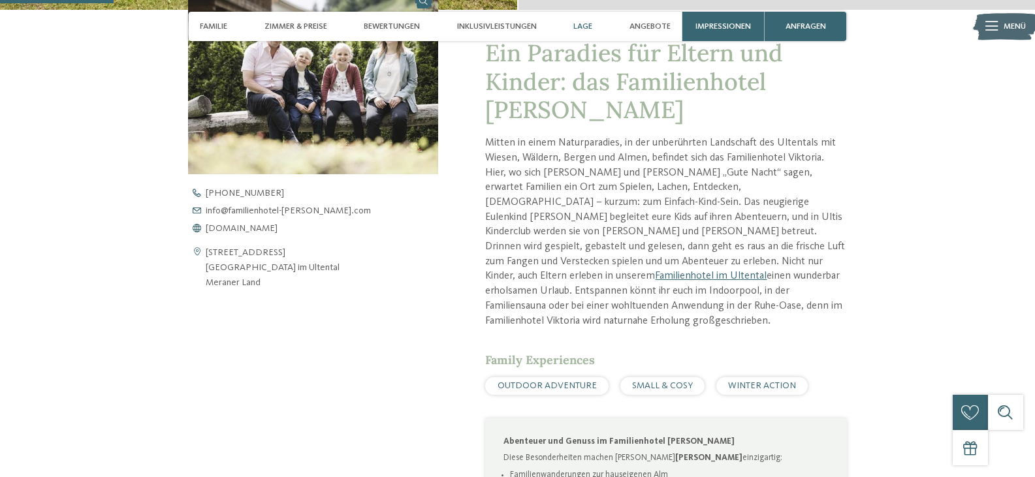
click at [586, 27] on span "Lage" at bounding box center [582, 27] width 19 height 10
click at [586, 28] on span "Lage" at bounding box center [582, 27] width 19 height 10
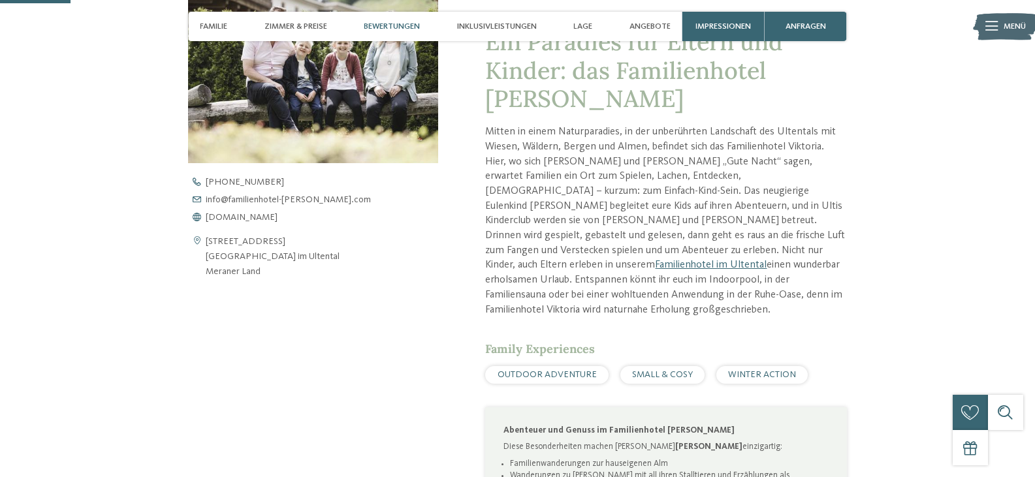
scroll to position [261, 0]
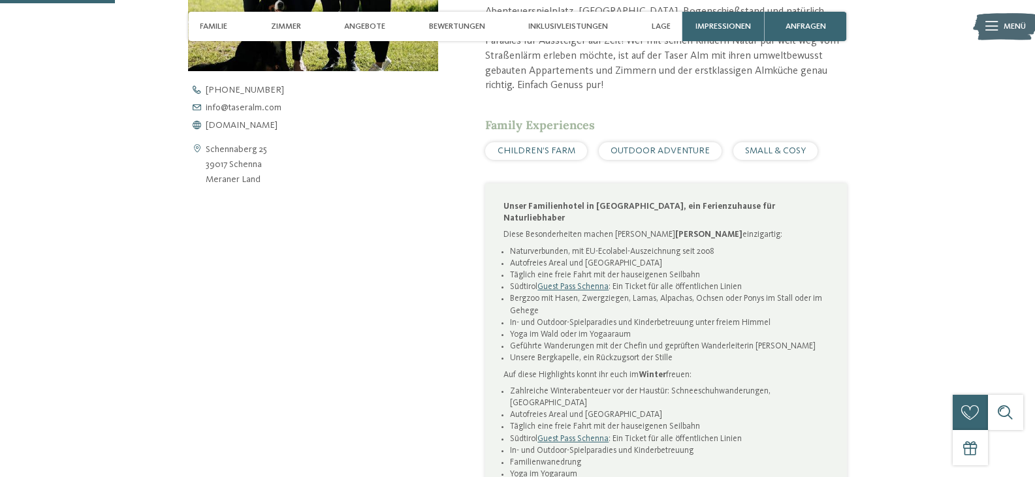
scroll to position [522, 0]
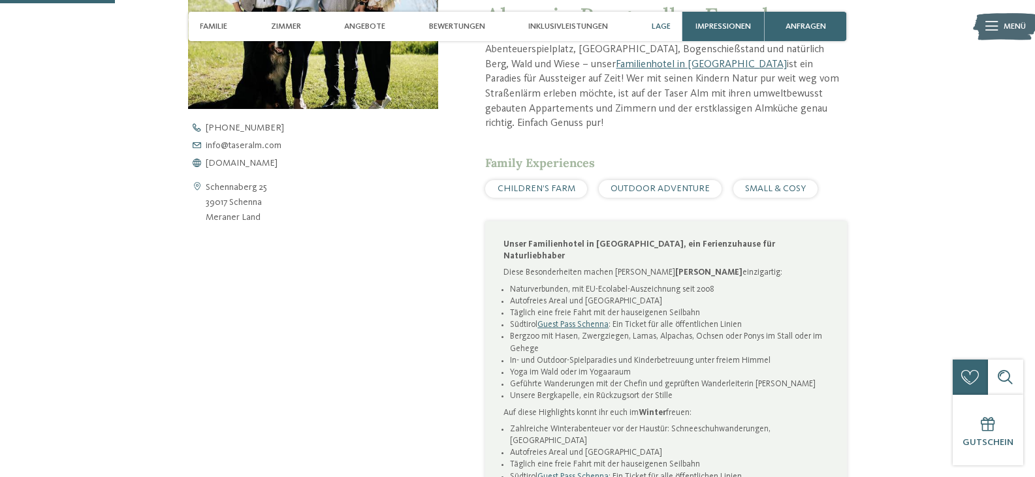
click at [660, 18] on div "Lage" at bounding box center [661, 26] width 31 height 29
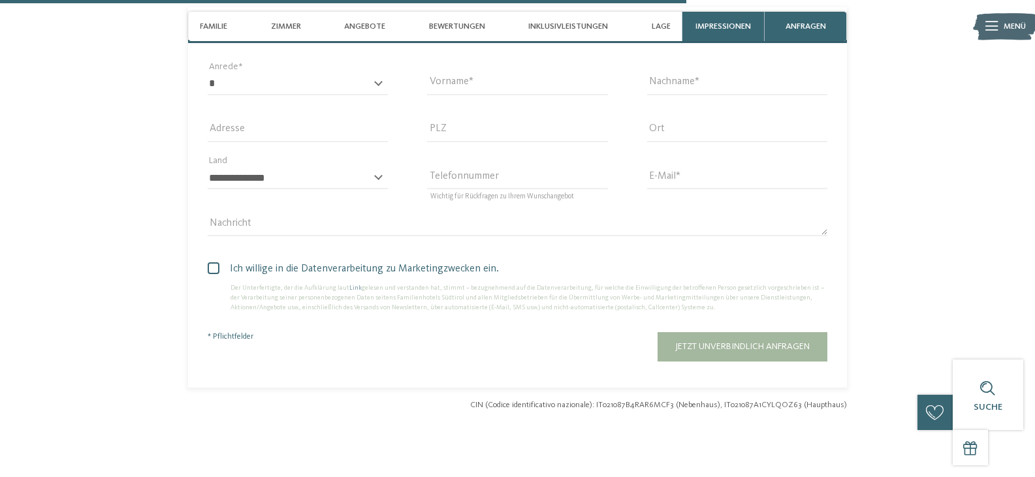
scroll to position [3080, 0]
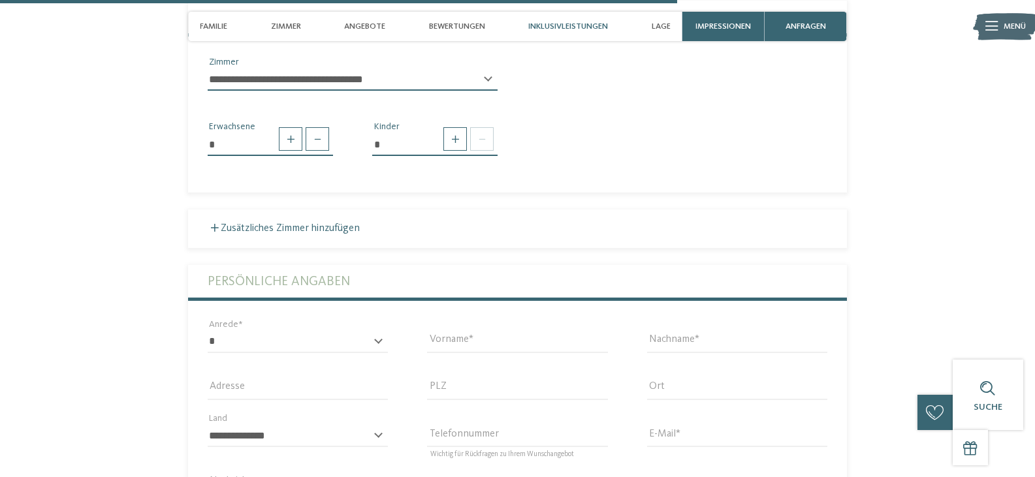
click at [575, 25] on span "Inklusivleistungen" at bounding box center [568, 27] width 80 height 10
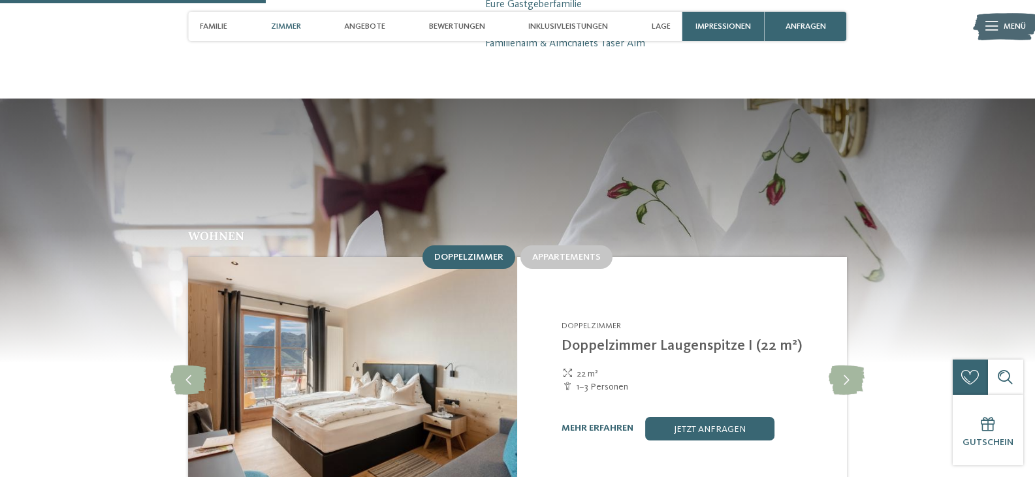
scroll to position [1267, 0]
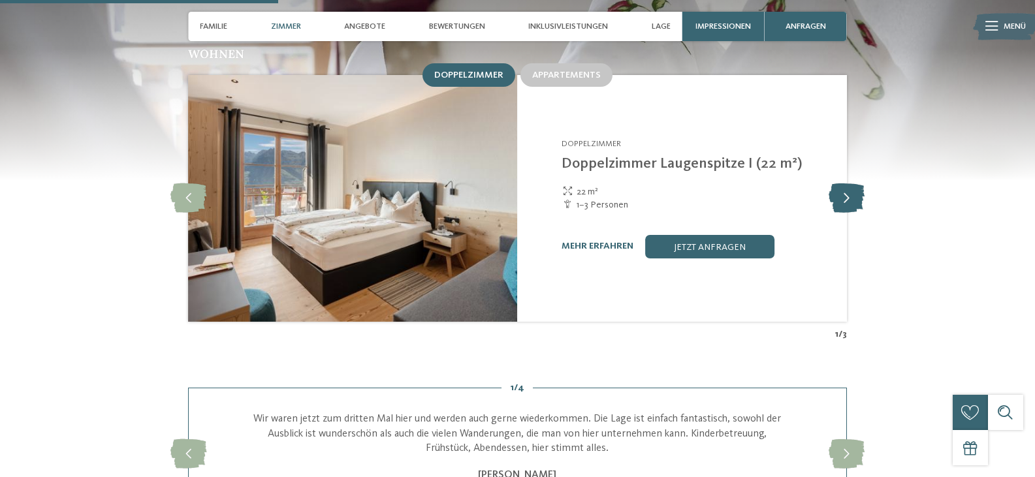
click at [851, 183] on icon at bounding box center [847, 197] width 36 height 29
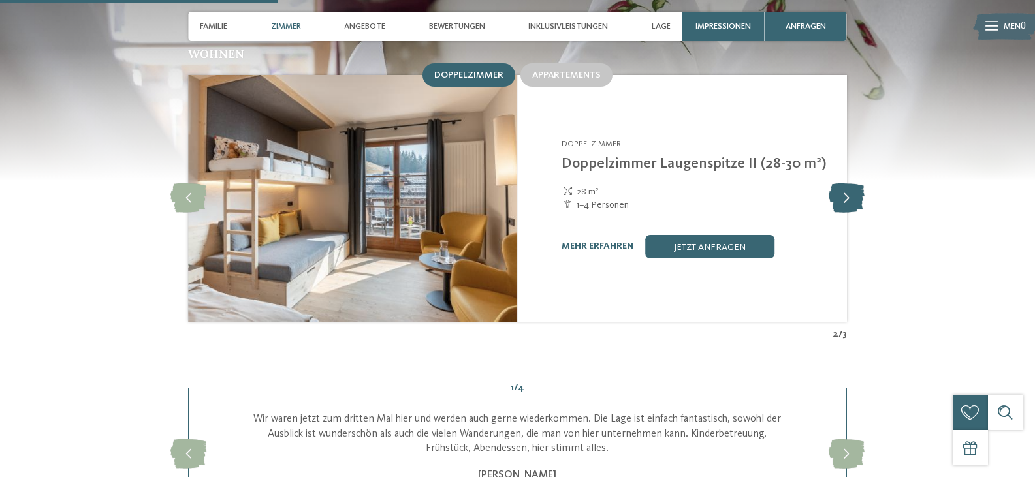
click at [849, 183] on icon at bounding box center [847, 197] width 36 height 29
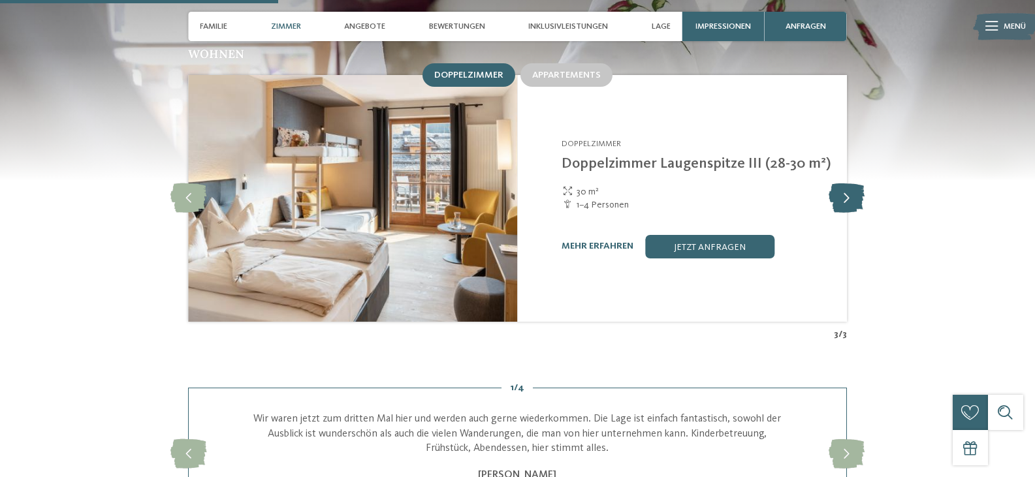
click at [849, 183] on icon at bounding box center [847, 197] width 36 height 29
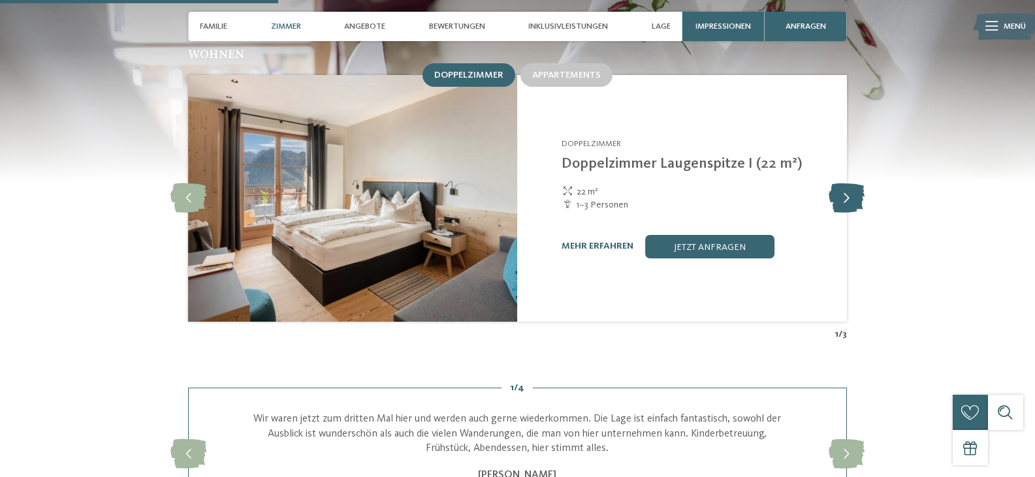
click at [849, 183] on icon at bounding box center [847, 197] width 36 height 29
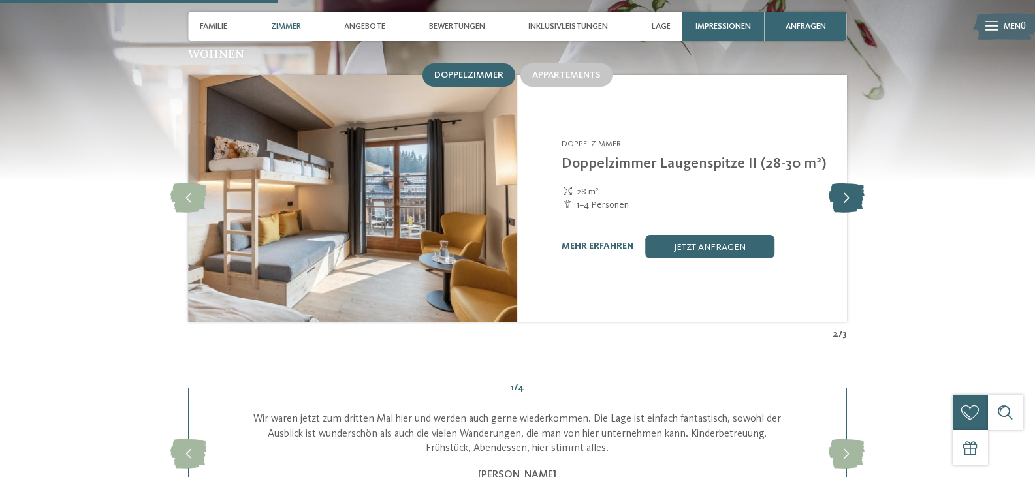
click at [849, 183] on icon at bounding box center [847, 197] width 36 height 29
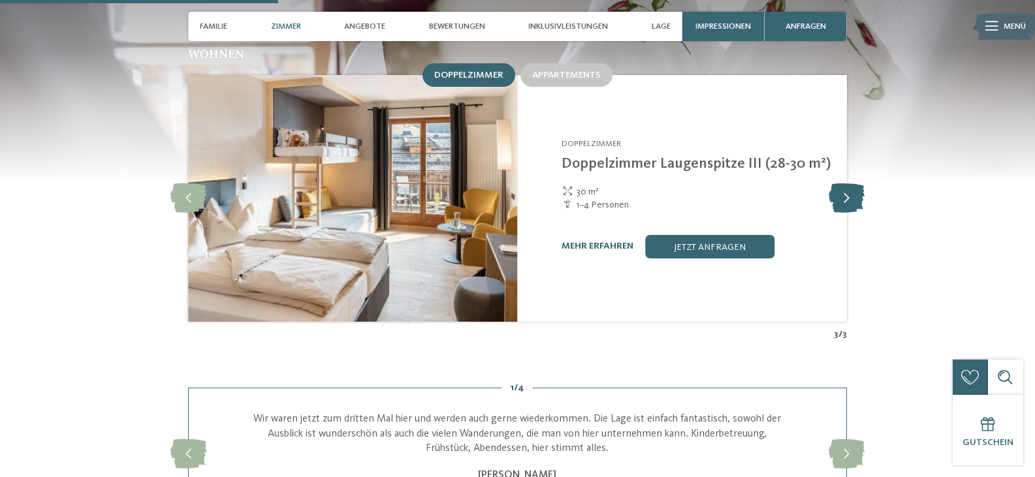
click at [849, 183] on icon at bounding box center [847, 197] width 36 height 29
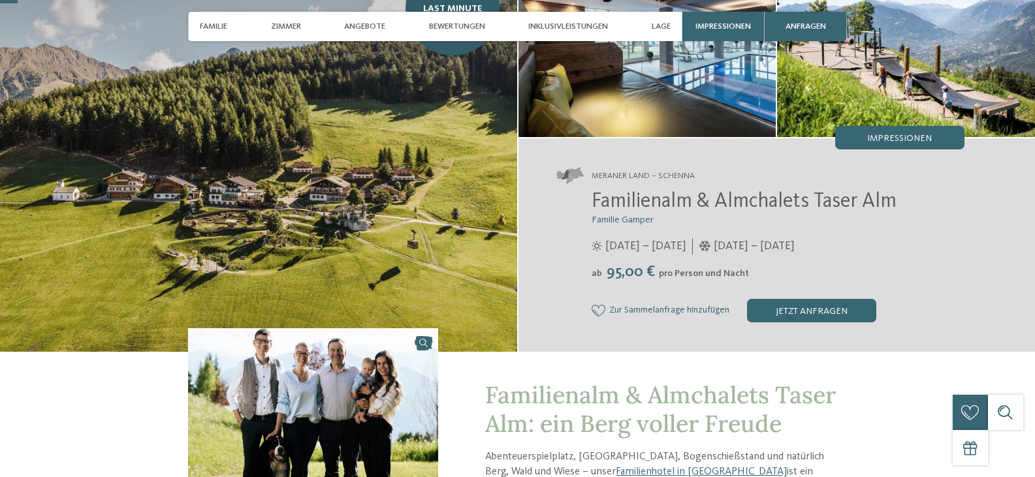
scroll to position [131, 0]
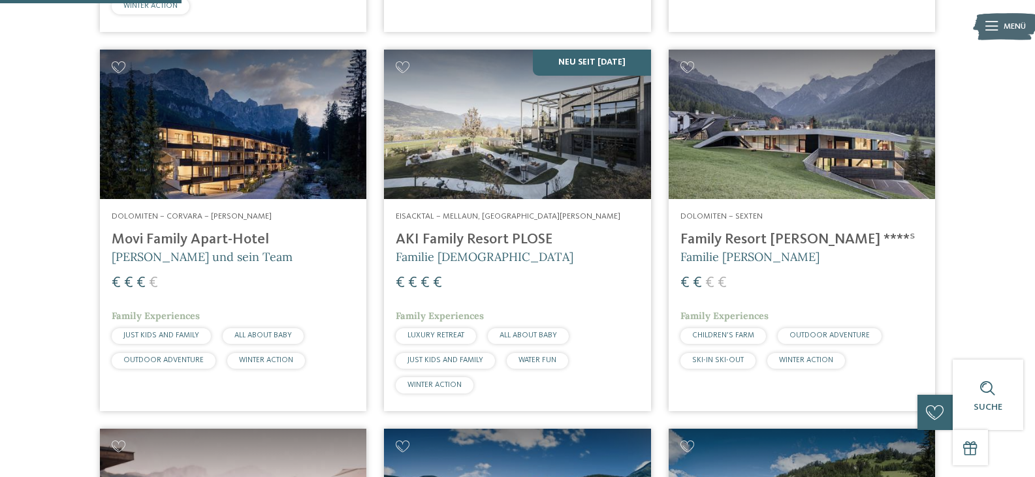
scroll to position [718, 0]
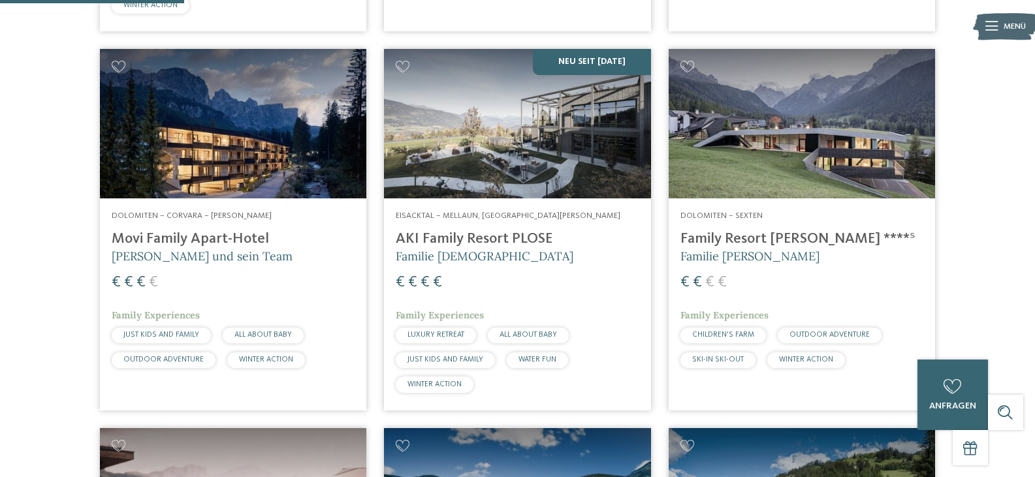
click at [789, 171] on img at bounding box center [802, 124] width 266 height 150
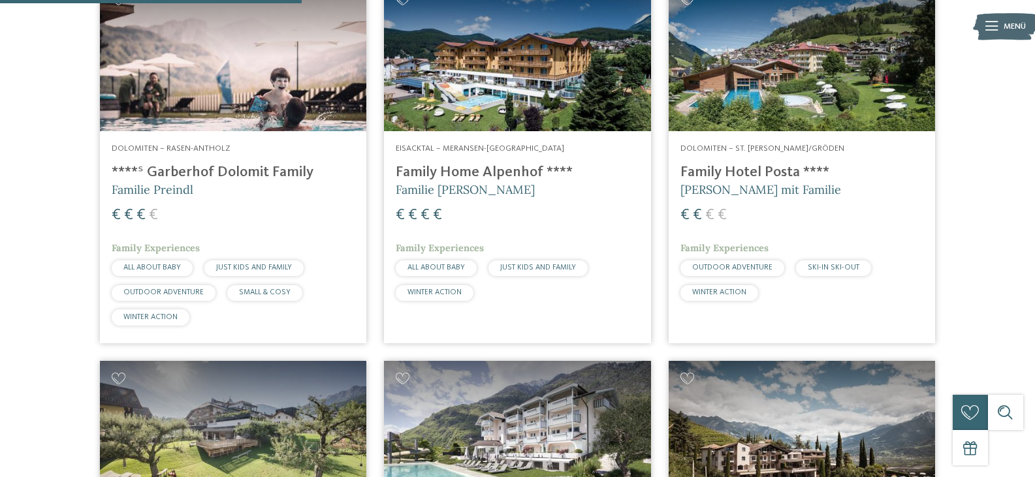
scroll to position [1175, 0]
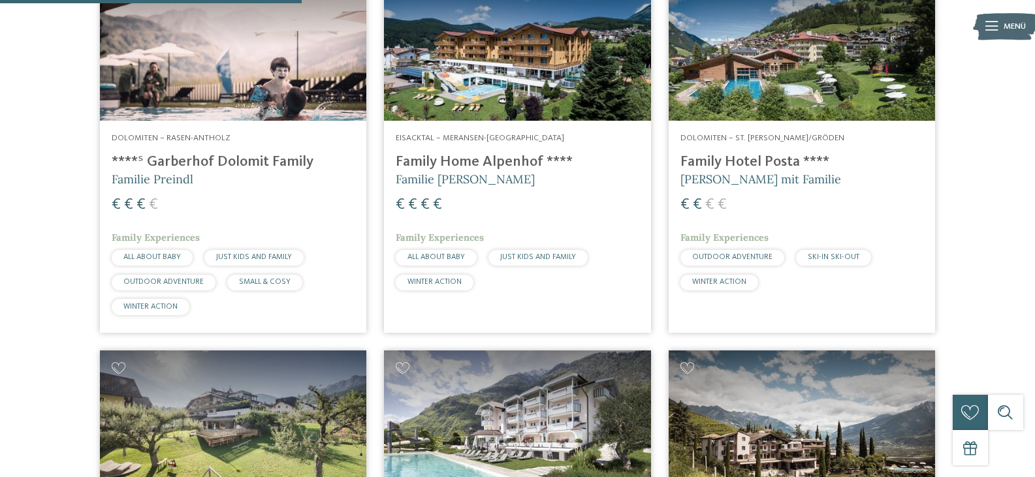
click at [253, 80] on img at bounding box center [233, 46] width 266 height 150
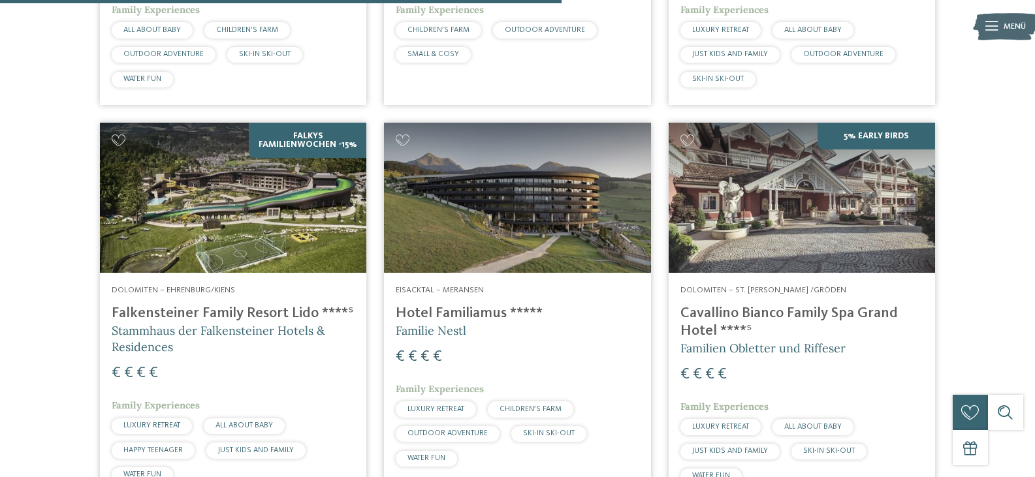
scroll to position [2220, 0]
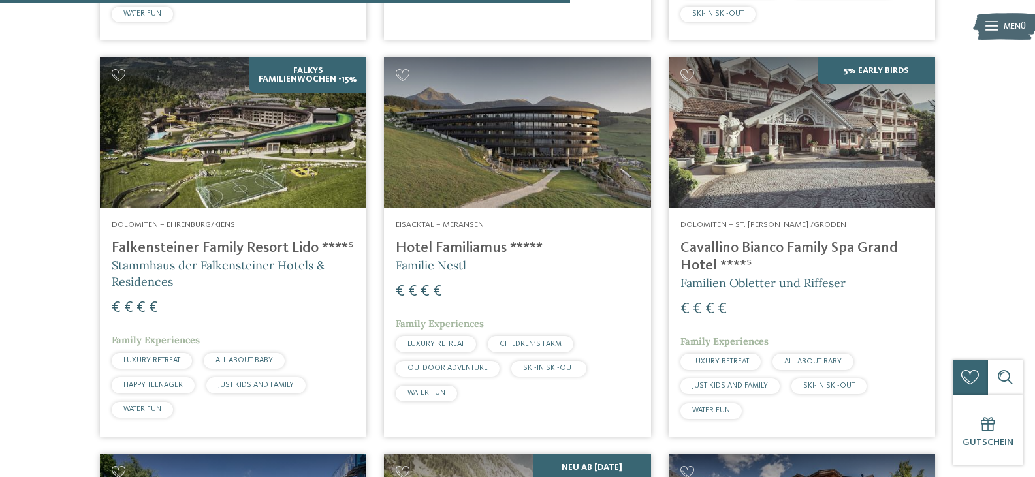
click at [262, 140] on img at bounding box center [233, 132] width 266 height 150
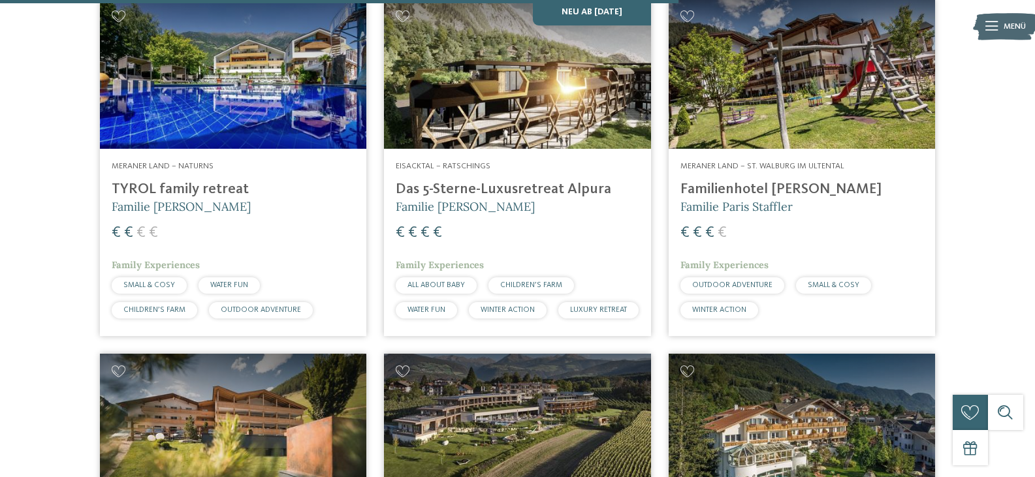
scroll to position [2677, 0]
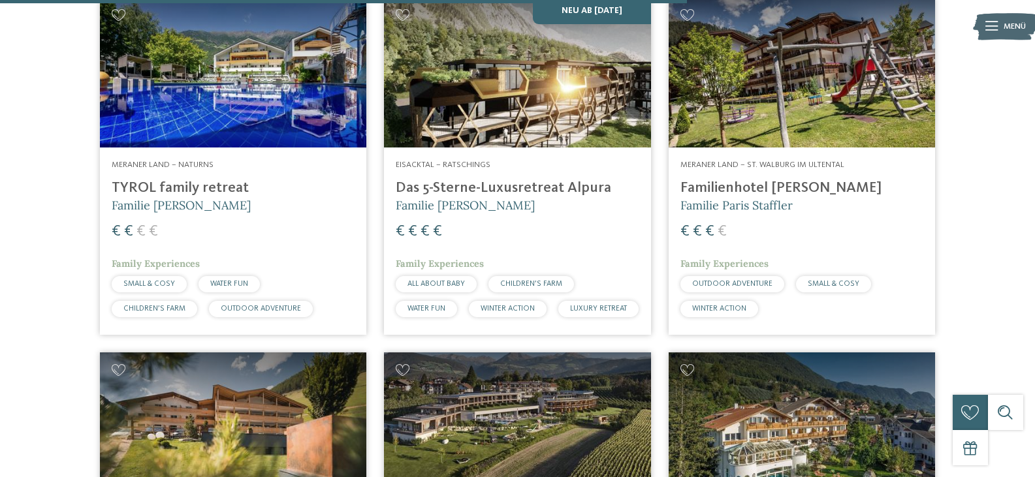
click at [245, 109] on img at bounding box center [233, 72] width 266 height 150
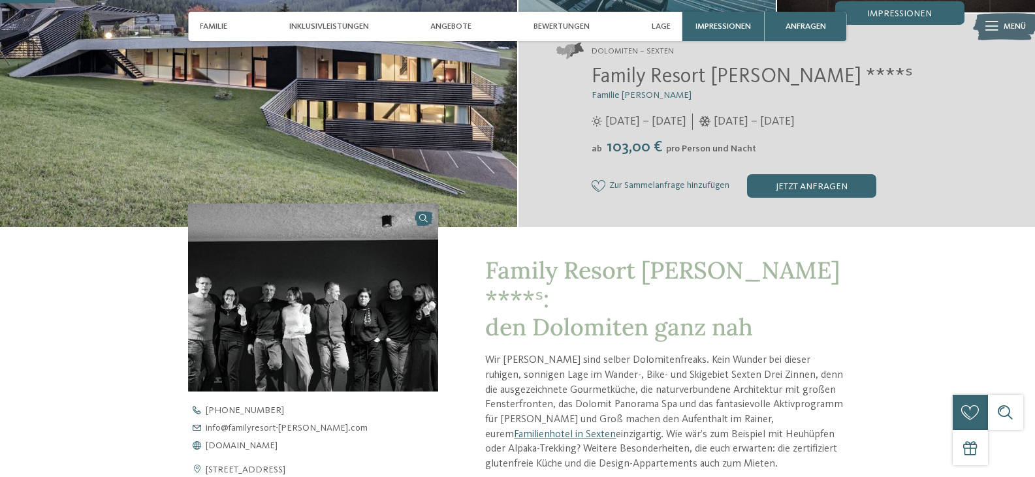
scroll to position [196, 0]
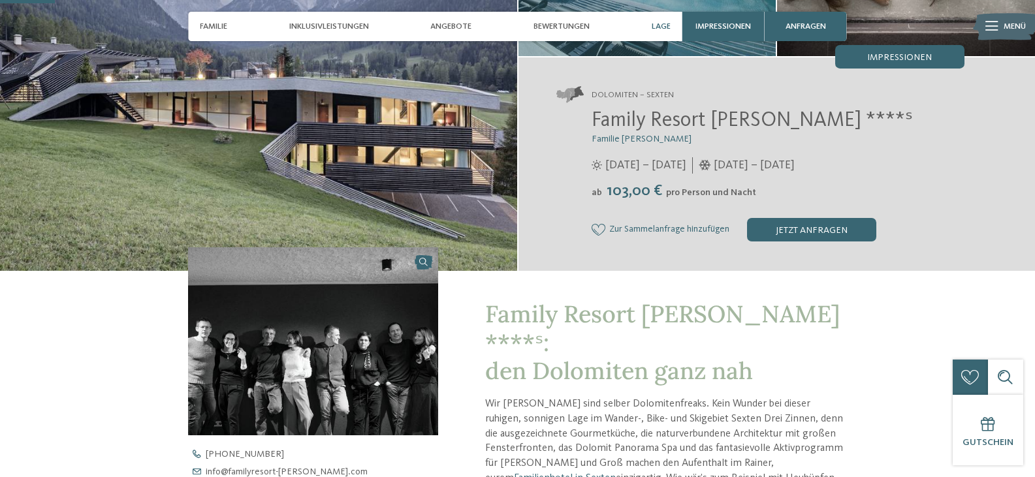
click at [663, 24] on span "Lage" at bounding box center [661, 27] width 19 height 10
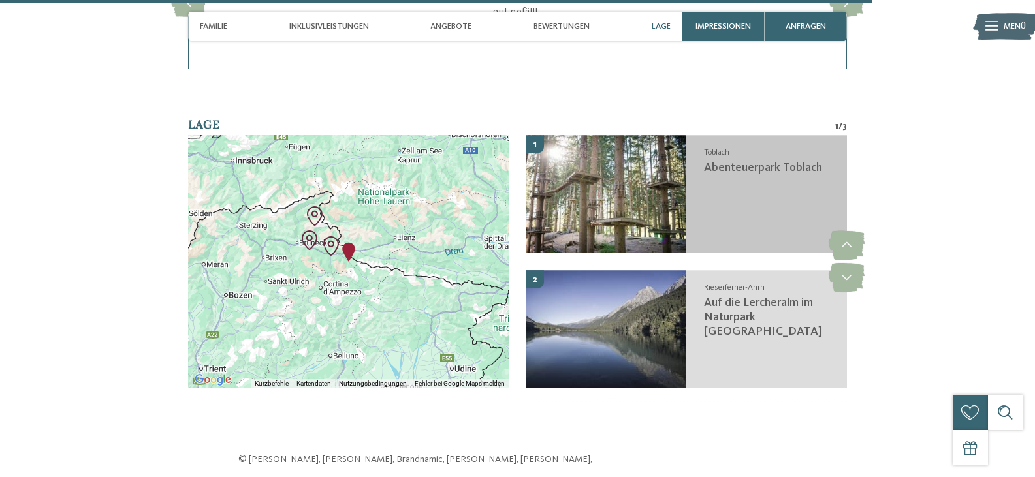
scroll to position [3139, 0]
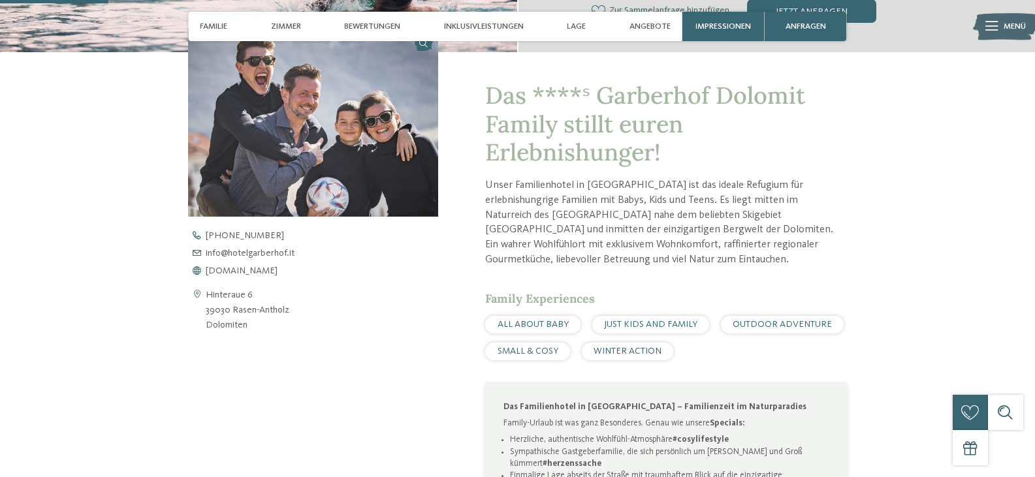
scroll to position [522, 0]
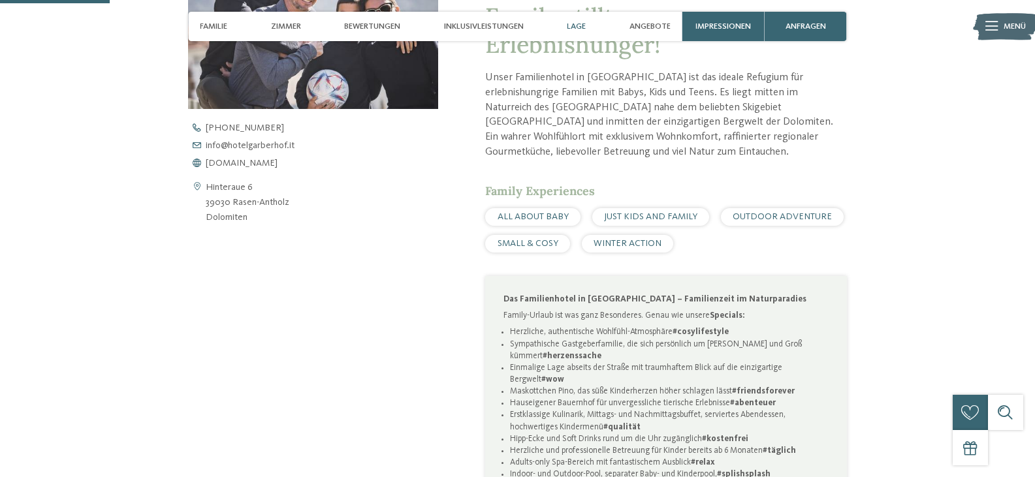
click at [576, 27] on span "Lage" at bounding box center [576, 27] width 19 height 10
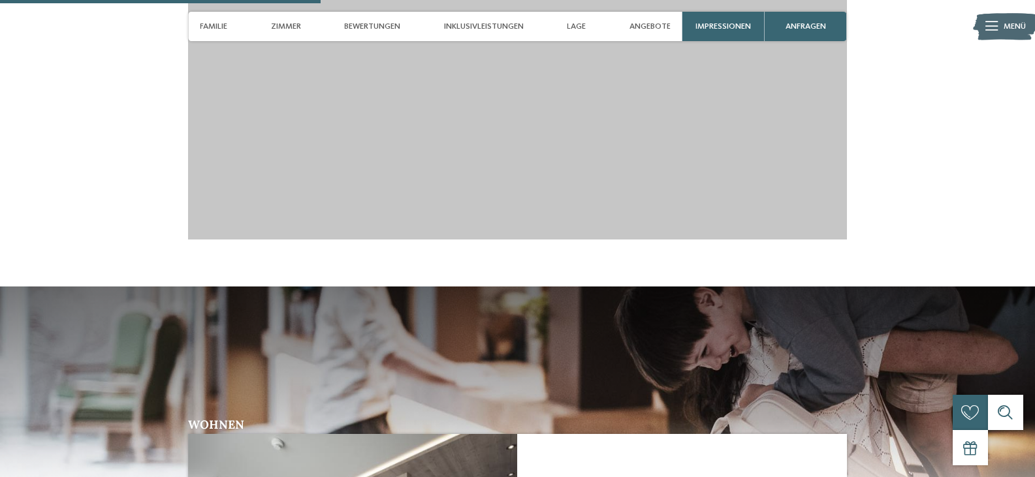
scroll to position [1403, 0]
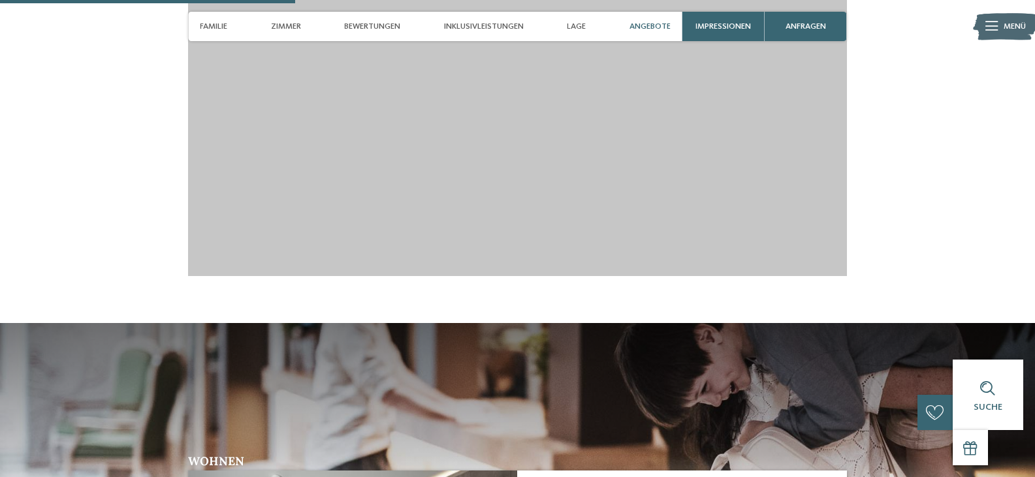
click at [648, 27] on span "Angebote" at bounding box center [649, 27] width 41 height 10
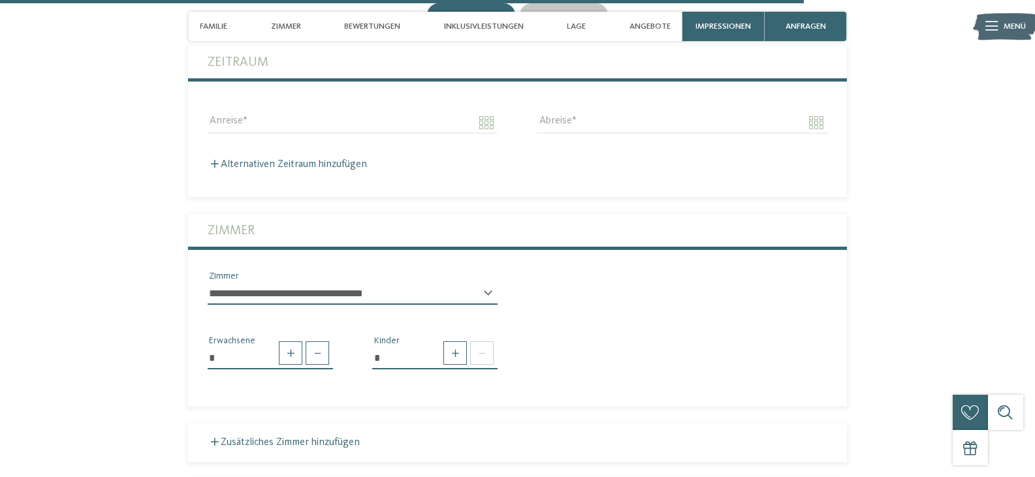
scroll to position [3307, 0]
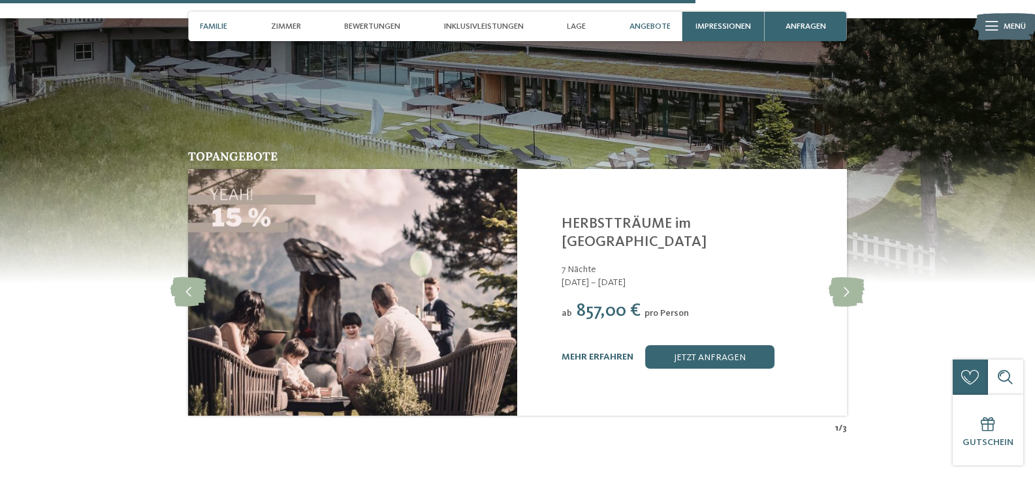
click at [215, 25] on span "Familie" at bounding box center [213, 27] width 27 height 10
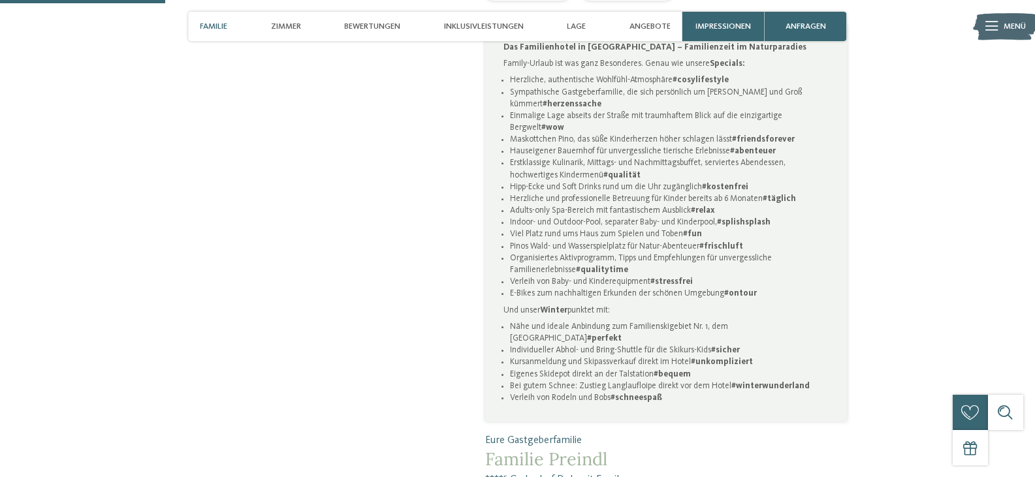
scroll to position [787, 0]
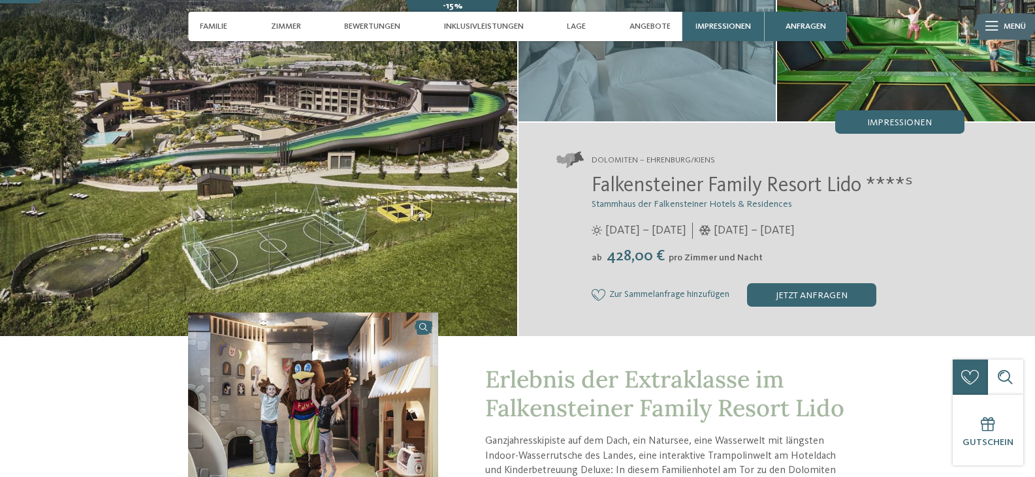
scroll to position [65, 0]
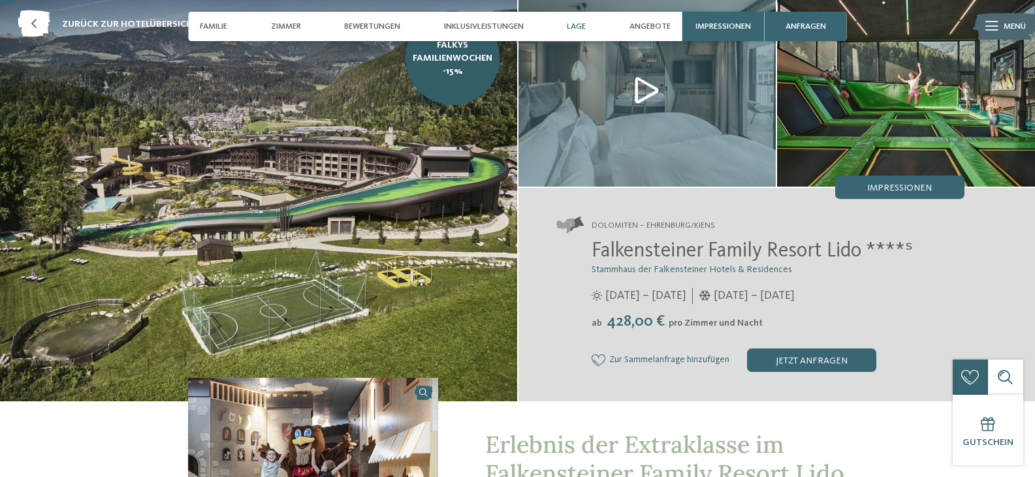
drag, startPoint x: 574, startPoint y: 25, endPoint x: 576, endPoint y: 41, distance: 15.8
click at [574, 26] on span "Lage" at bounding box center [576, 27] width 19 height 10
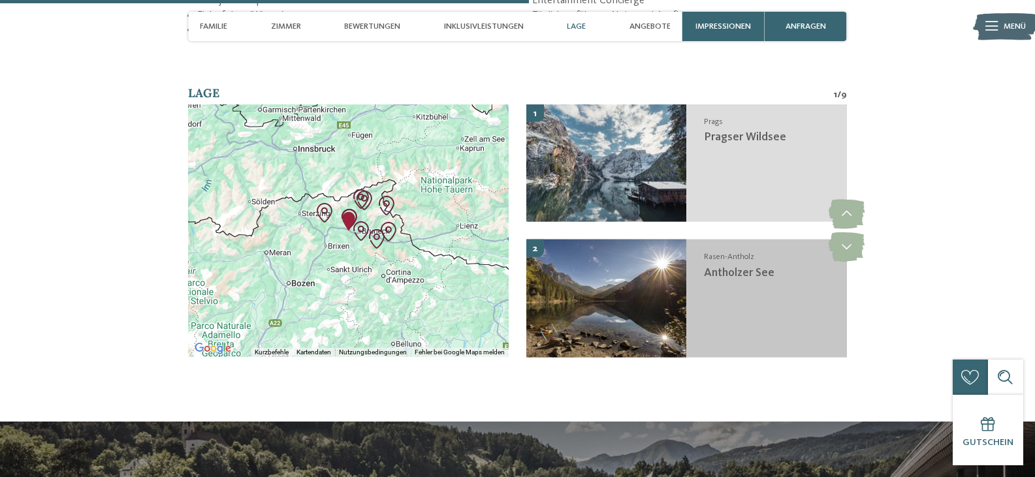
scroll to position [2102, 0]
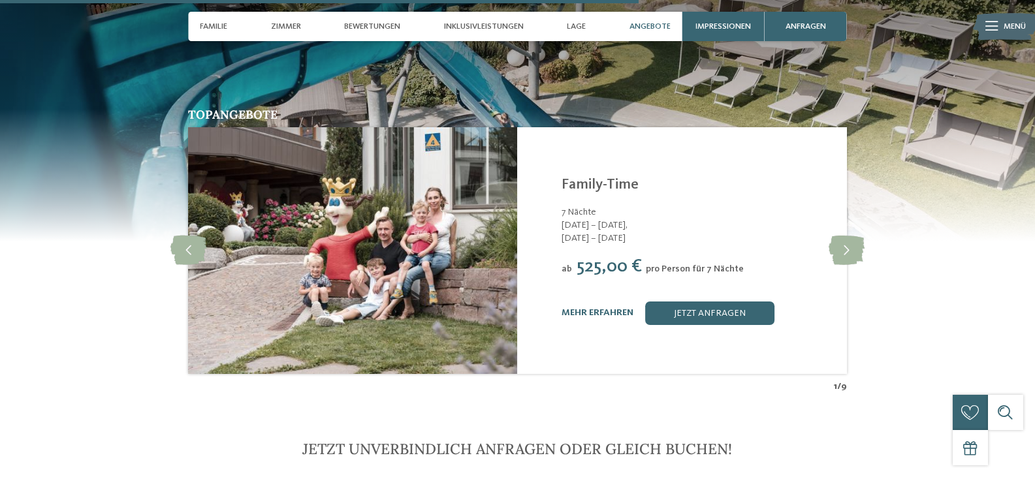
scroll to position [2481, 0]
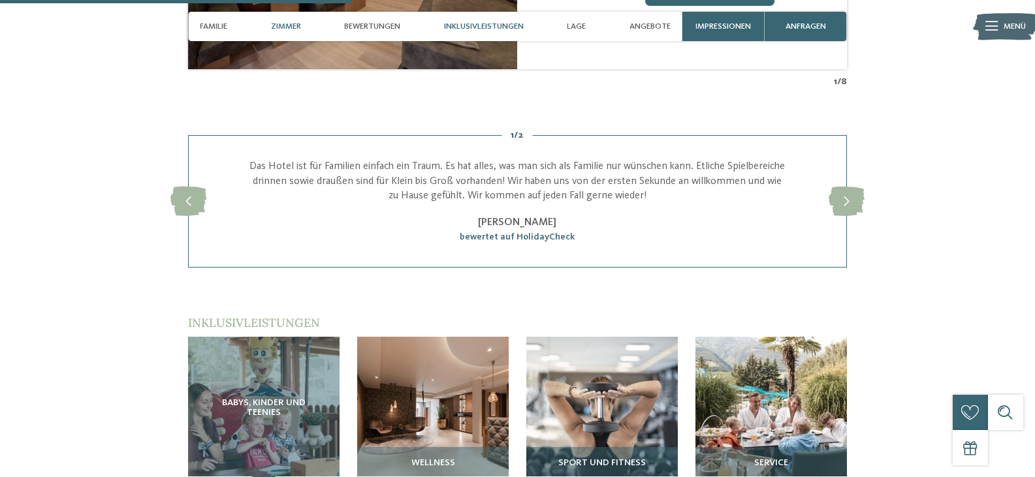
click at [481, 20] on div "Inklusivleistungen" at bounding box center [483, 26] width 91 height 29
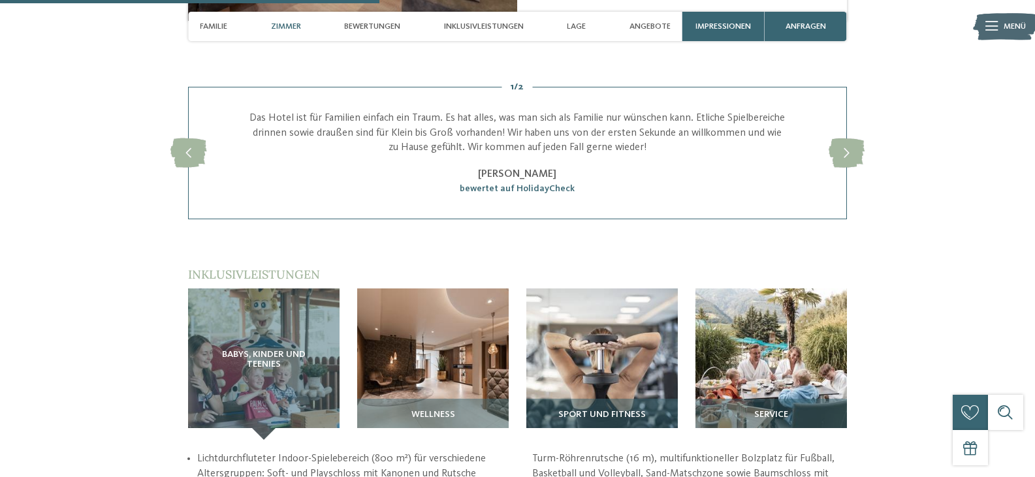
scroll to position [1418, 0]
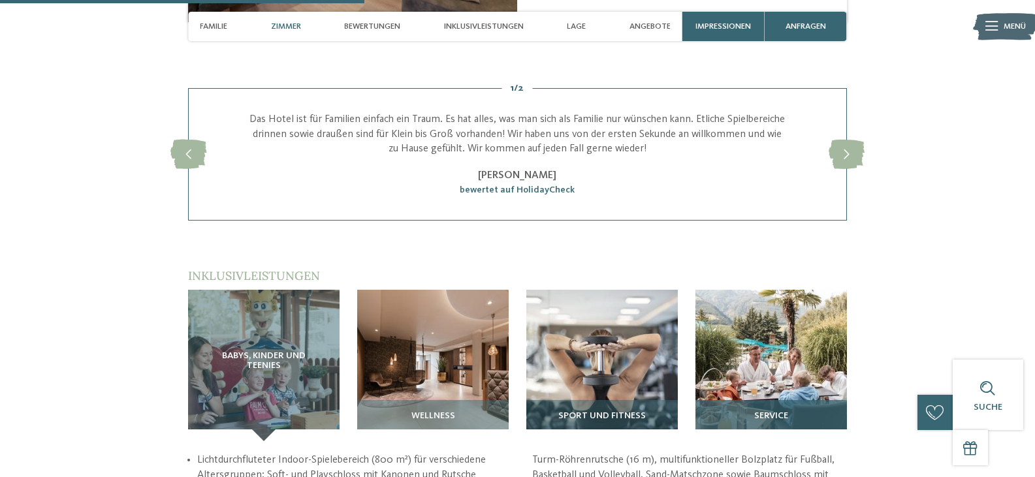
click at [757, 351] on img at bounding box center [770, 365] width 151 height 151
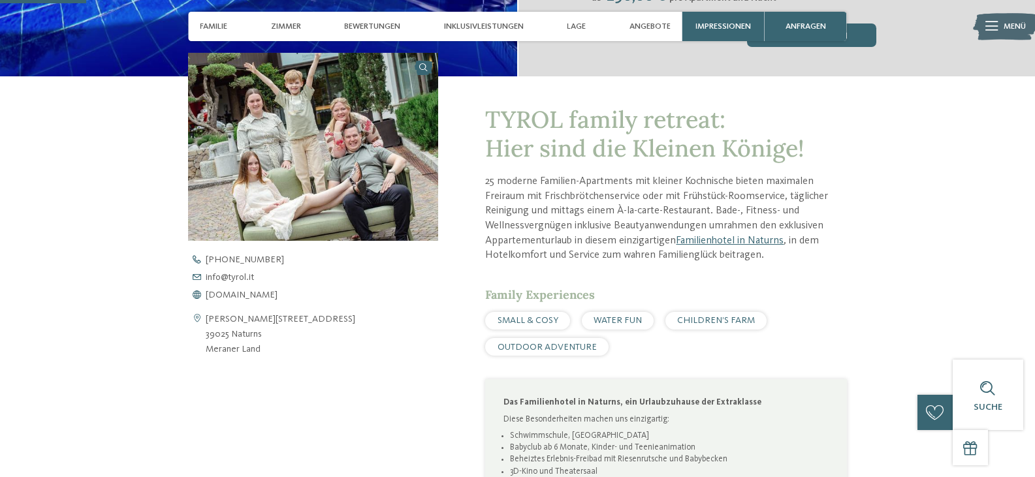
scroll to position [392, 0]
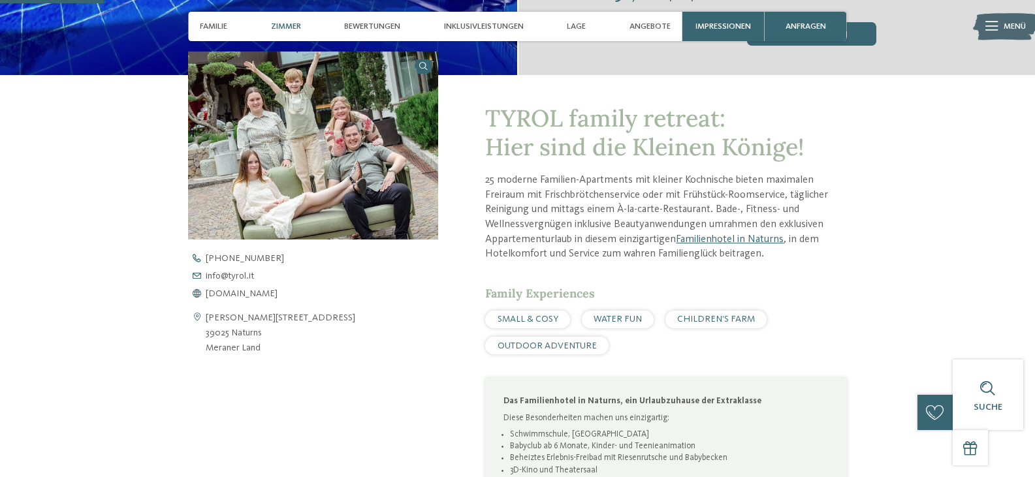
click at [279, 22] on span "Zimmer" at bounding box center [286, 27] width 30 height 10
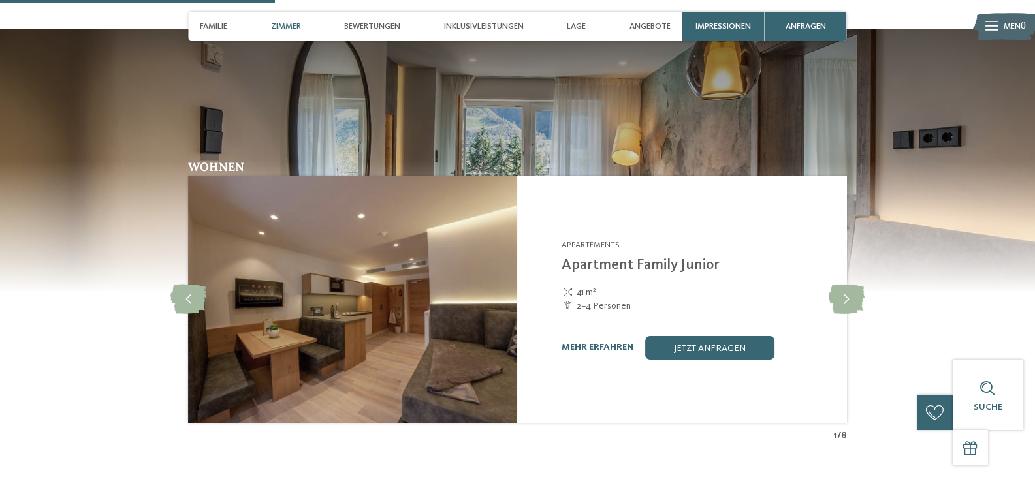
scroll to position [1039, 0]
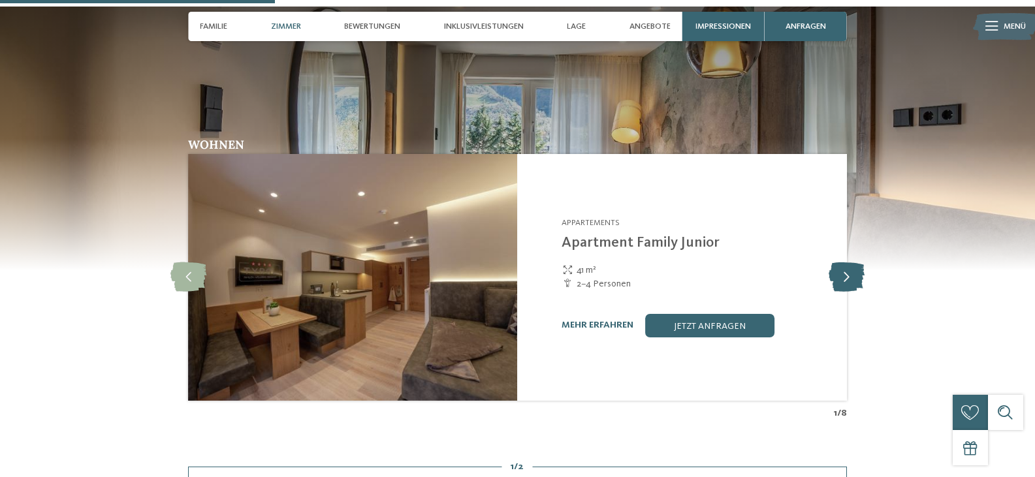
click at [848, 280] on icon at bounding box center [847, 276] width 36 height 29
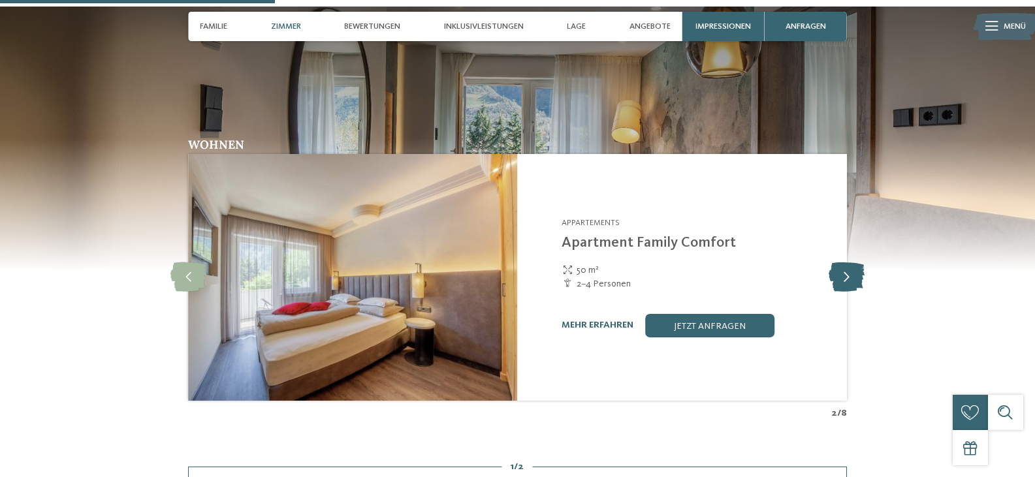
click at [848, 279] on icon at bounding box center [847, 276] width 36 height 29
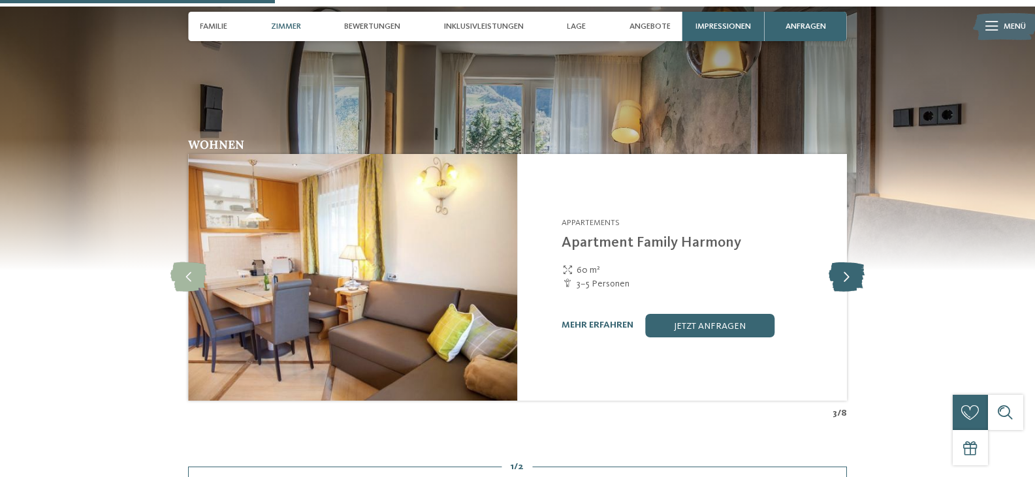
click at [848, 279] on icon at bounding box center [847, 276] width 36 height 29
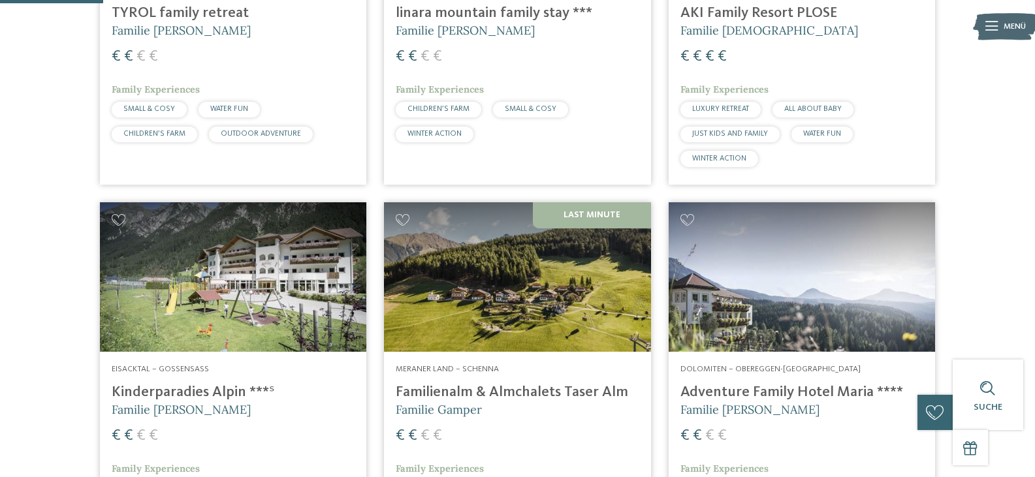
scroll to position [392, 0]
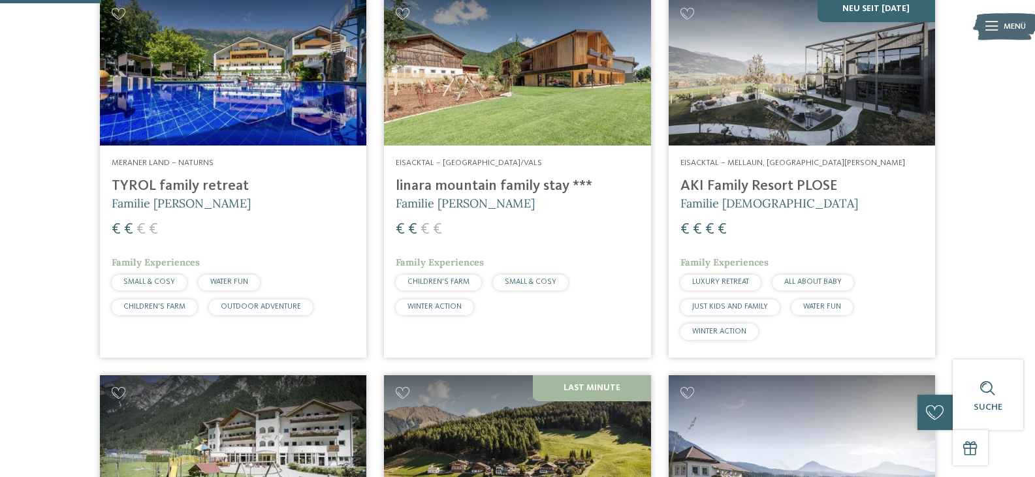
click at [490, 110] on img at bounding box center [517, 71] width 266 height 150
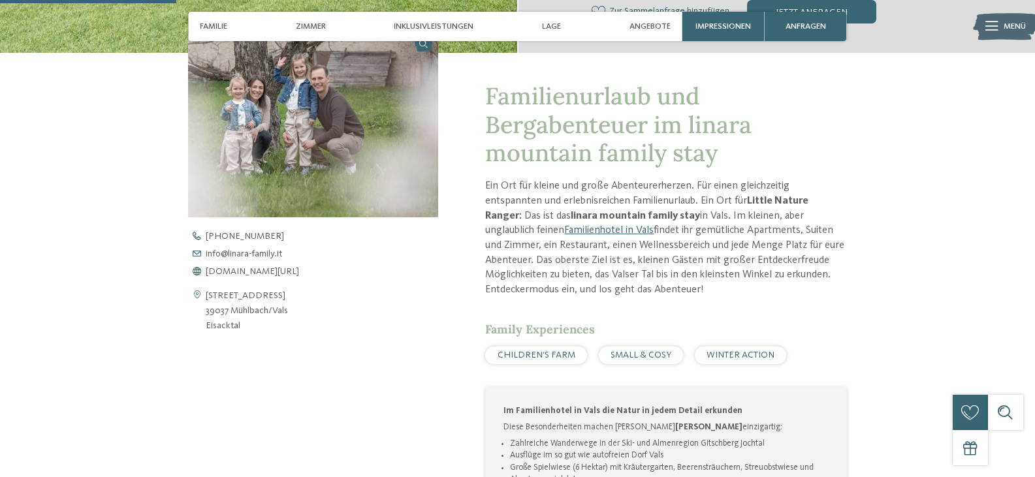
scroll to position [392, 0]
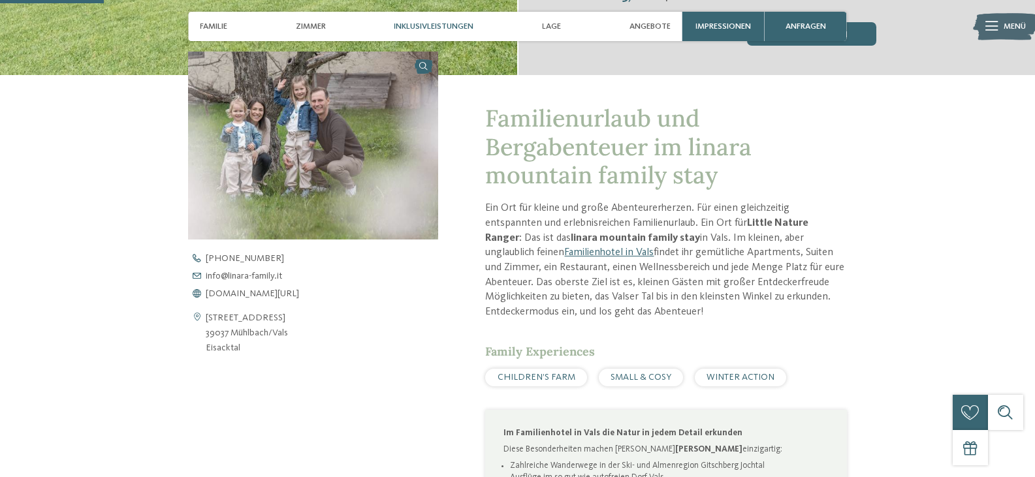
click at [410, 27] on span "Inklusivleistungen" at bounding box center [434, 27] width 80 height 10
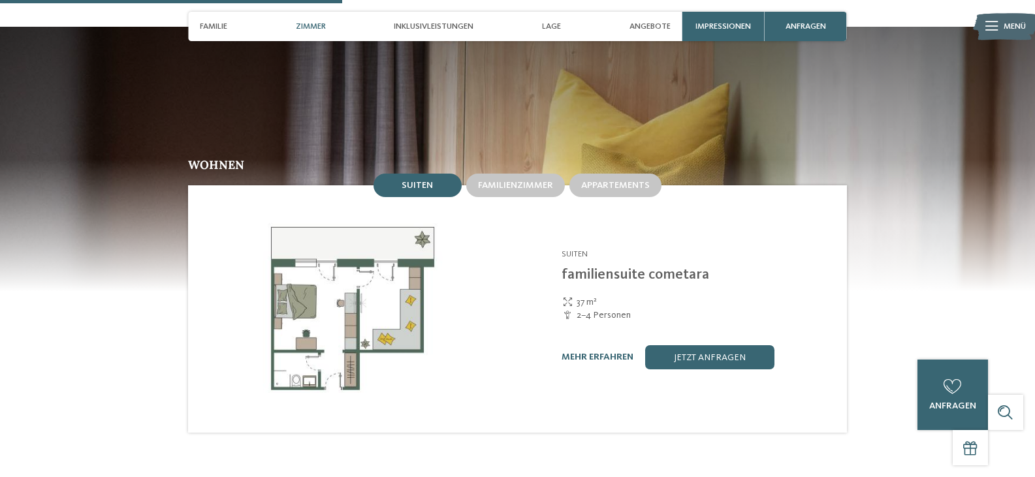
scroll to position [1212, 0]
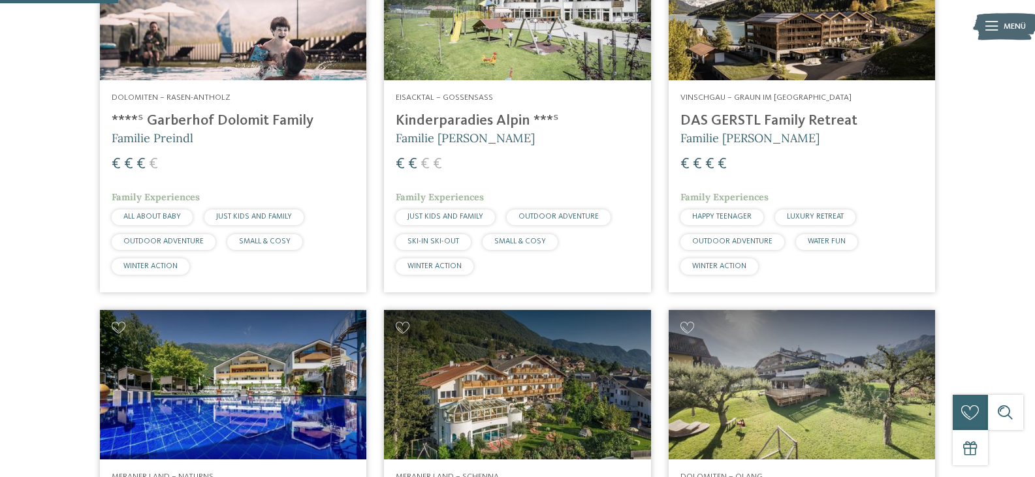
scroll to position [392, 0]
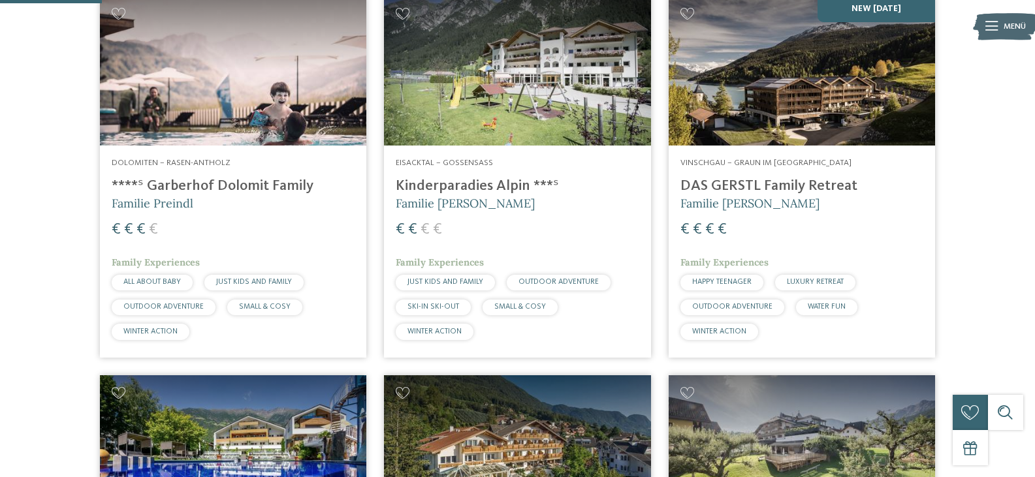
click at [819, 95] on img at bounding box center [802, 71] width 266 height 150
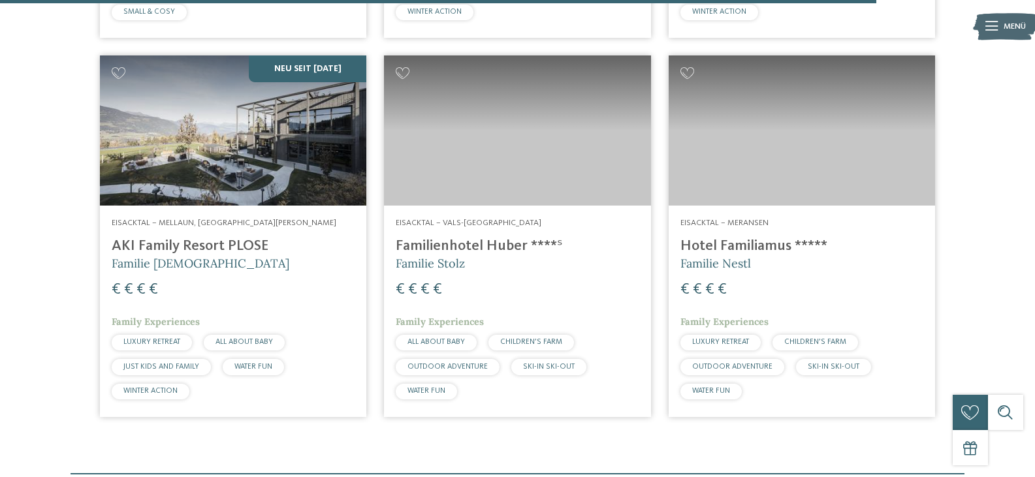
scroll to position [3330, 0]
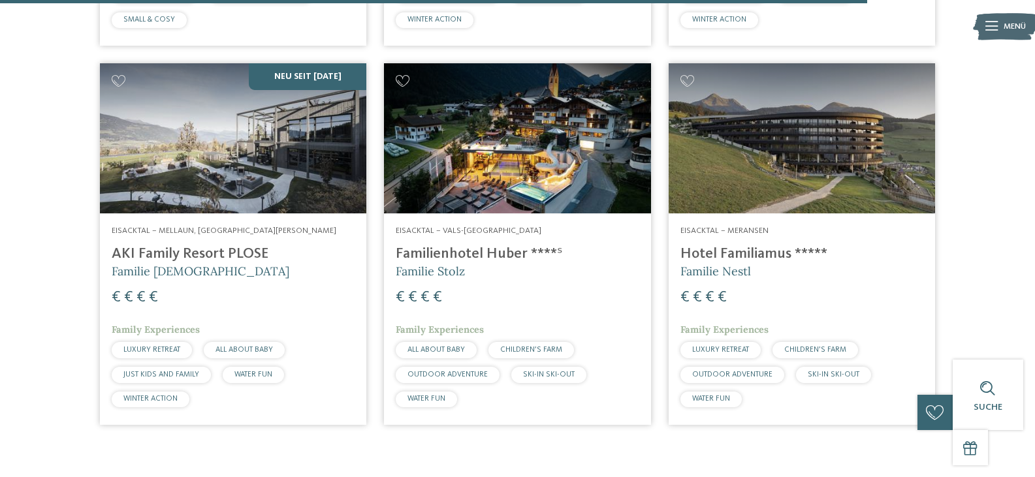
click at [329, 170] on img at bounding box center [233, 138] width 266 height 150
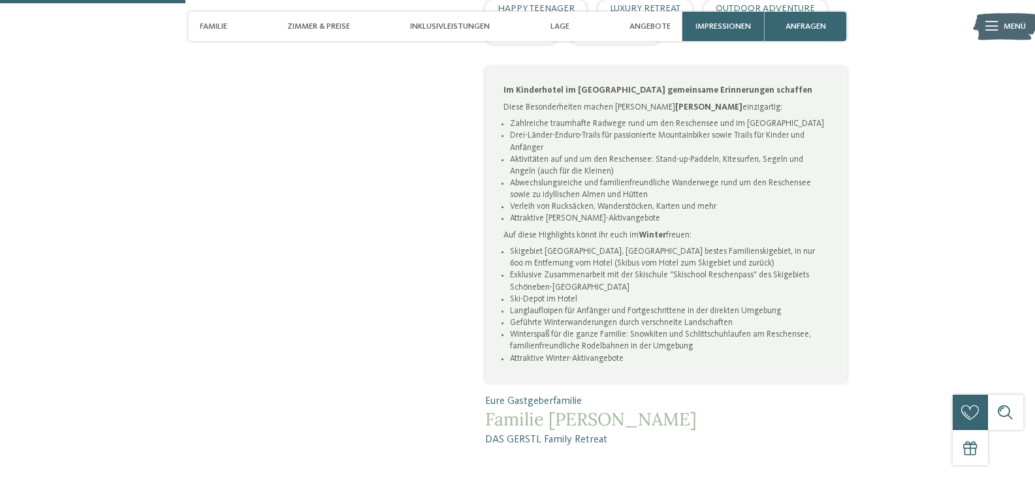
scroll to position [849, 0]
